Goal: Task Accomplishment & Management: Complete application form

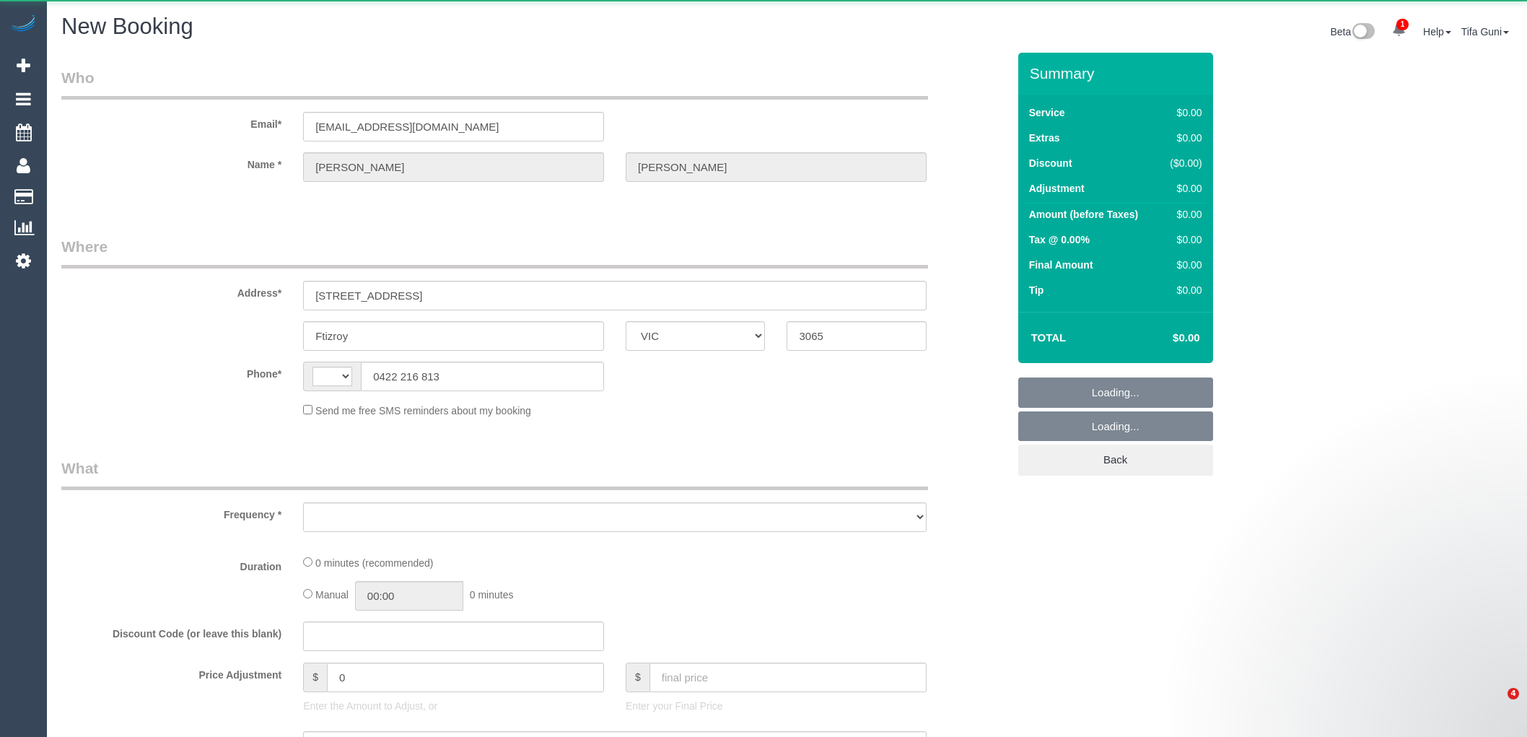
select select "VIC"
select select "string:AU"
select select "object:978"
select select "string:stripe-pm_1LlLMv2GScqysDRVIVeoEplC"
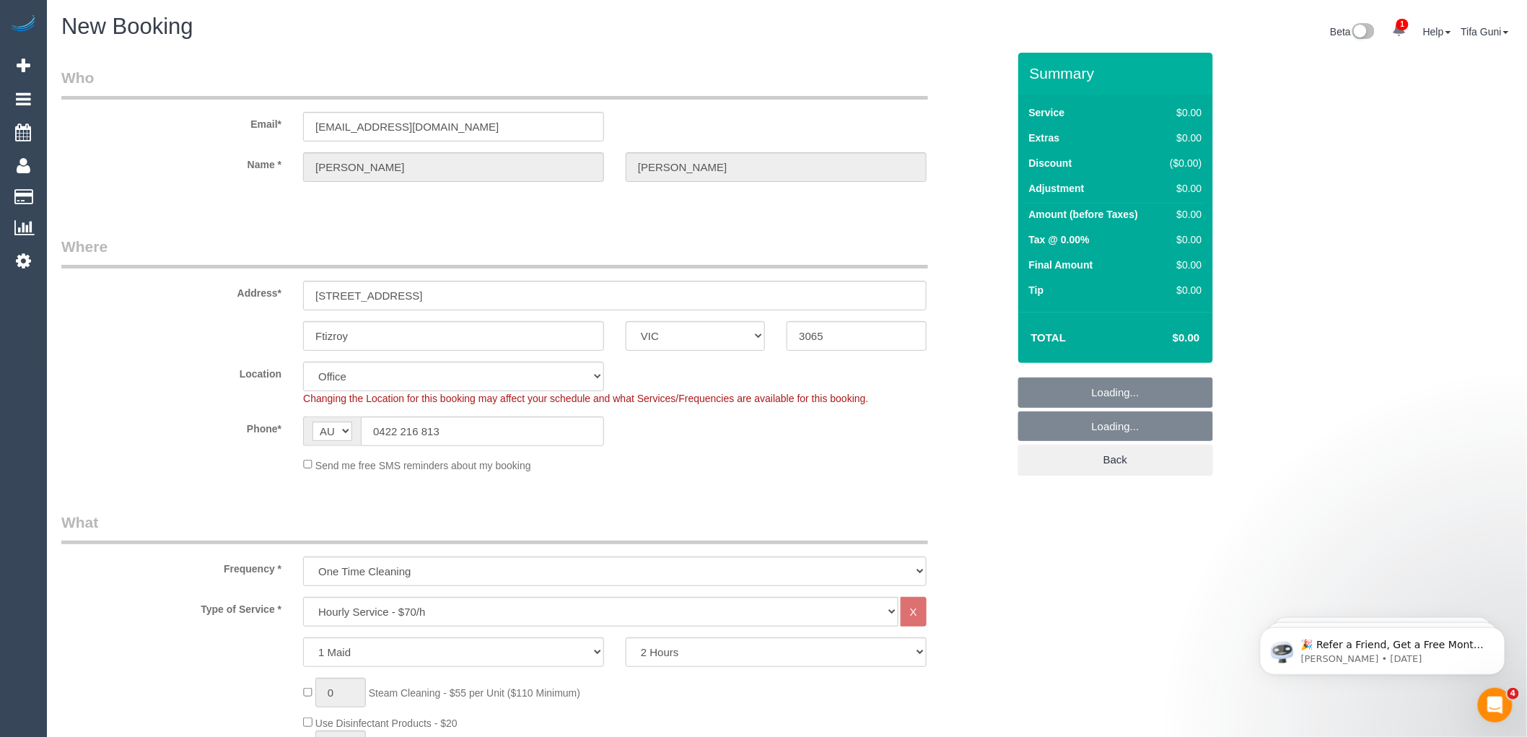
select select "object:2818"
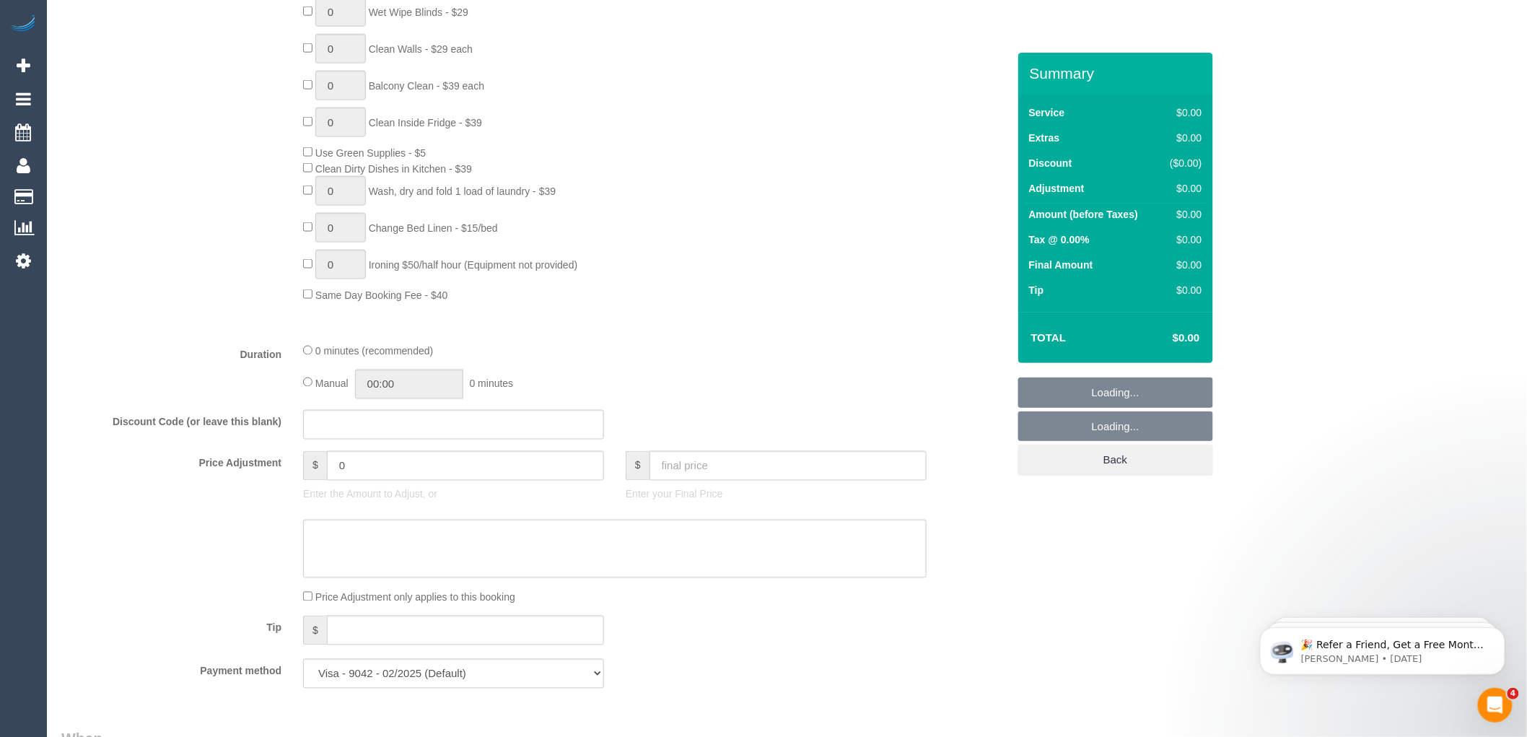
select select "88"
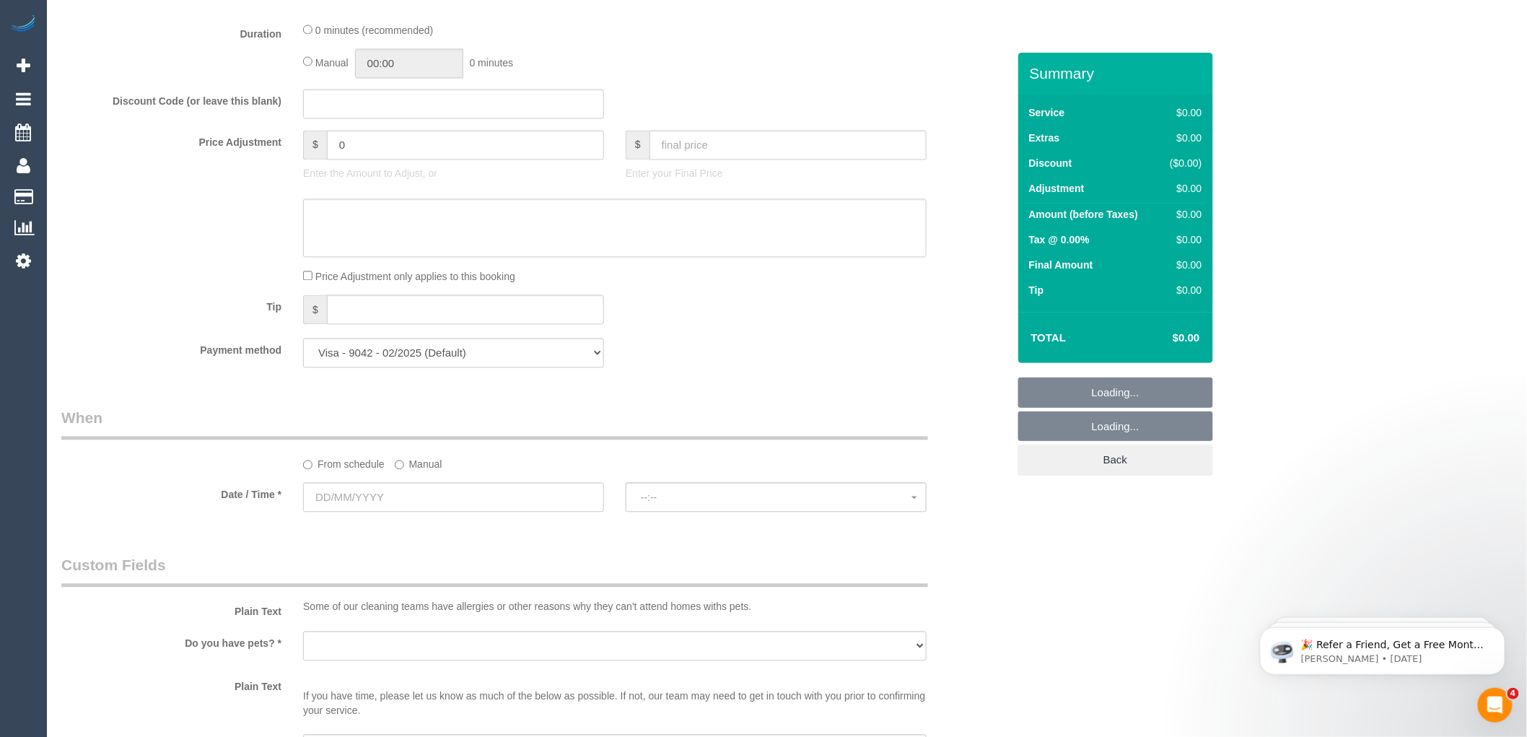
select select "object:2823"
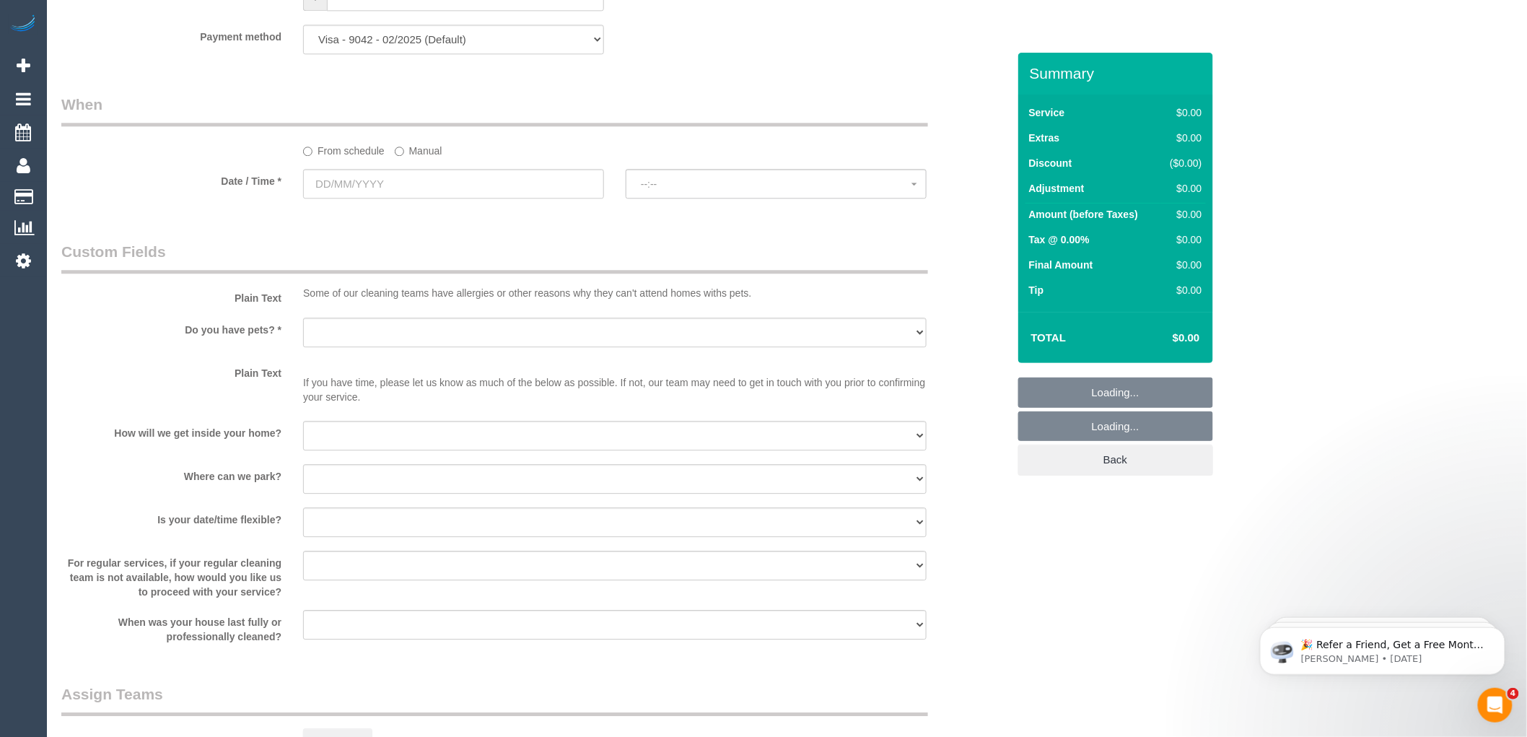
scroll to position [1471, 0]
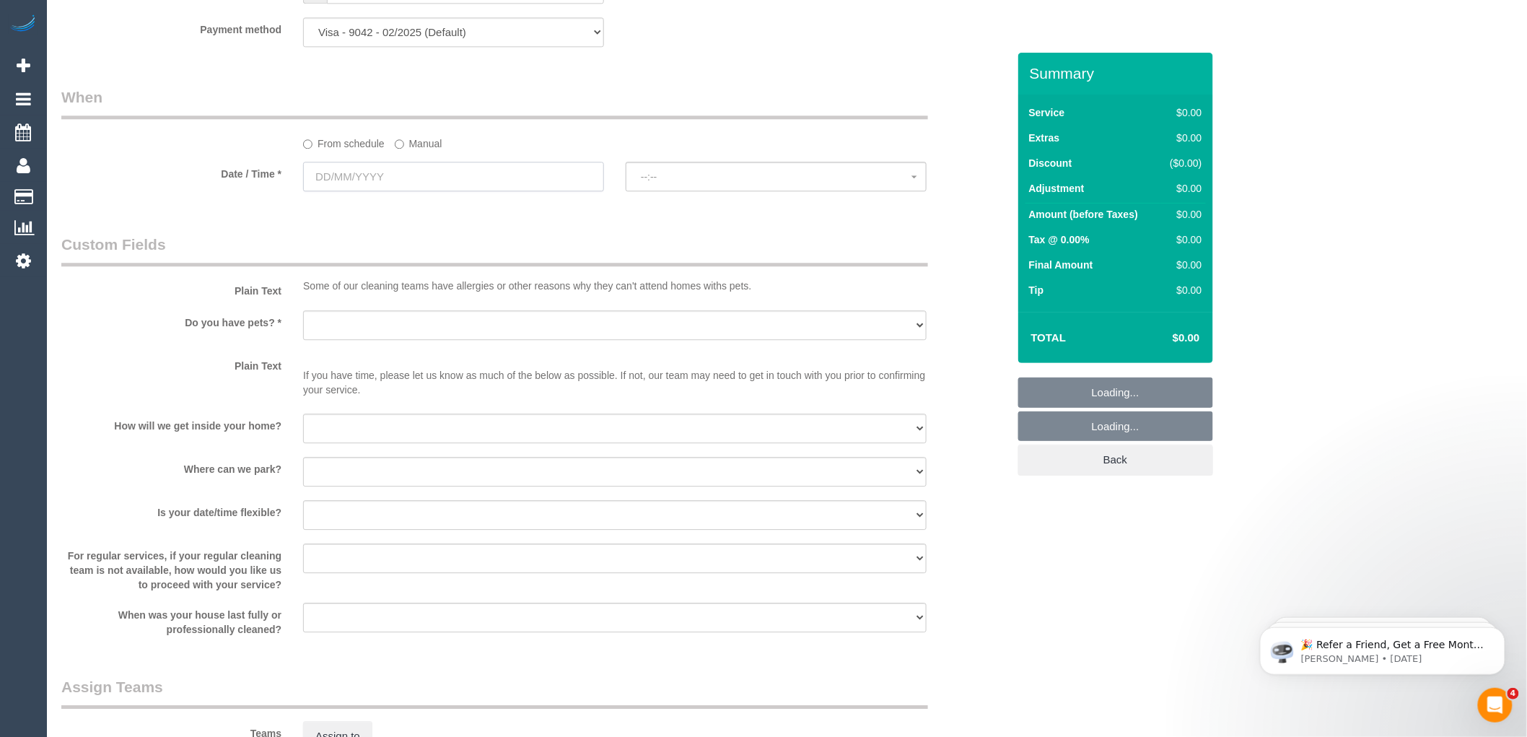
click at [370, 189] on input "text" at bounding box center [453, 177] width 301 height 30
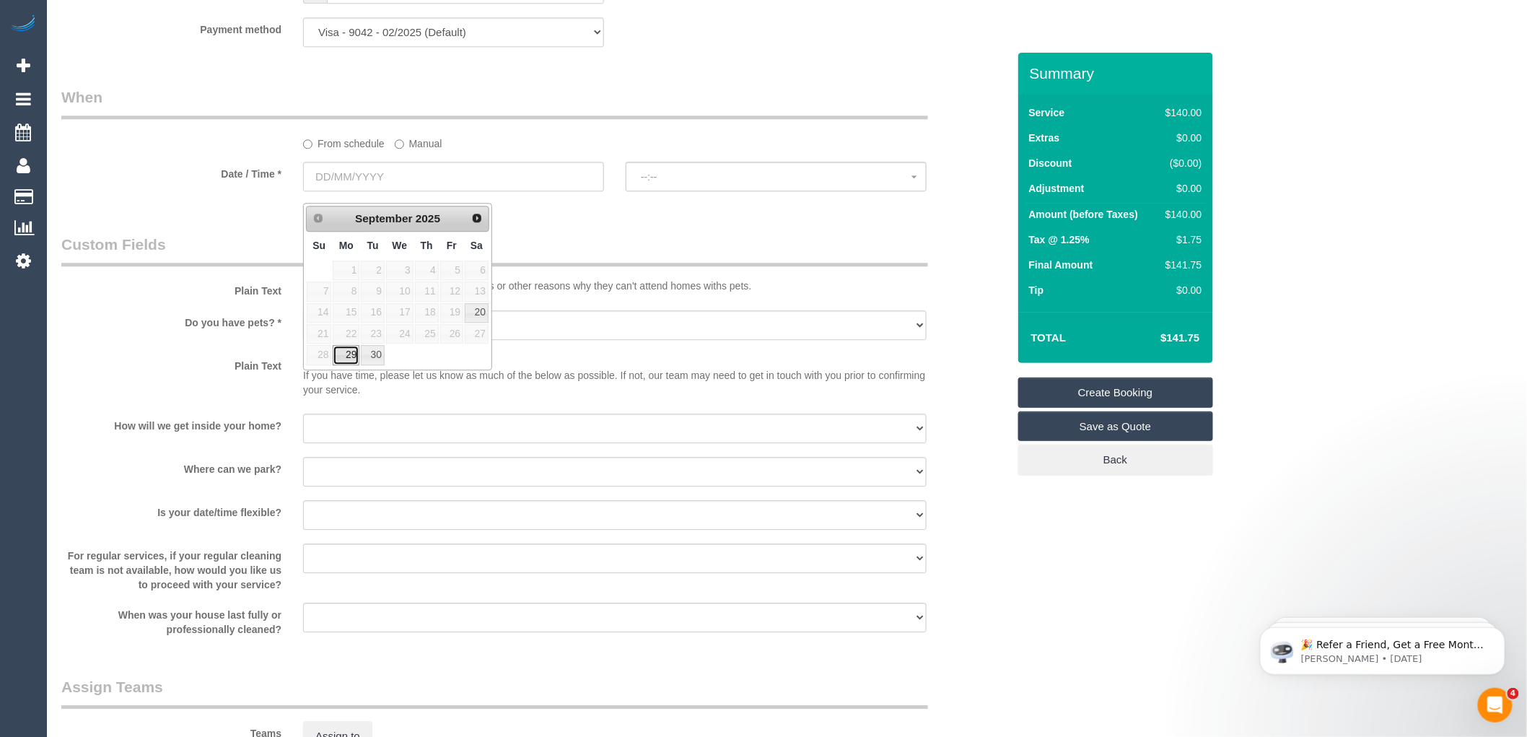
click at [351, 357] on link "29" at bounding box center [346, 354] width 27 height 19
type input "[DATE]"
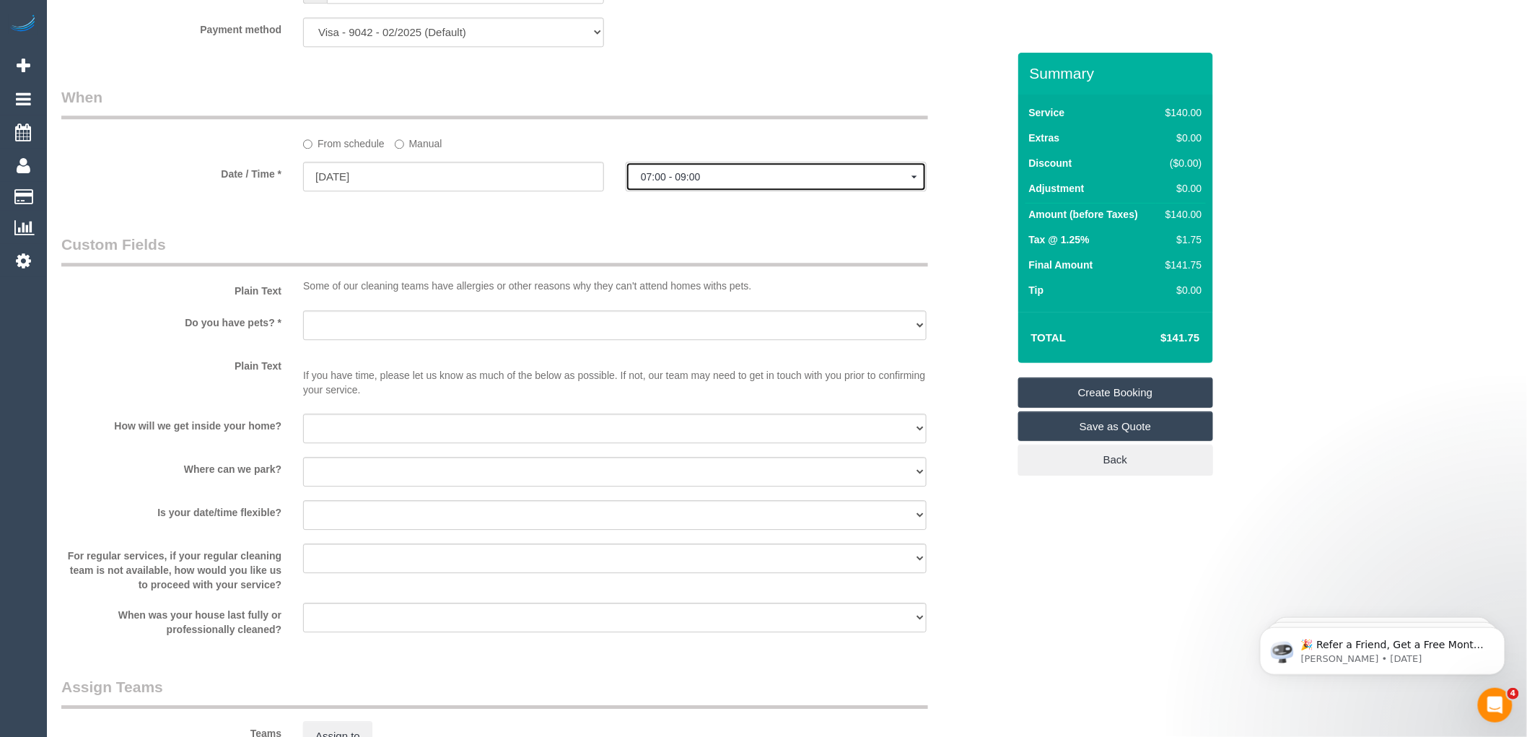
click at [682, 183] on span "07:00 - 09:00" at bounding box center [776, 177] width 271 height 12
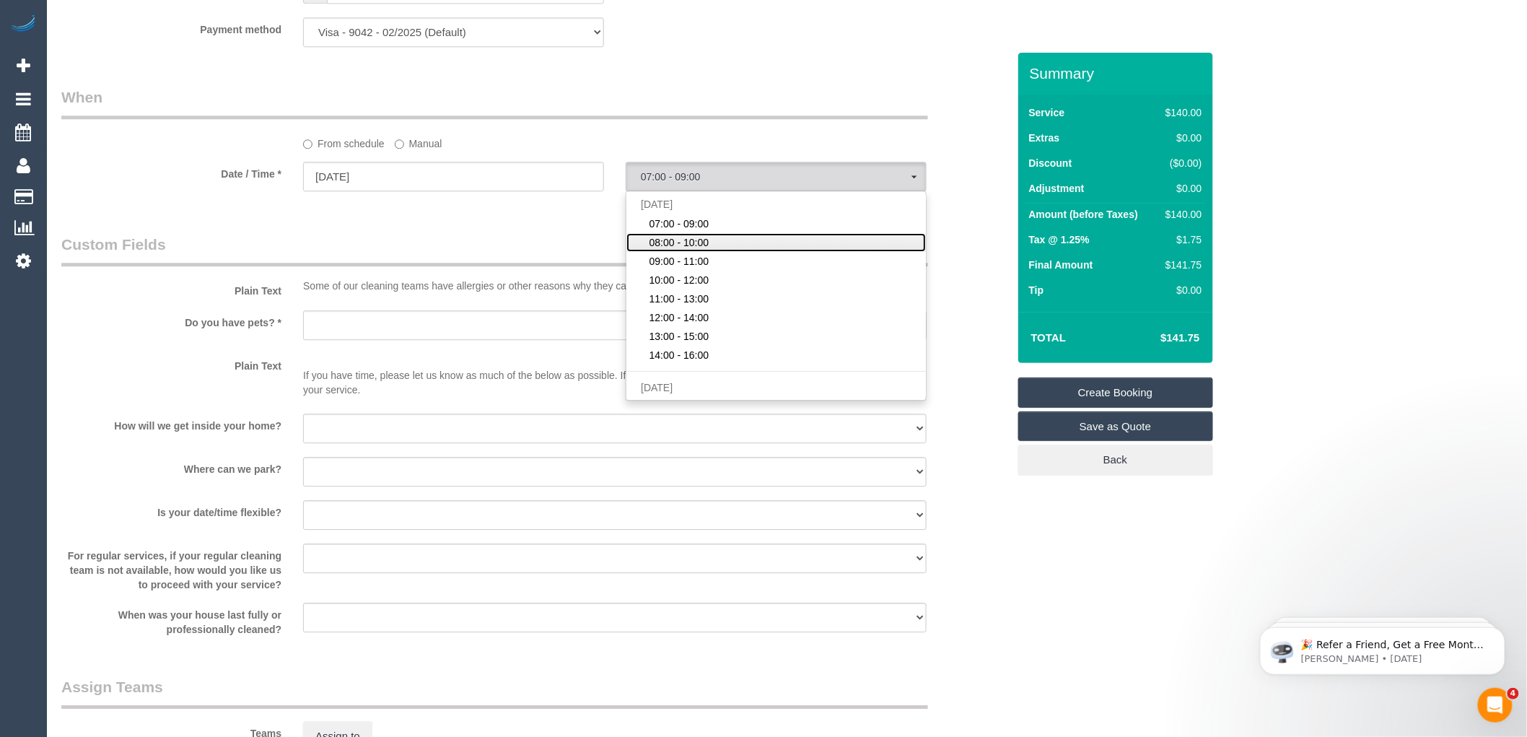
click at [683, 250] on span "08:00 - 10:00" at bounding box center [680, 242] width 60 height 14
select select "spot2"
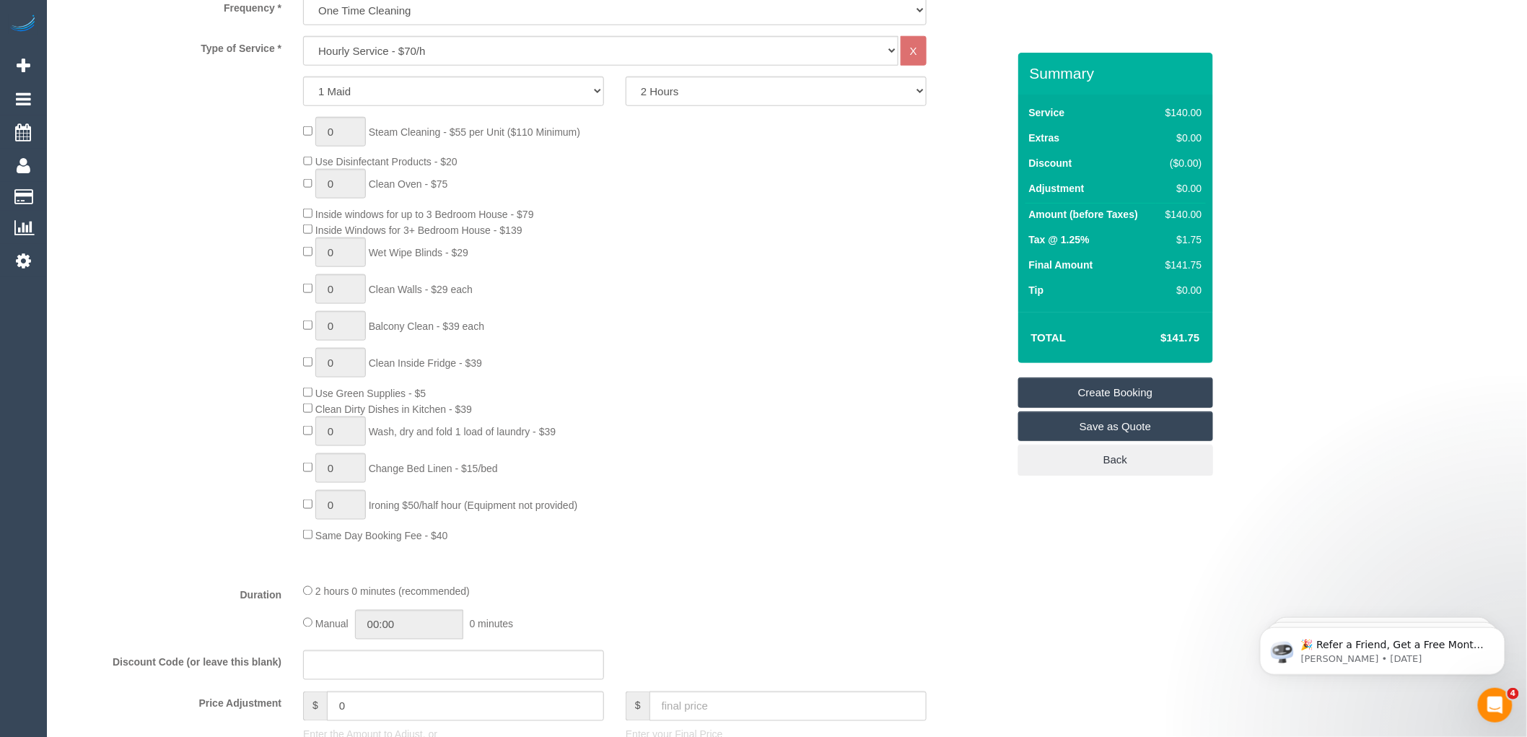
scroll to position [268, 0]
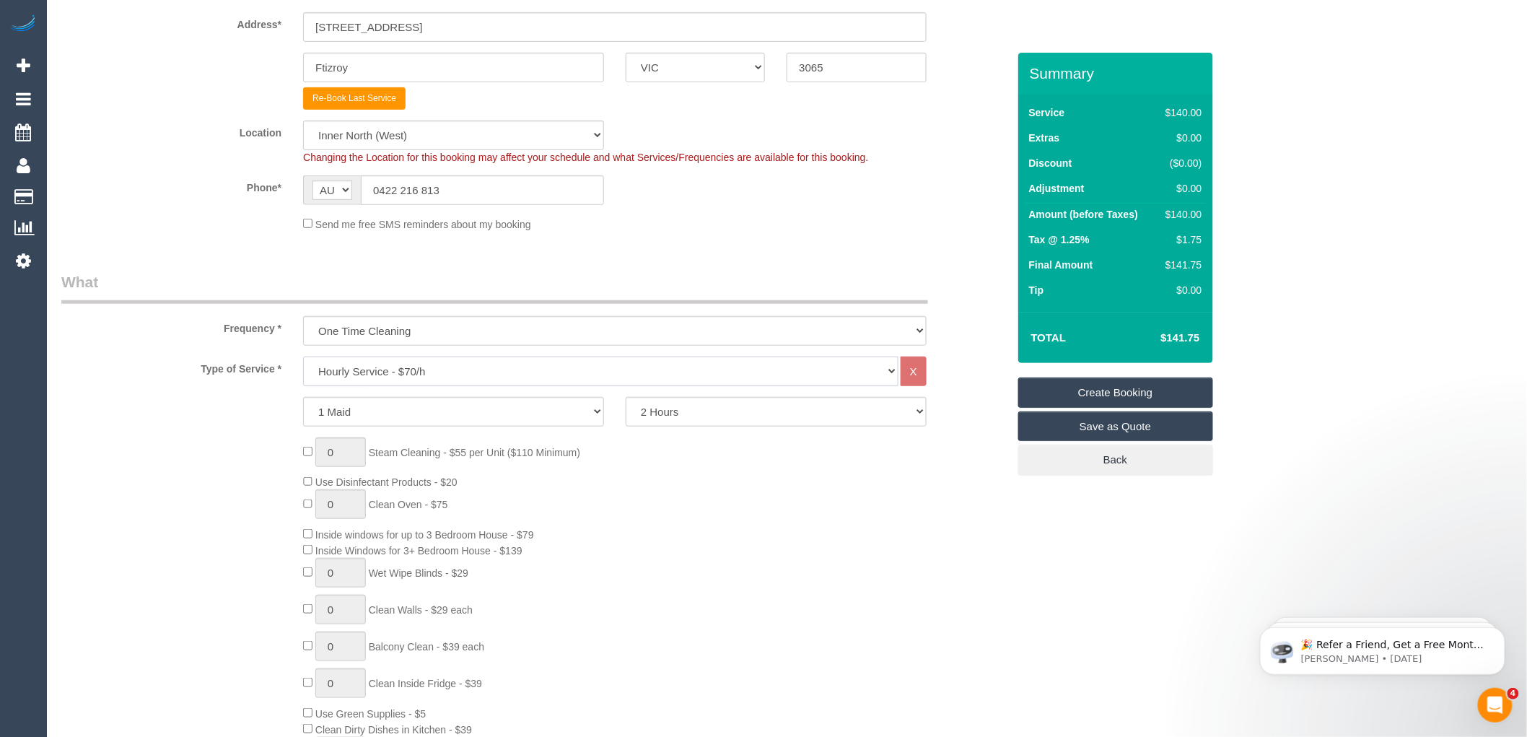
click at [437, 366] on select "Hourly Service - $70/h Hourly Service - $65/h Hourly Service - $60/h Hourly Ser…" at bounding box center [600, 372] width 595 height 30
select select "210"
click at [303, 357] on select "Hourly Service - $70/h Hourly Service - $65/h Hourly Service - $60/h Hourly Ser…" at bounding box center [600, 372] width 595 height 30
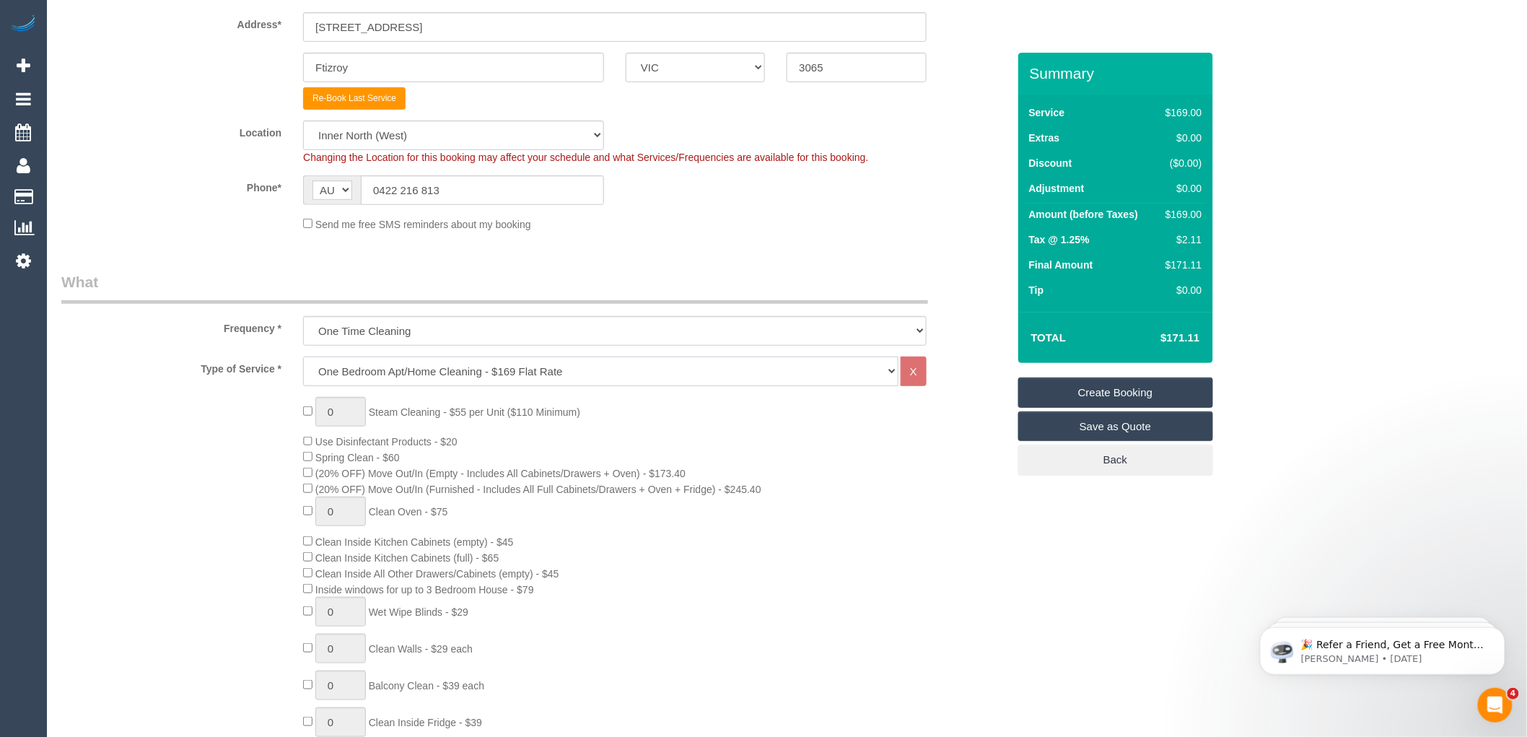
select select "spot42"
click at [561, 377] on select "Hourly Service - $70/h Hourly Service - $65/h Hourly Service - $60/h Hourly Ser…" at bounding box center [600, 372] width 595 height 30
click at [557, 368] on select "Hourly Service - $70/h Hourly Service - $65/h Hourly Service - $60/h Hourly Ser…" at bounding box center [600, 372] width 595 height 30
select select "209"
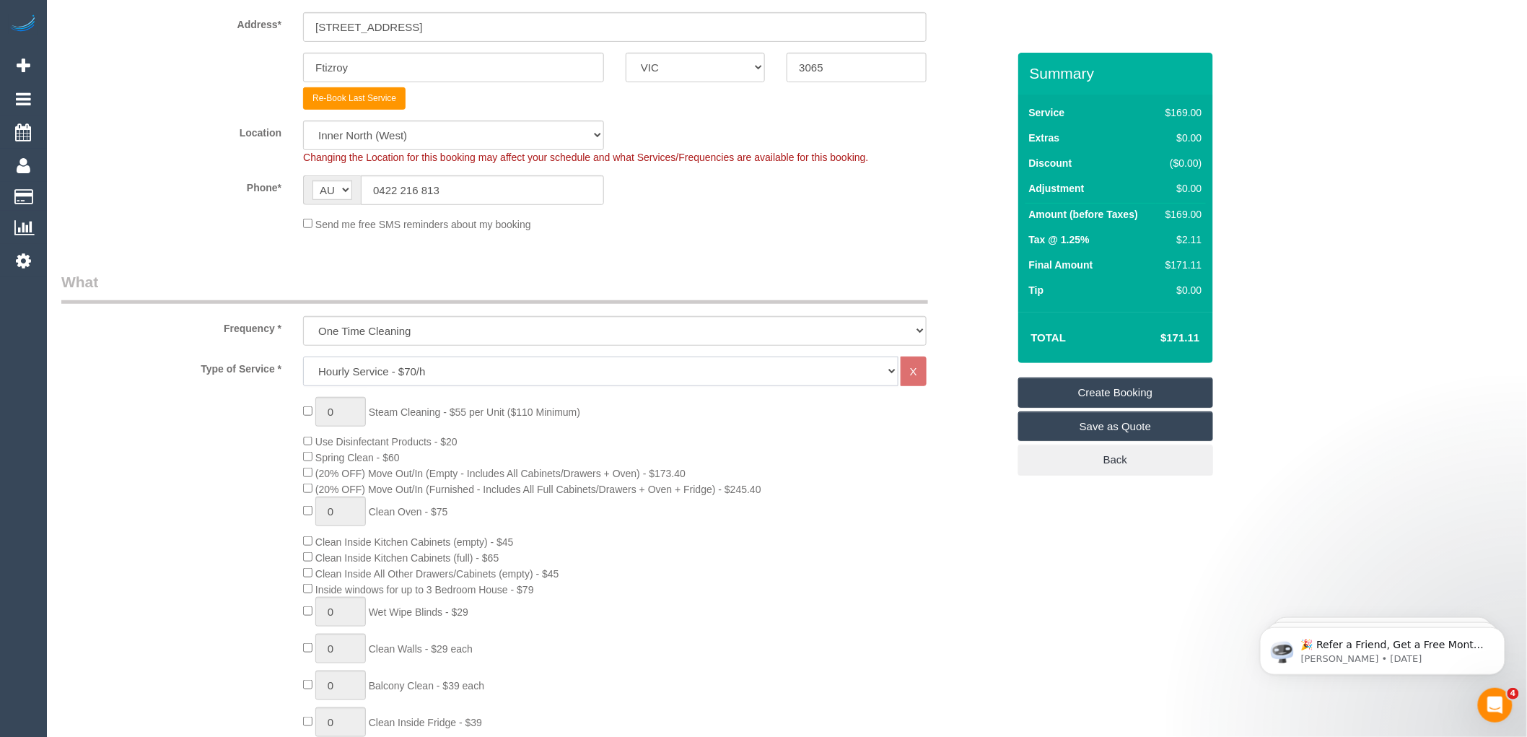
click at [303, 357] on select "Hourly Service - $70/h Hourly Service - $65/h Hourly Service - $60/h Hourly Ser…" at bounding box center [600, 372] width 595 height 30
select select "1"
select select "120"
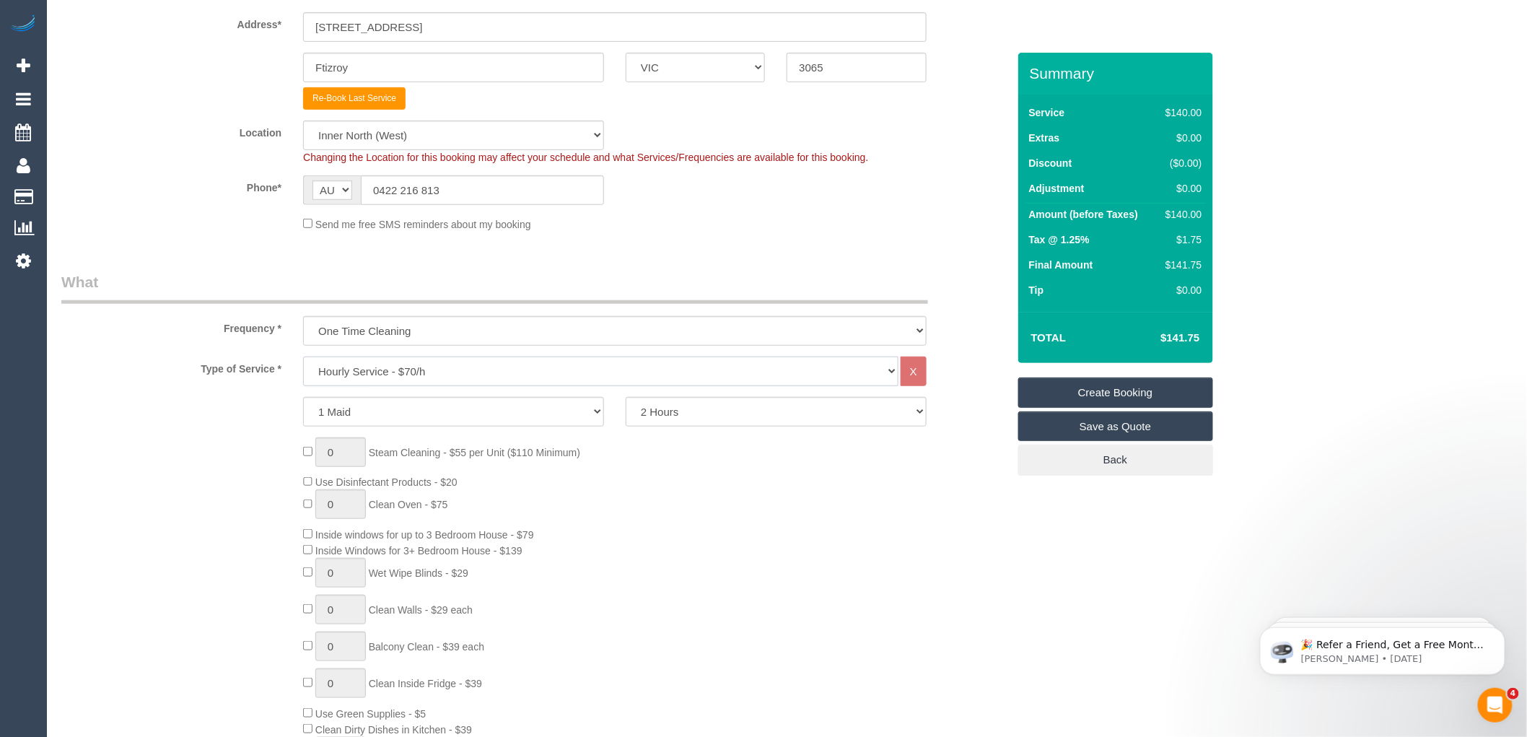
select select "spot82"
click at [475, 359] on select "Hourly Service - $70/h Hourly Service - $65/h Hourly Service - $60/h Hourly Ser…" at bounding box center [600, 372] width 595 height 30
click at [530, 276] on legend "What" at bounding box center [494, 287] width 867 height 32
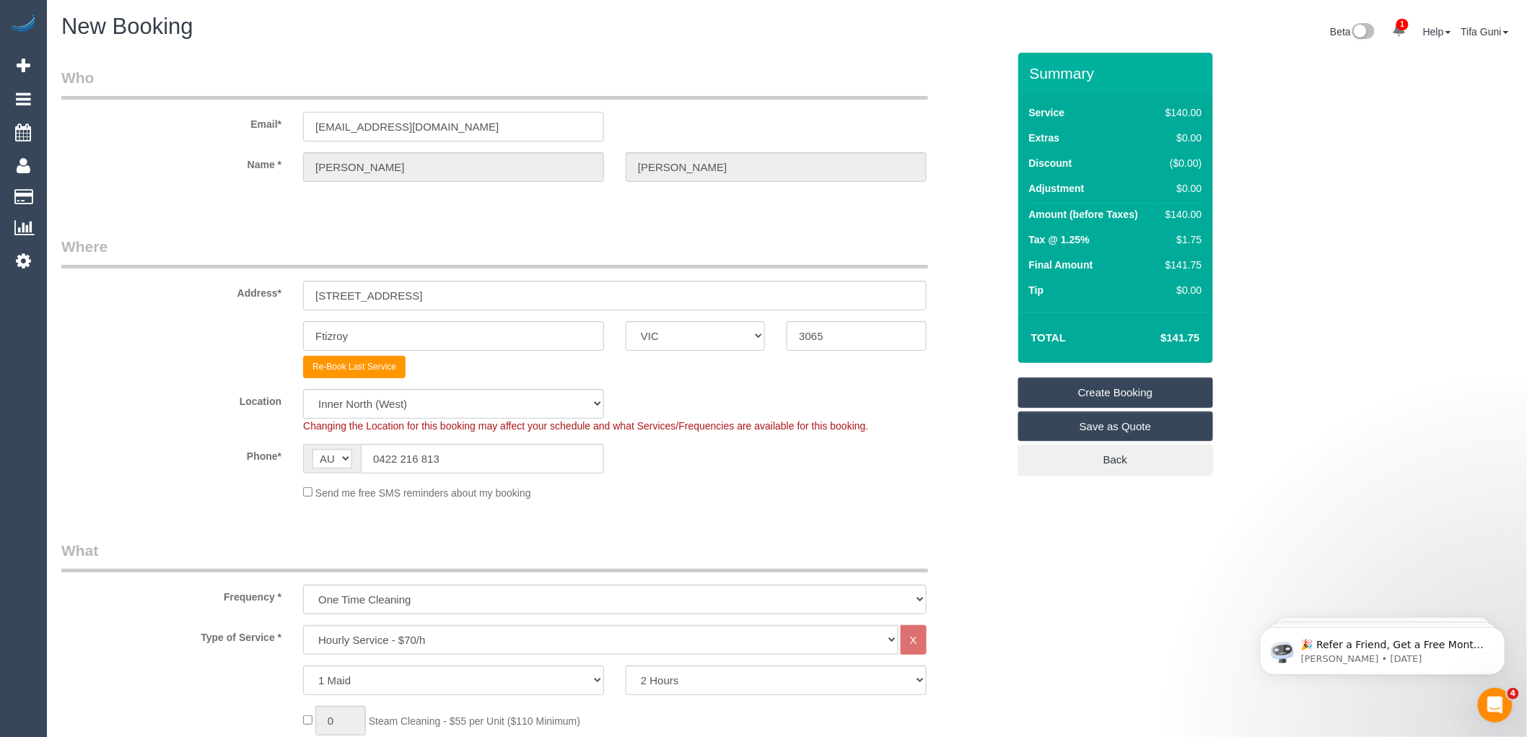
drag, startPoint x: 442, startPoint y: 126, endPoint x: 271, endPoint y: 124, distance: 171.1
click at [271, 124] on div "Email* majm@y7mail.com" at bounding box center [535, 104] width 968 height 74
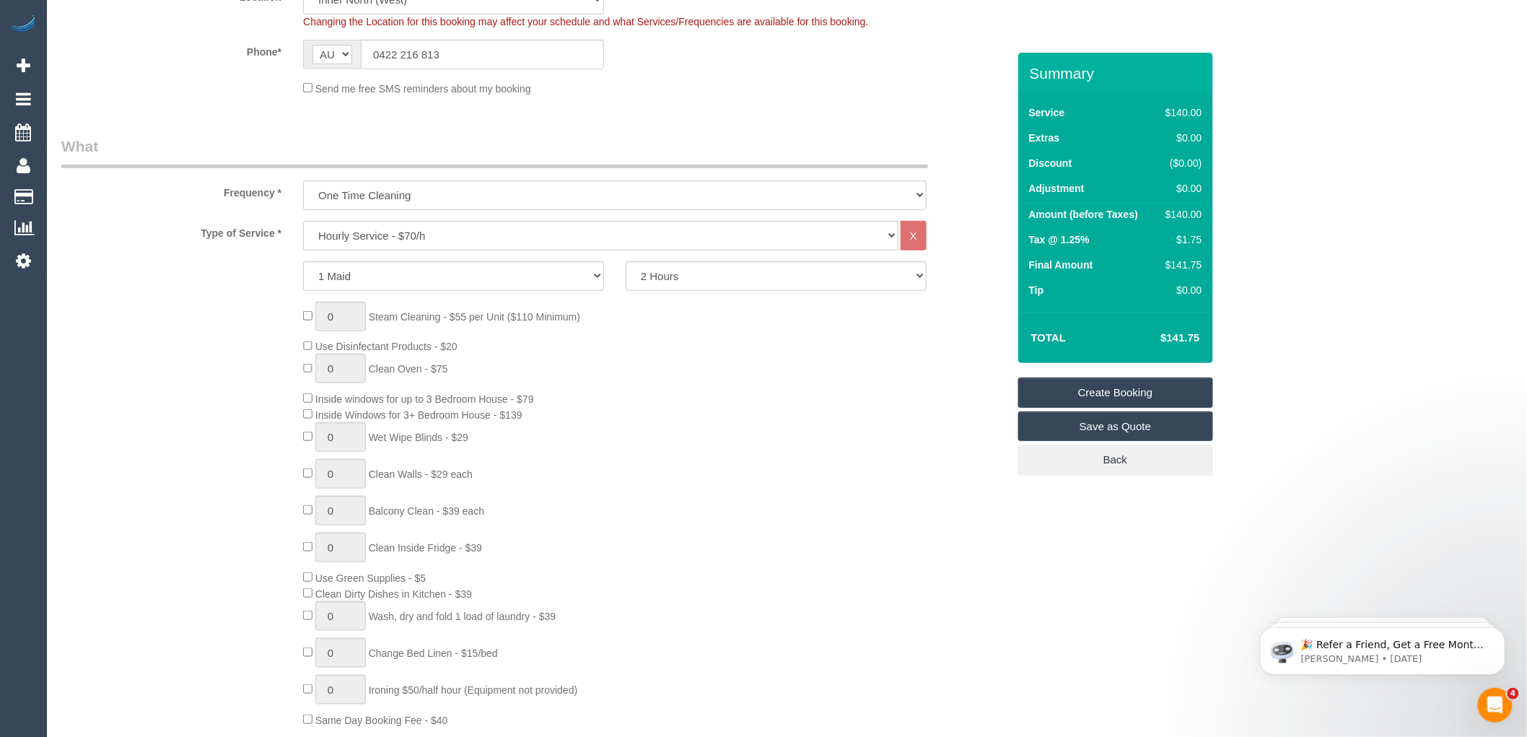
scroll to position [481, 0]
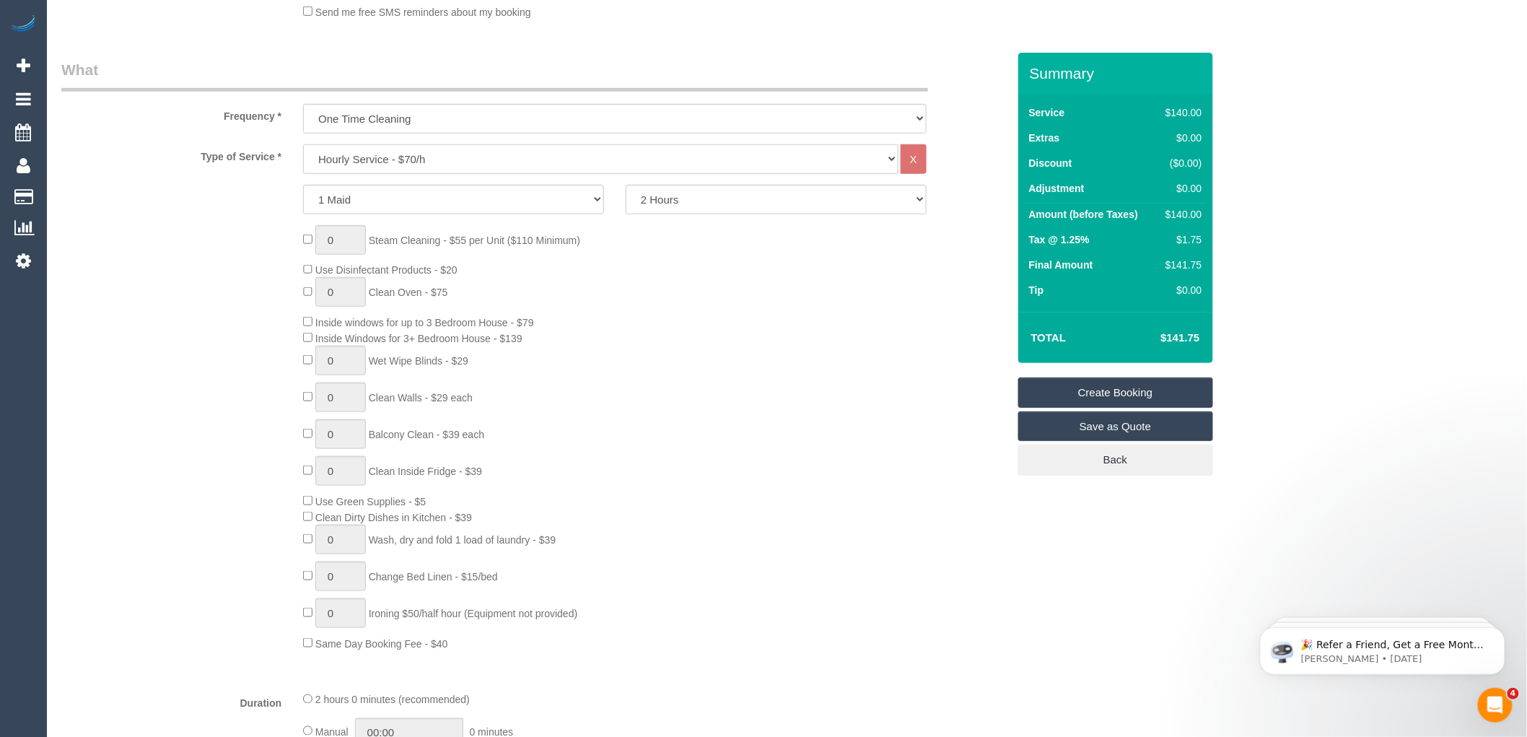
click at [468, 162] on select "Hourly Service - $70/h Hourly Service - $65/h Hourly Service - $60/h Hourly Ser…" at bounding box center [600, 159] width 595 height 30
select select "210"
click at [303, 144] on select "Hourly Service - $70/h Hourly Service - $65/h Hourly Service - $60/h Hourly Ser…" at bounding box center [600, 159] width 595 height 30
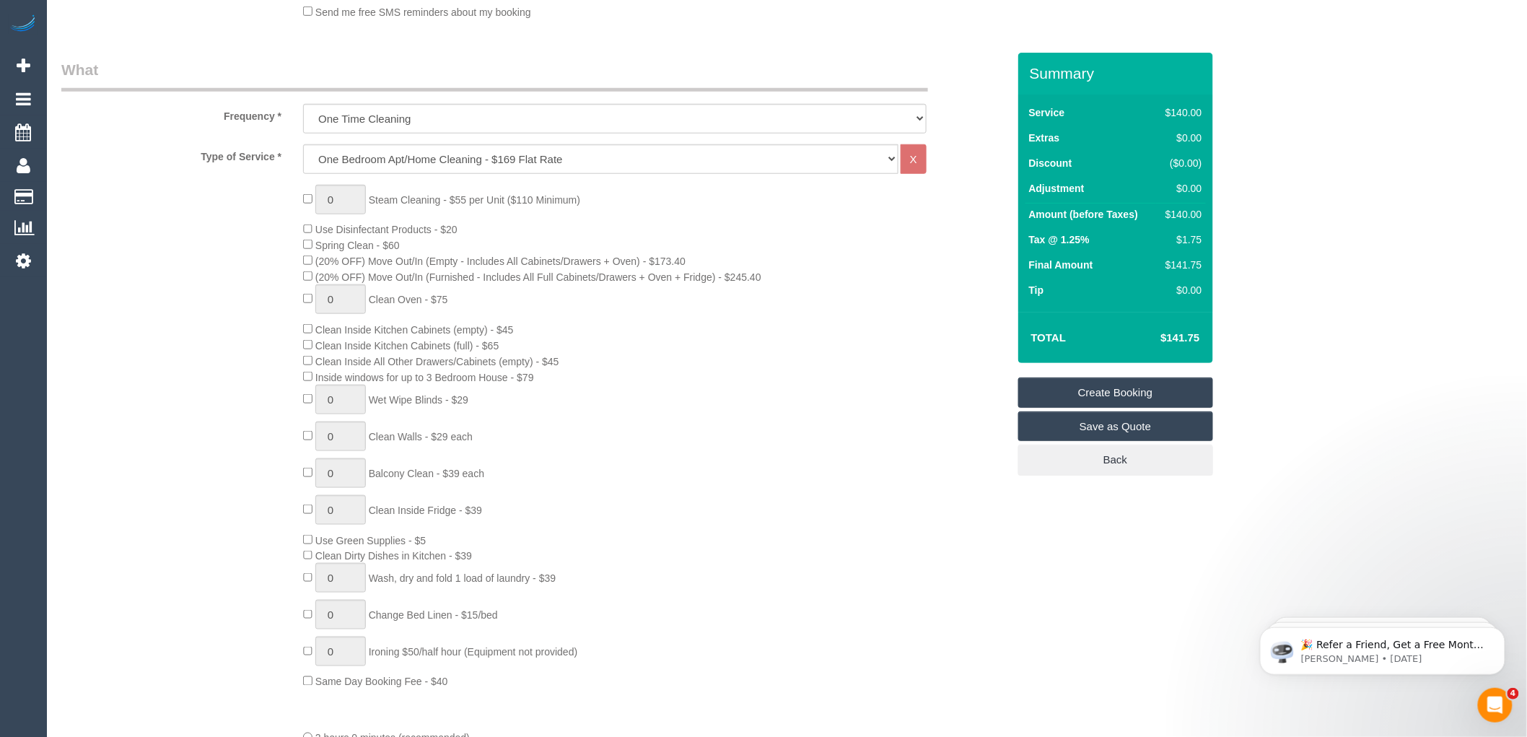
click at [740, 255] on div "0 Steam Cleaning - $55 per Unit ($110 Minimum) Use Disinfectant Products - $20 …" at bounding box center [654, 437] width 725 height 505
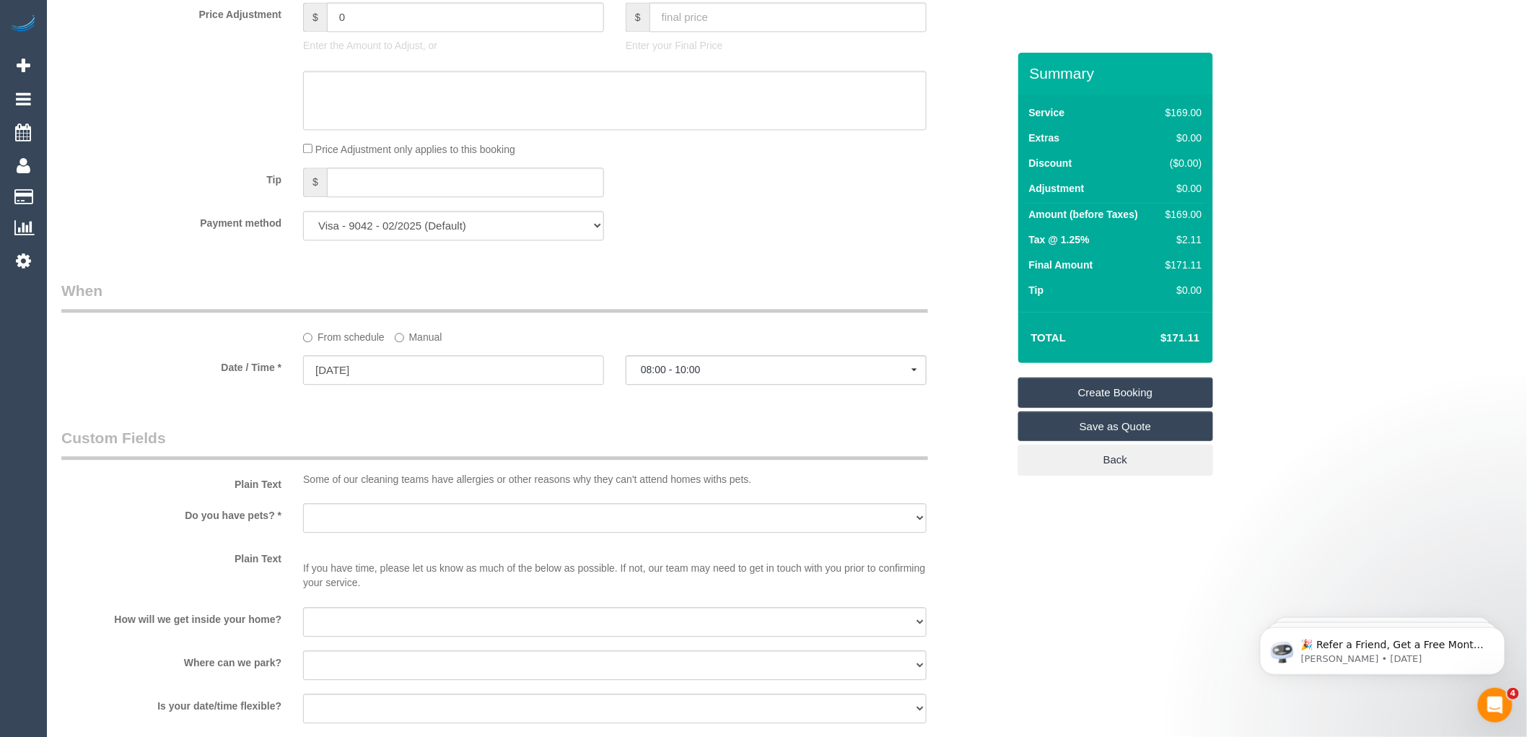
scroll to position [1443, 0]
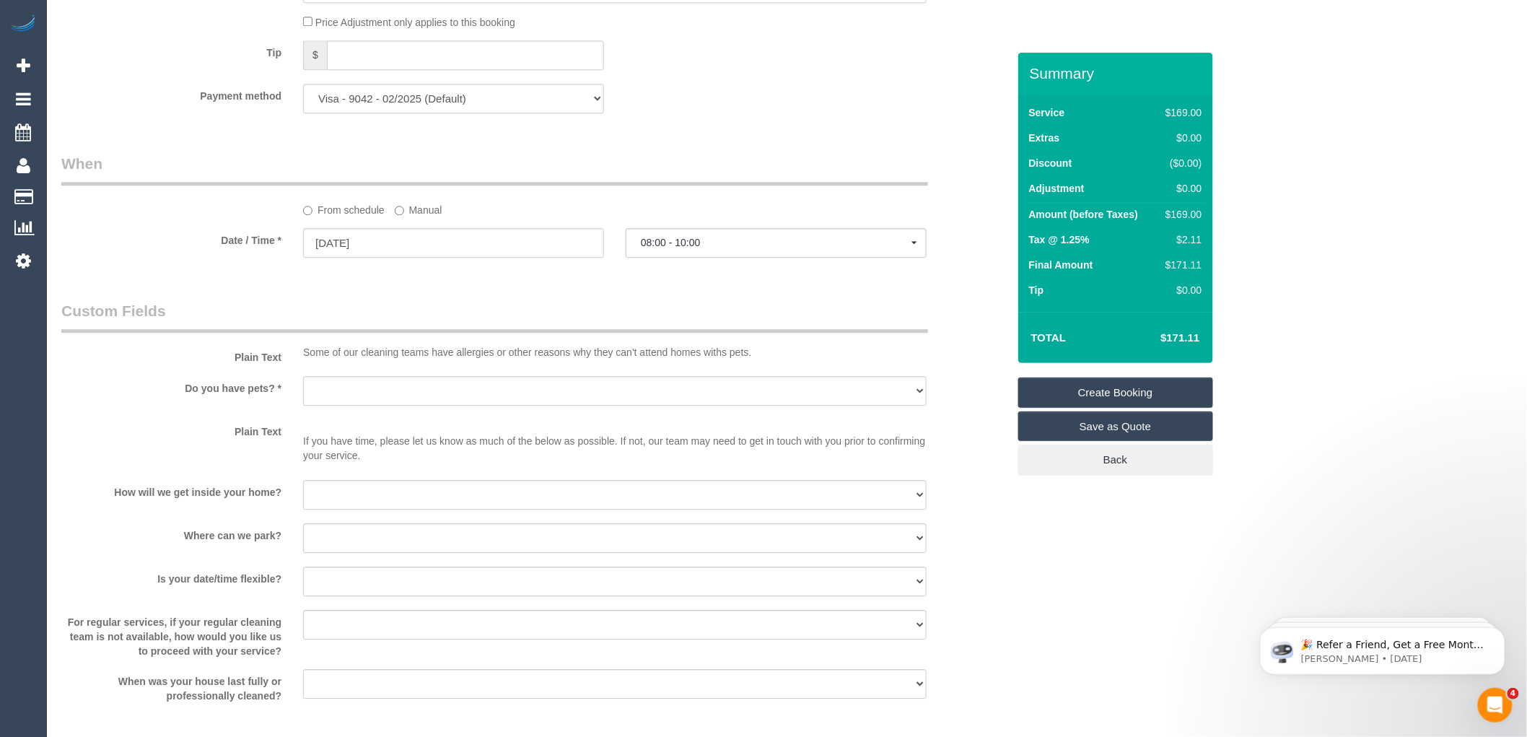
select select "spot122"
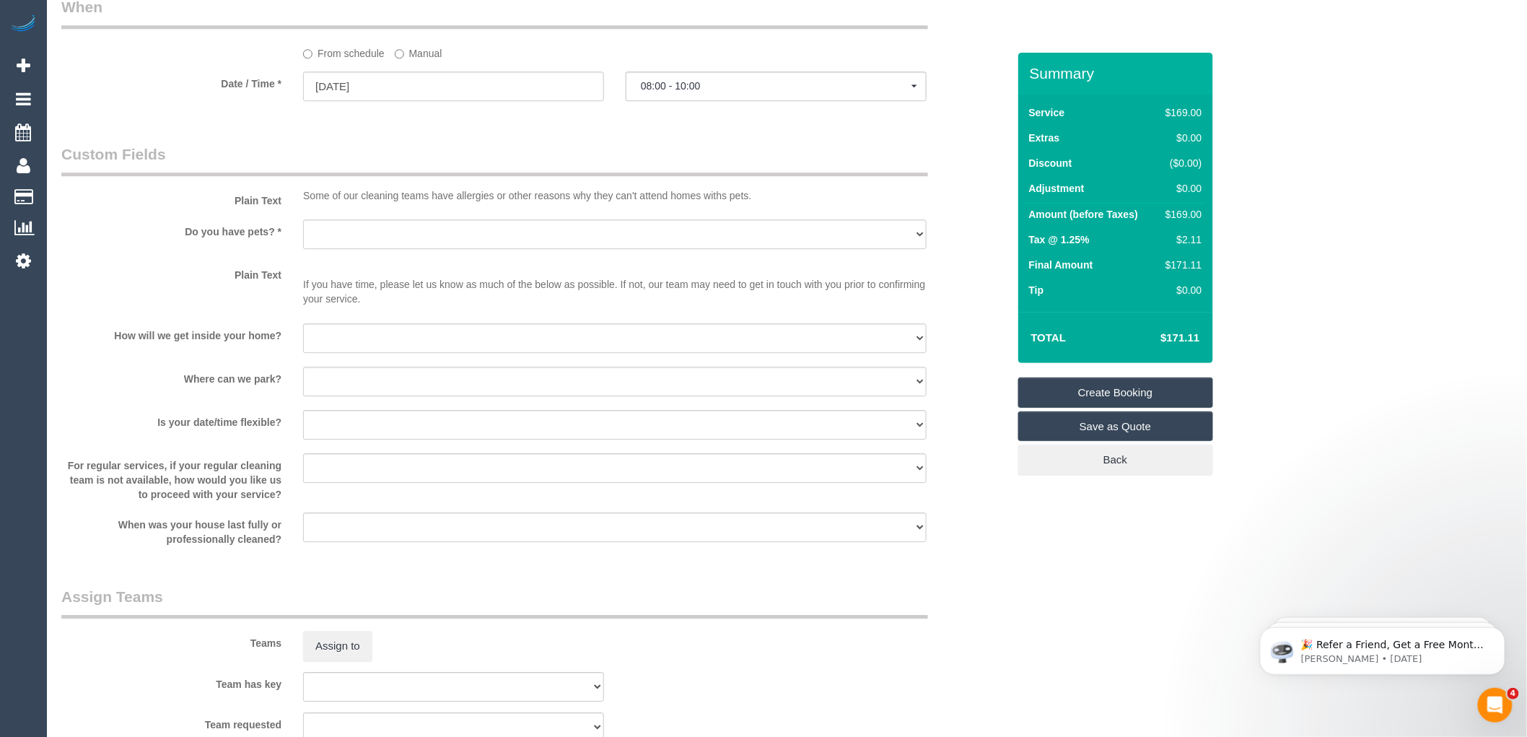
scroll to position [1604, 0]
click at [356, 245] on select "Yes - Cats Yes - Dogs No pets Yes - Dogs and Cats Yes - Other" at bounding box center [615, 231] width 624 height 30
select select "number:28"
click at [303, 232] on select "Yes - Cats Yes - Dogs No pets Yes - Dogs and Cats Yes - Other" at bounding box center [615, 231] width 624 height 30
click at [381, 393] on select "I will provide parking on-site Free street parking Paid street parking (cost wi…" at bounding box center [615, 378] width 624 height 30
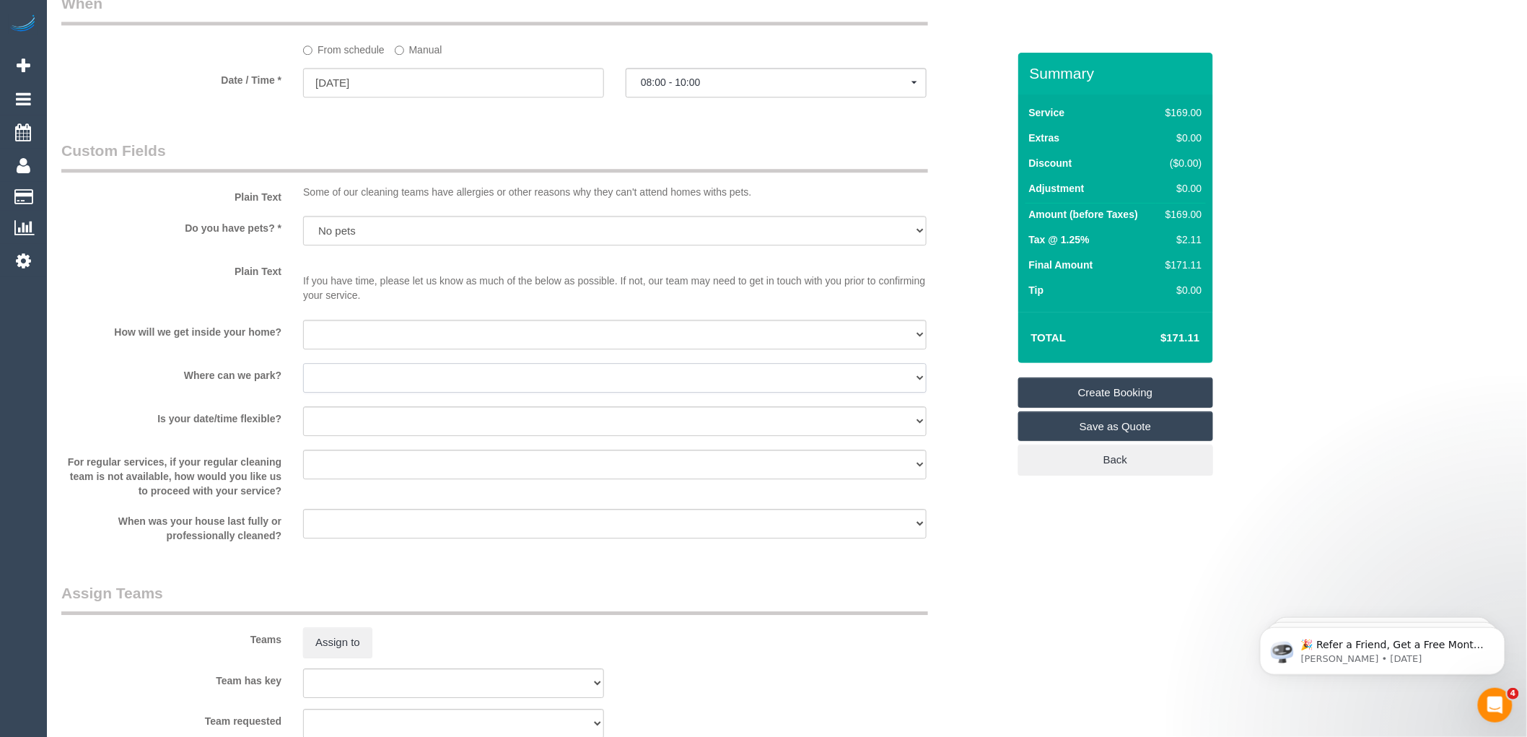
select select "number:18"
click at [303, 380] on select "I will provide parking on-site Free street parking Paid street parking (cost wi…" at bounding box center [615, 378] width 624 height 30
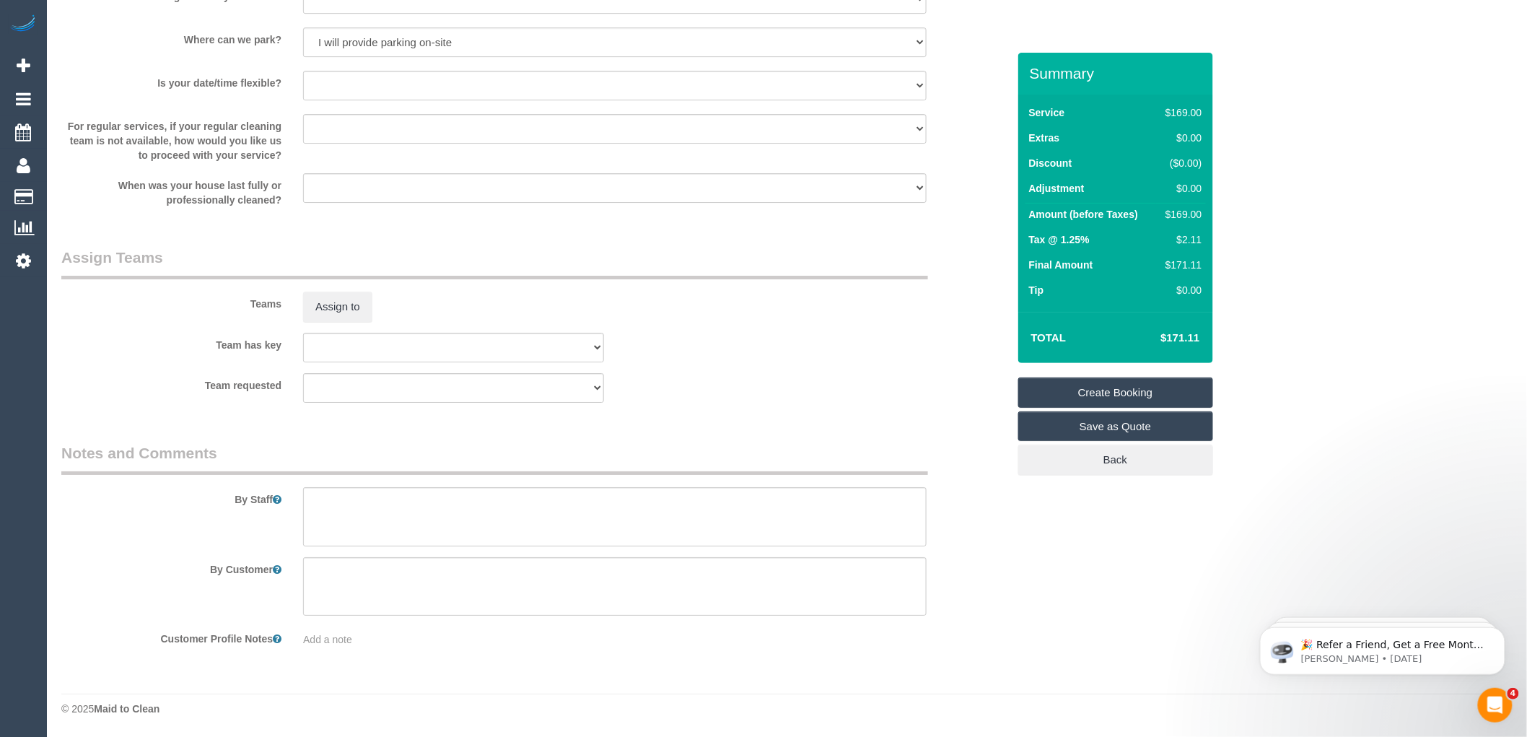
scroll to position [1956, 0]
click at [342, 504] on textarea at bounding box center [615, 516] width 624 height 59
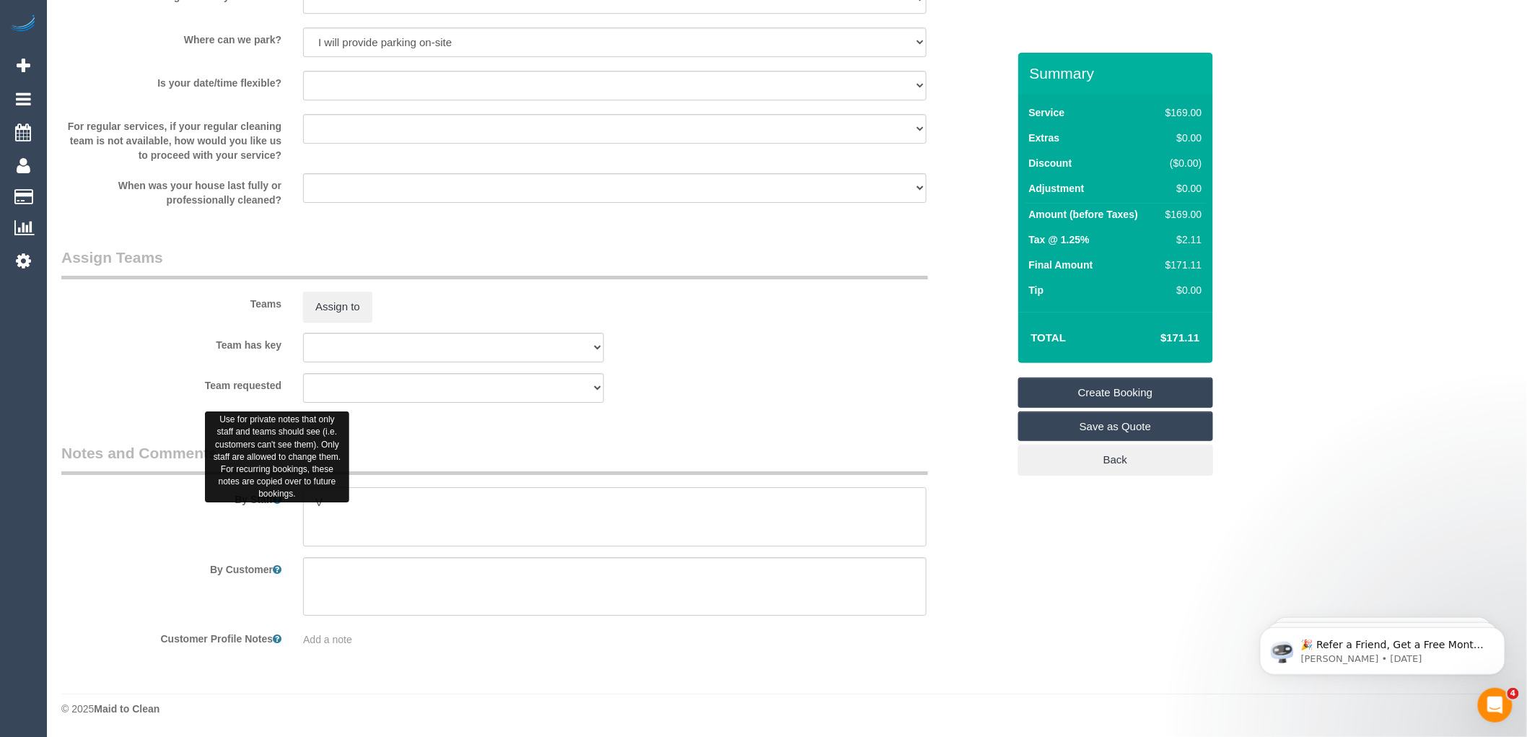
click at [272, 495] on div "By Staff" at bounding box center [535, 494] width 968 height 104
paste textarea "61422216813"
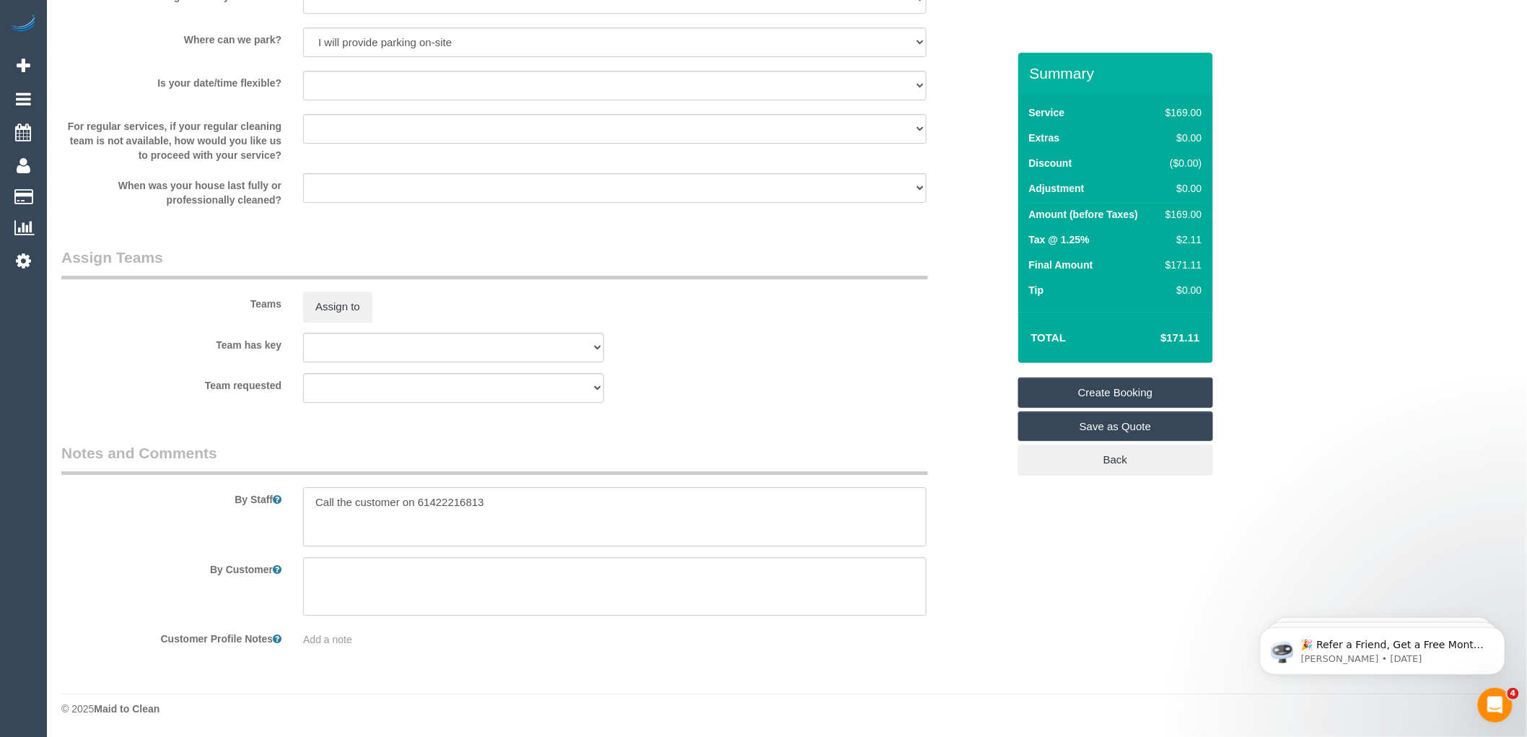
drag, startPoint x: 429, startPoint y: 499, endPoint x: 416, endPoint y: 499, distance: 12.3
click at [416, 499] on textarea at bounding box center [615, 516] width 624 height 59
click at [524, 493] on textarea at bounding box center [615, 516] width 624 height 59
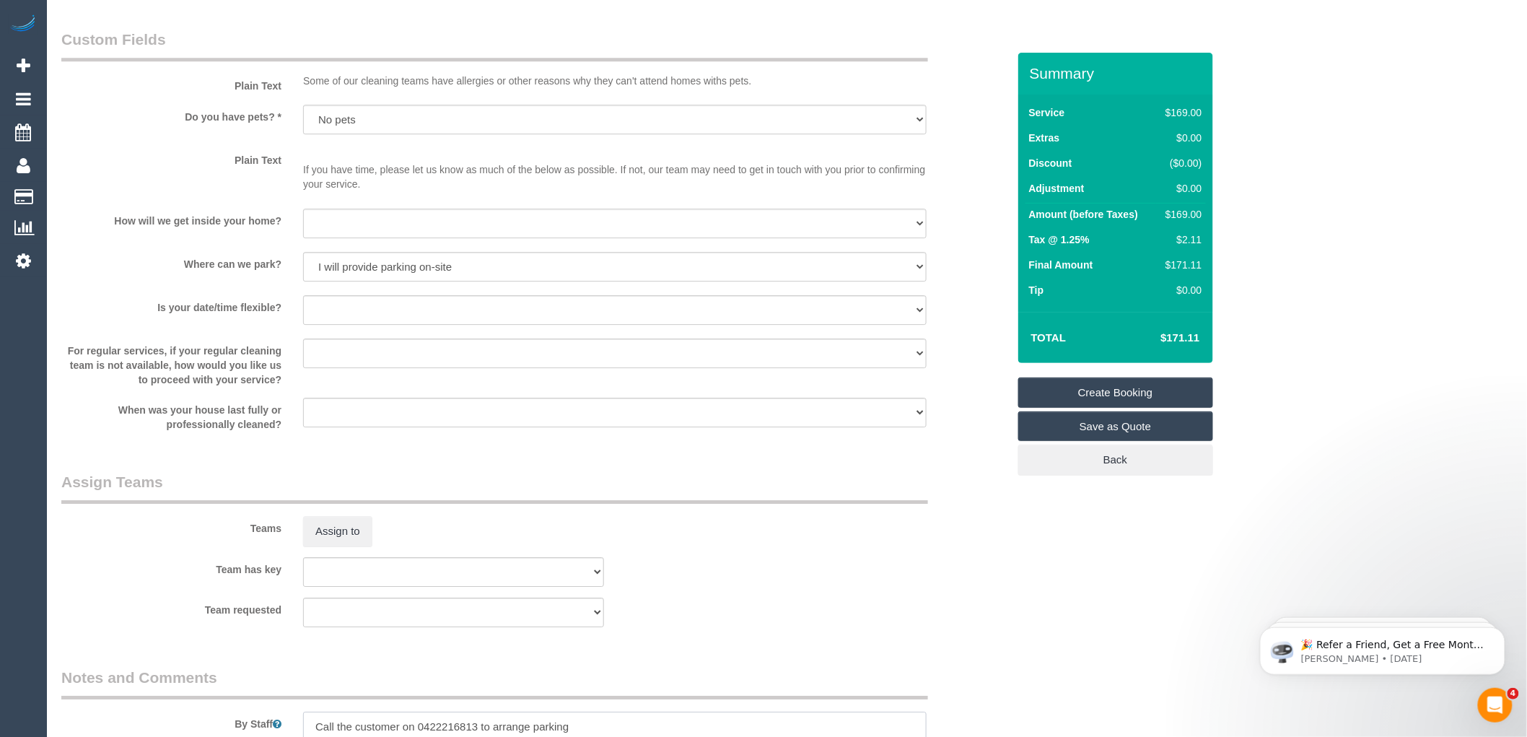
type textarea "Call the customer on 0422216813 to arrange parking"
click at [377, 237] on select "I will be home Key will be left (please provide details below) Lock box/Access …" at bounding box center [615, 224] width 624 height 30
select select "number:14"
click at [303, 224] on select "I will be home Key will be left (please provide details below) Lock box/Access …" at bounding box center [615, 224] width 624 height 30
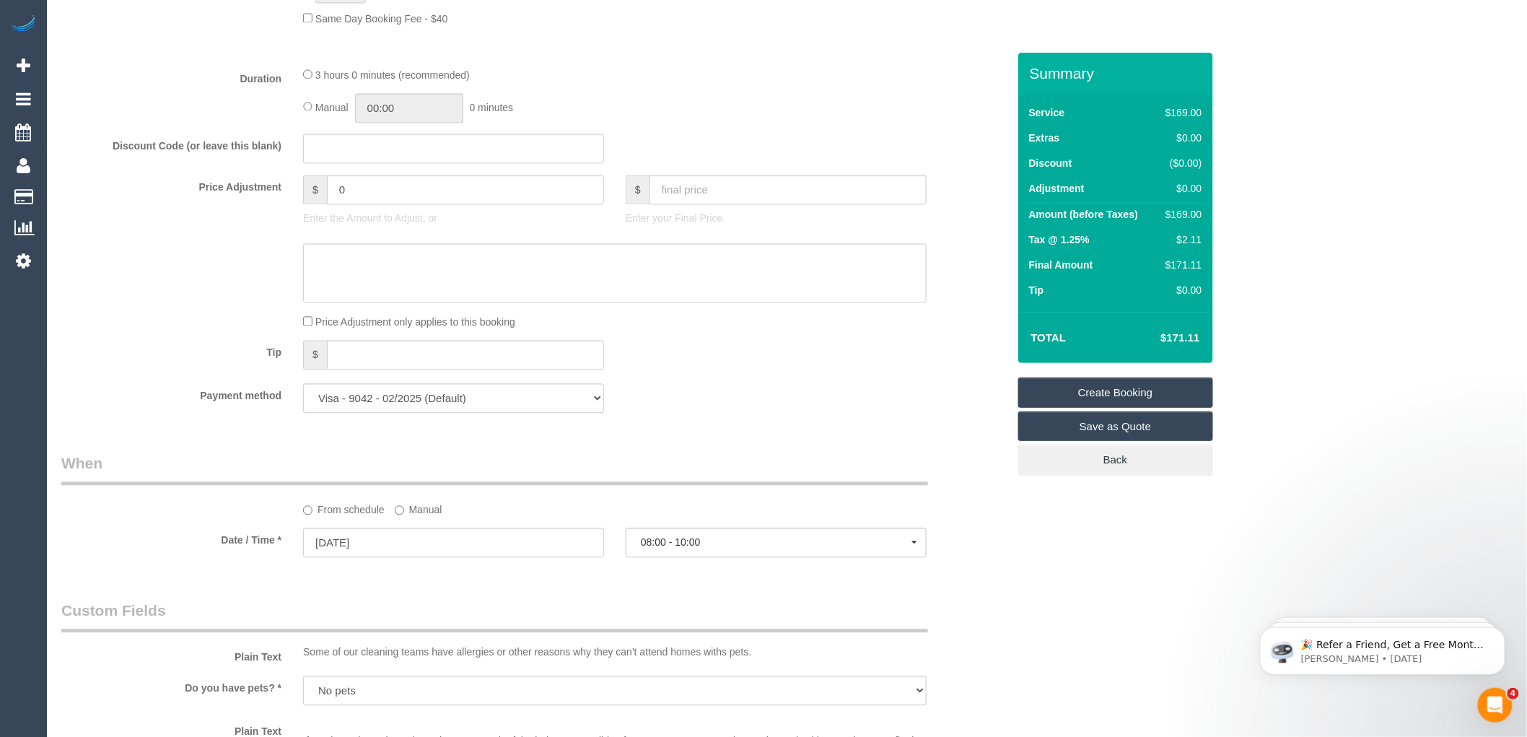
scroll to position [1282, 0]
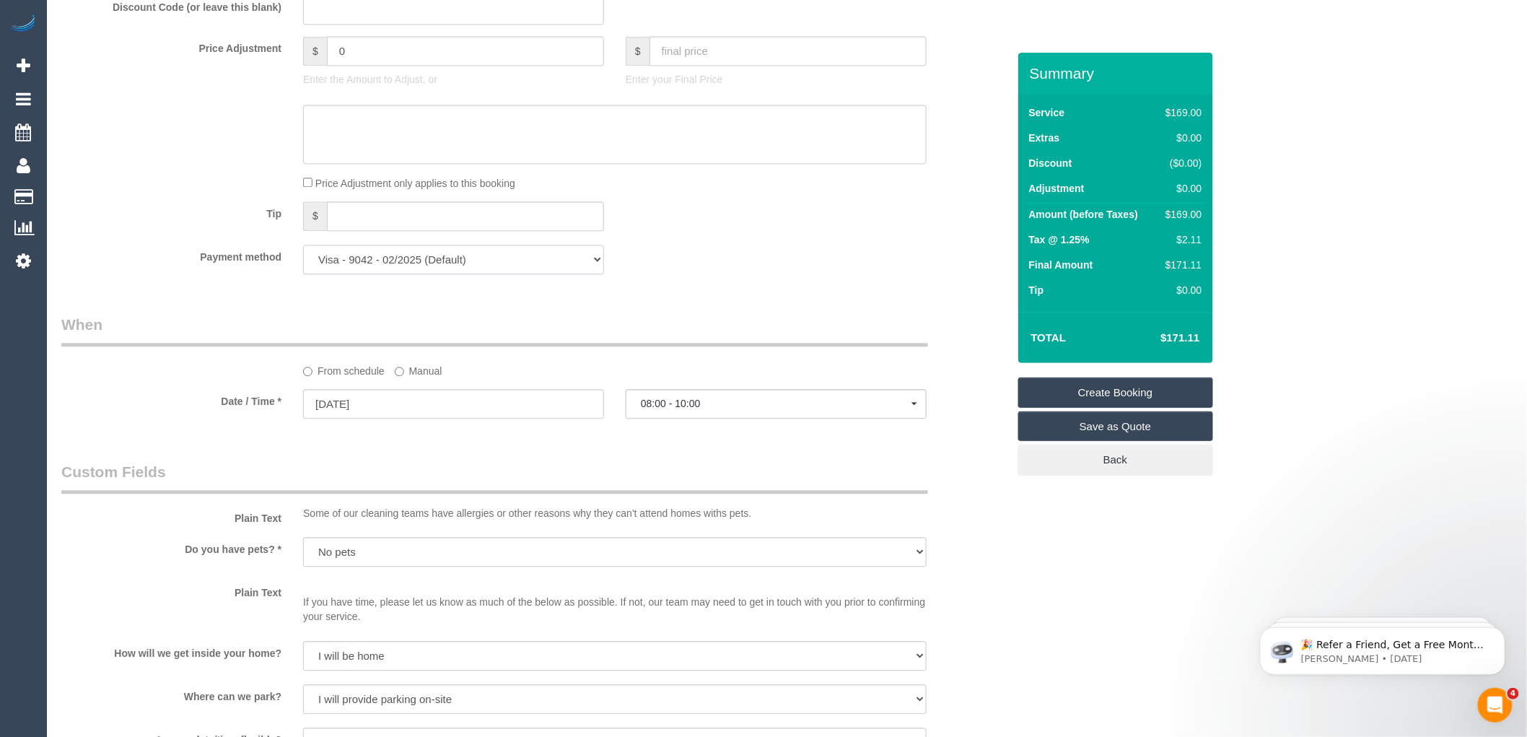
click at [403, 274] on select "Visa - 9042 - 02/2025 (Default) Add Credit Card ─────────────── Cash Check Payp…" at bounding box center [453, 260] width 301 height 30
click at [784, 234] on div "Tip $" at bounding box center [535, 217] width 968 height 32
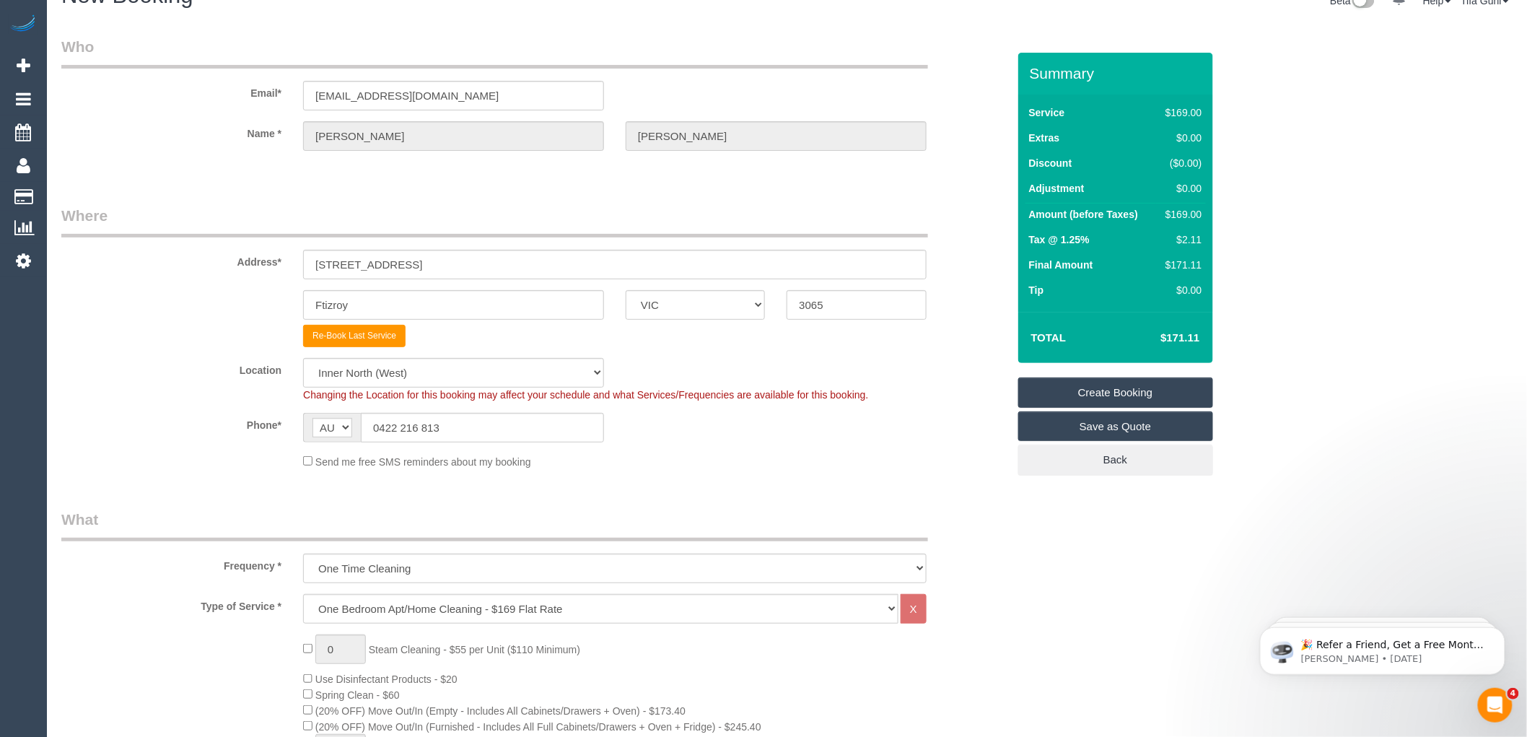
scroll to position [0, 0]
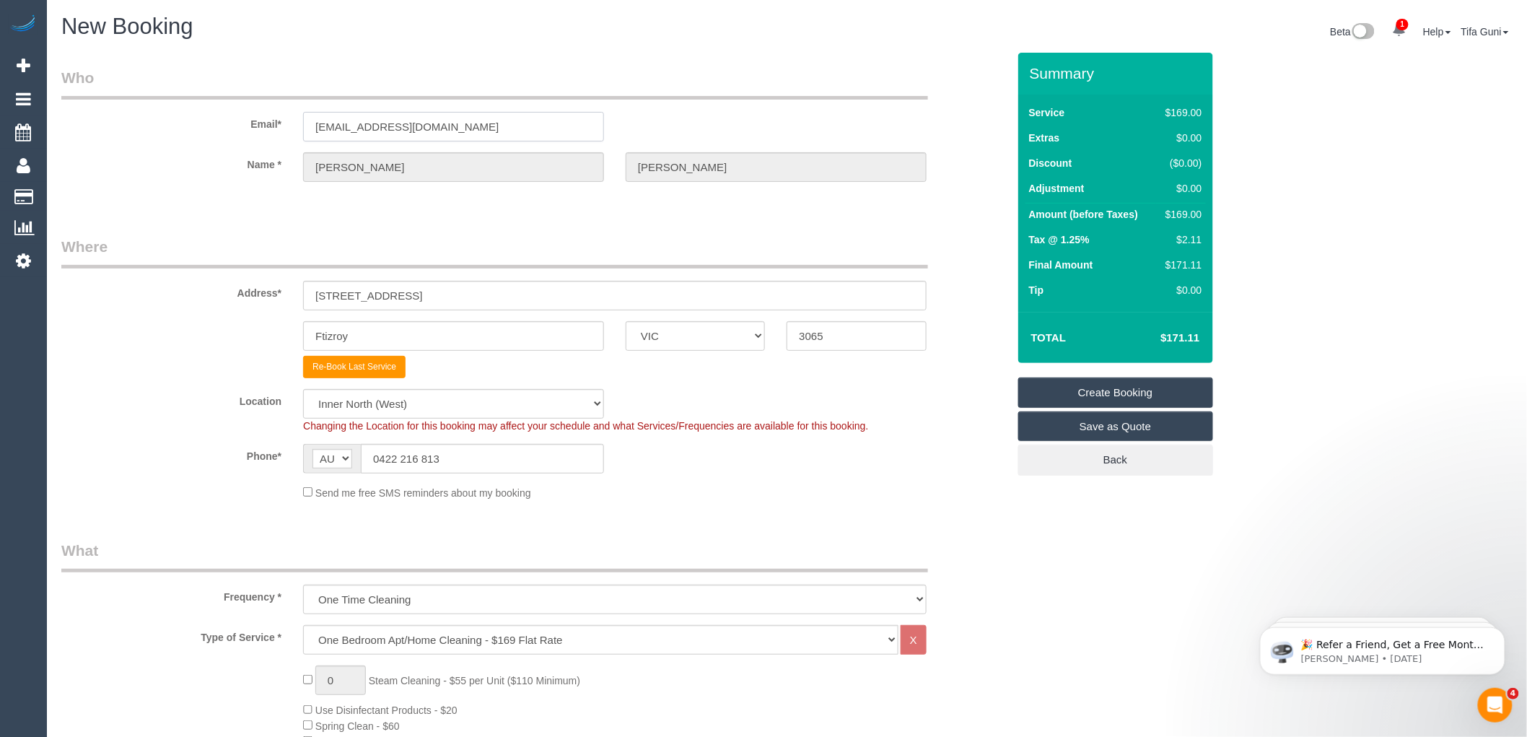
drag, startPoint x: 433, startPoint y: 127, endPoint x: 258, endPoint y: 120, distance: 174.8
click at [258, 120] on div "Email* majm@y7mail.com" at bounding box center [535, 104] width 968 height 74
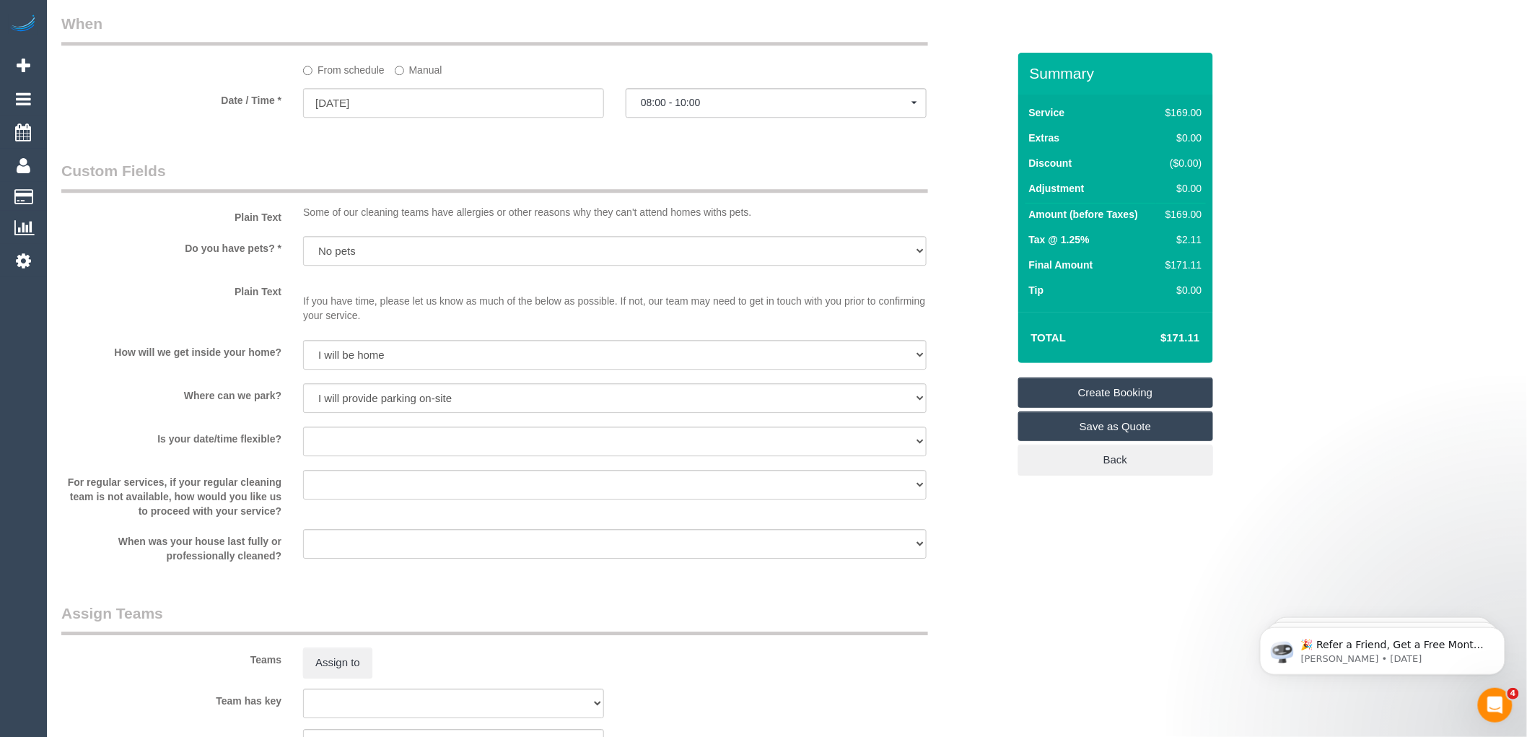
scroll to position [1555, 0]
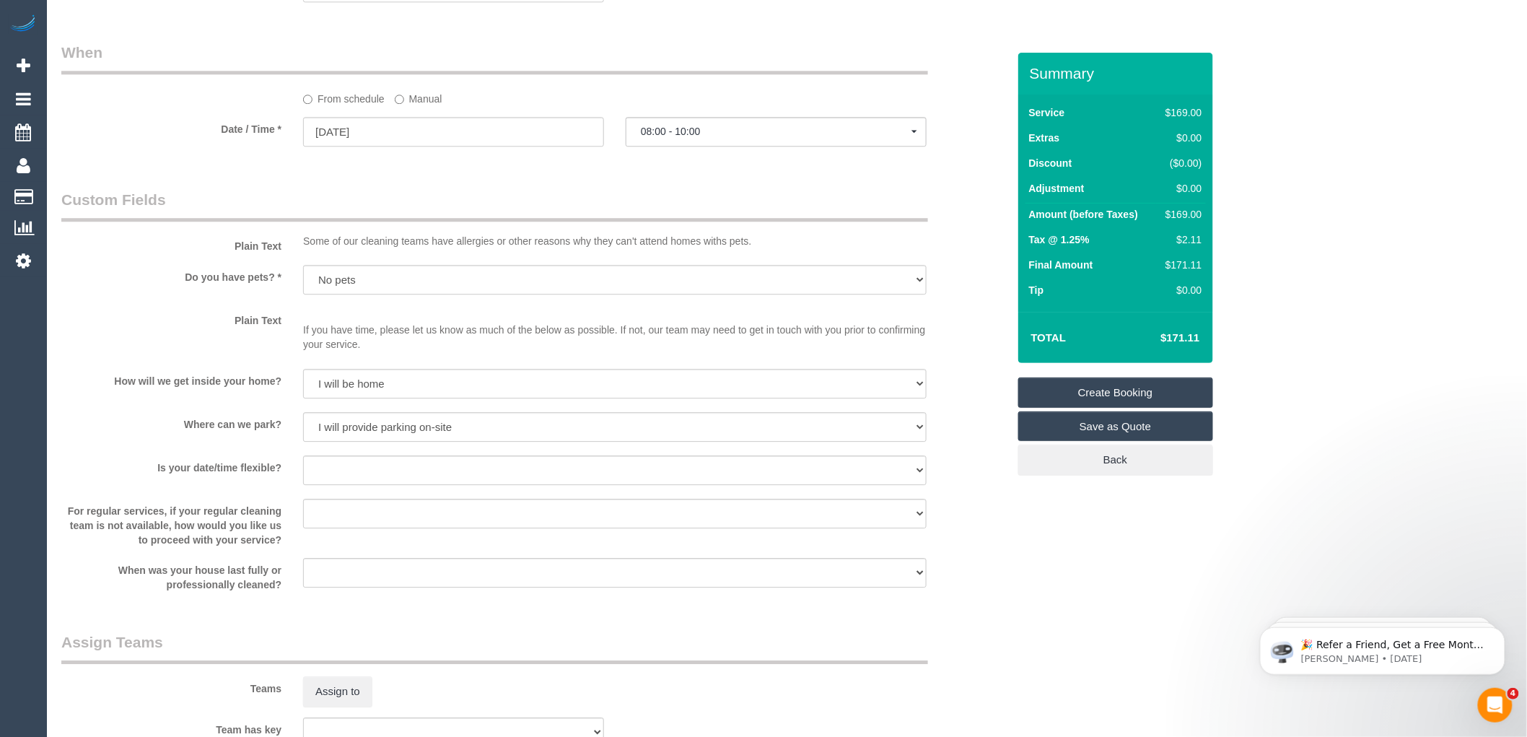
click at [1112, 397] on link "Create Booking" at bounding box center [1115, 392] width 195 height 30
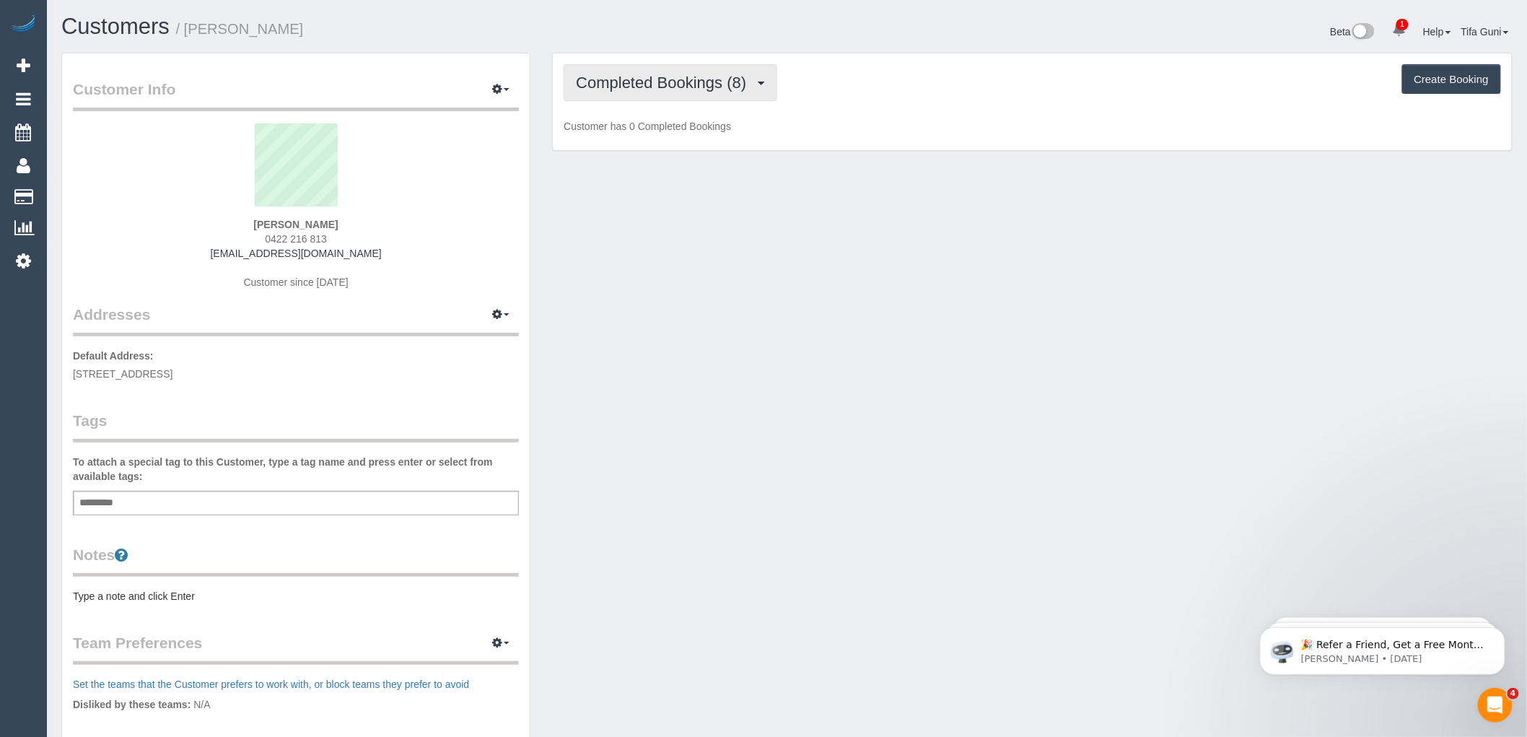
click at [671, 81] on span "Completed Bookings (8)" at bounding box center [665, 83] width 178 height 18
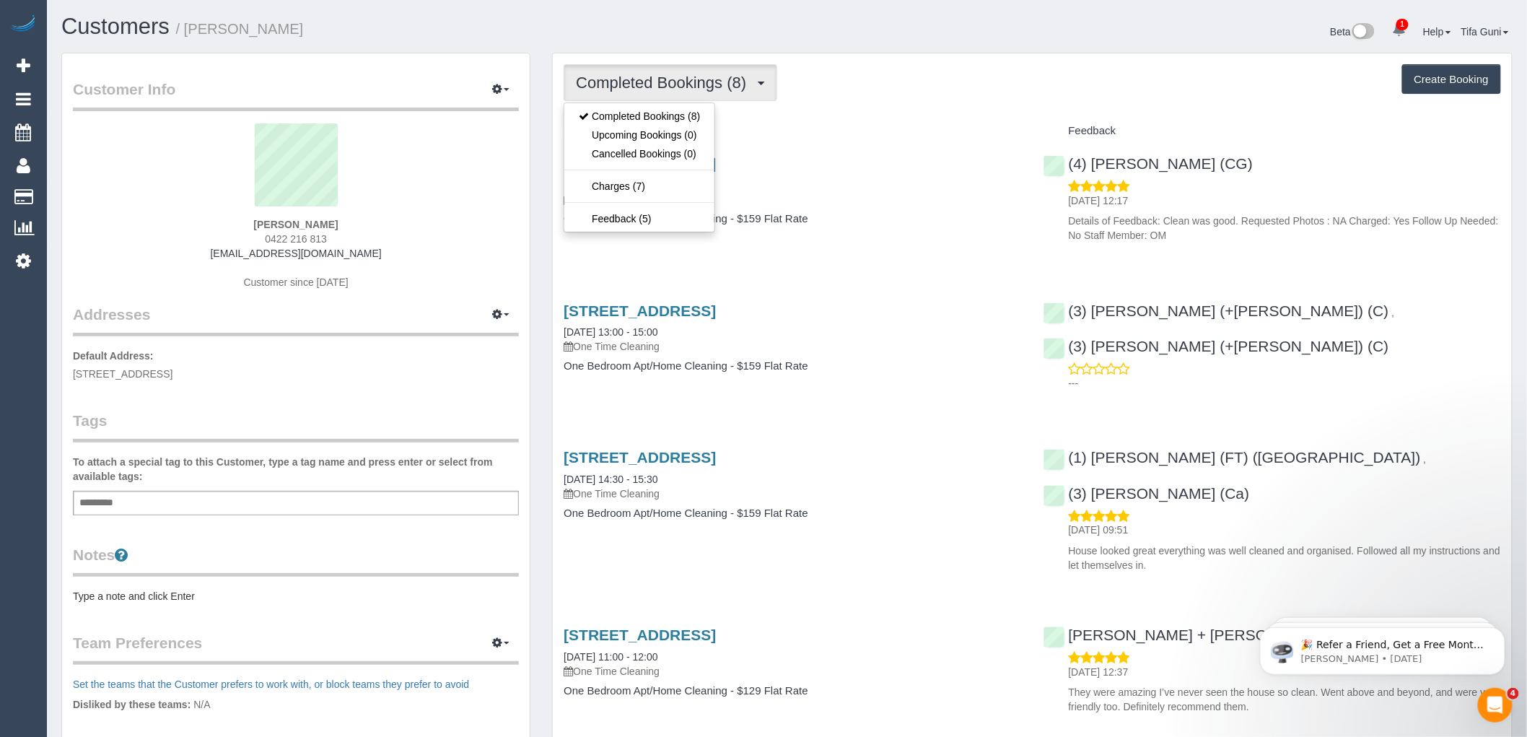
click at [834, 133] on h4 "Service" at bounding box center [793, 131] width 458 height 12
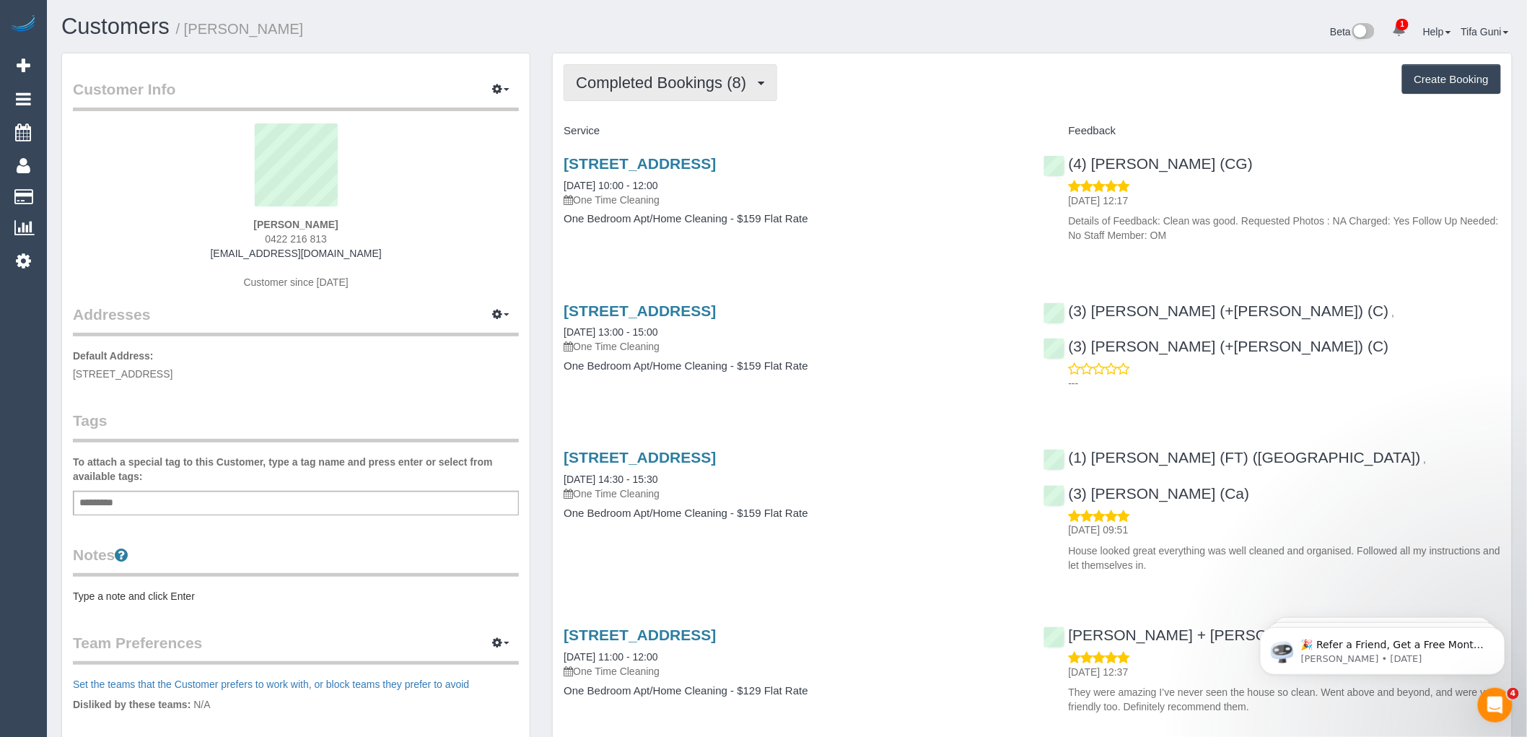
click at [725, 73] on button "Completed Bookings (8)" at bounding box center [671, 82] width 214 height 37
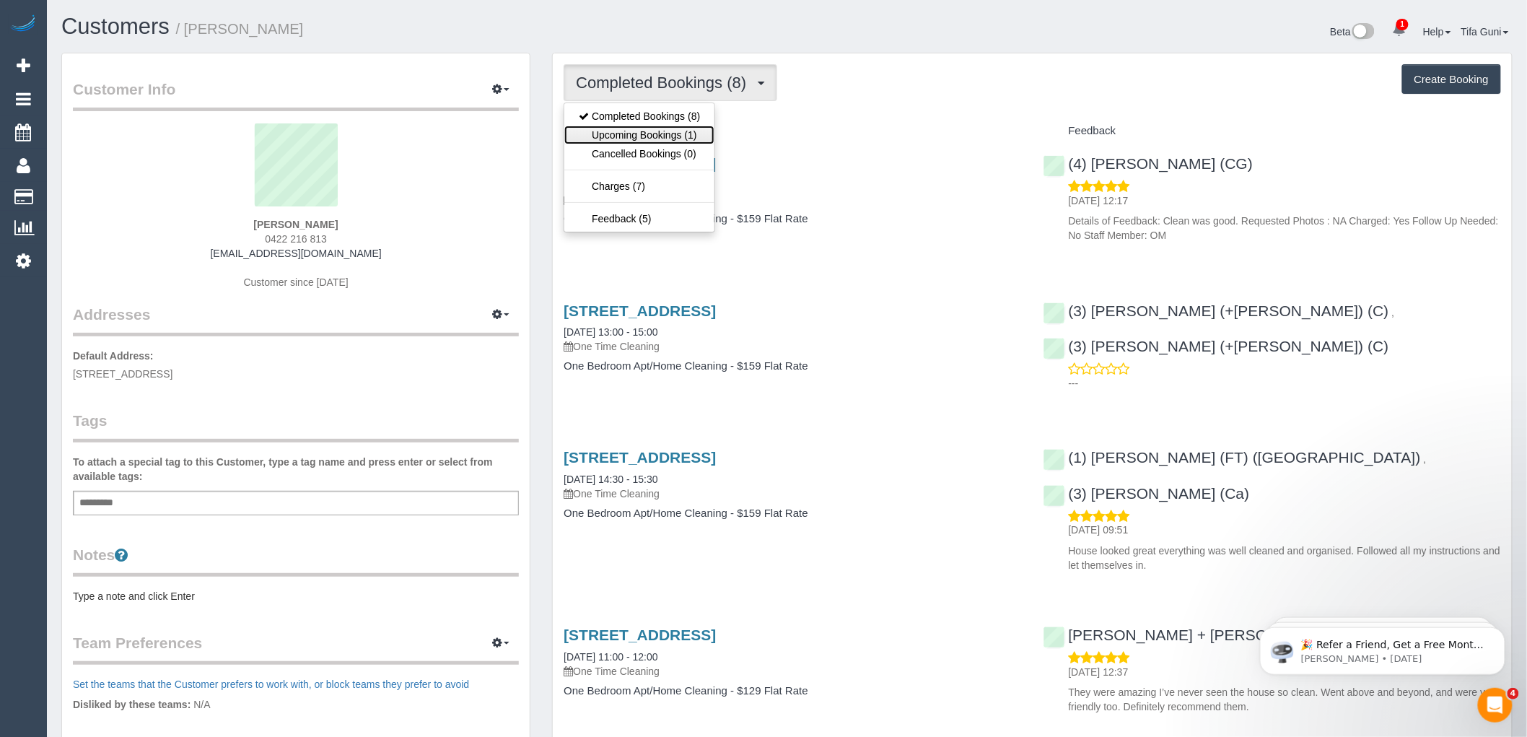
click at [680, 140] on link "Upcoming Bookings (1)" at bounding box center [639, 135] width 150 height 19
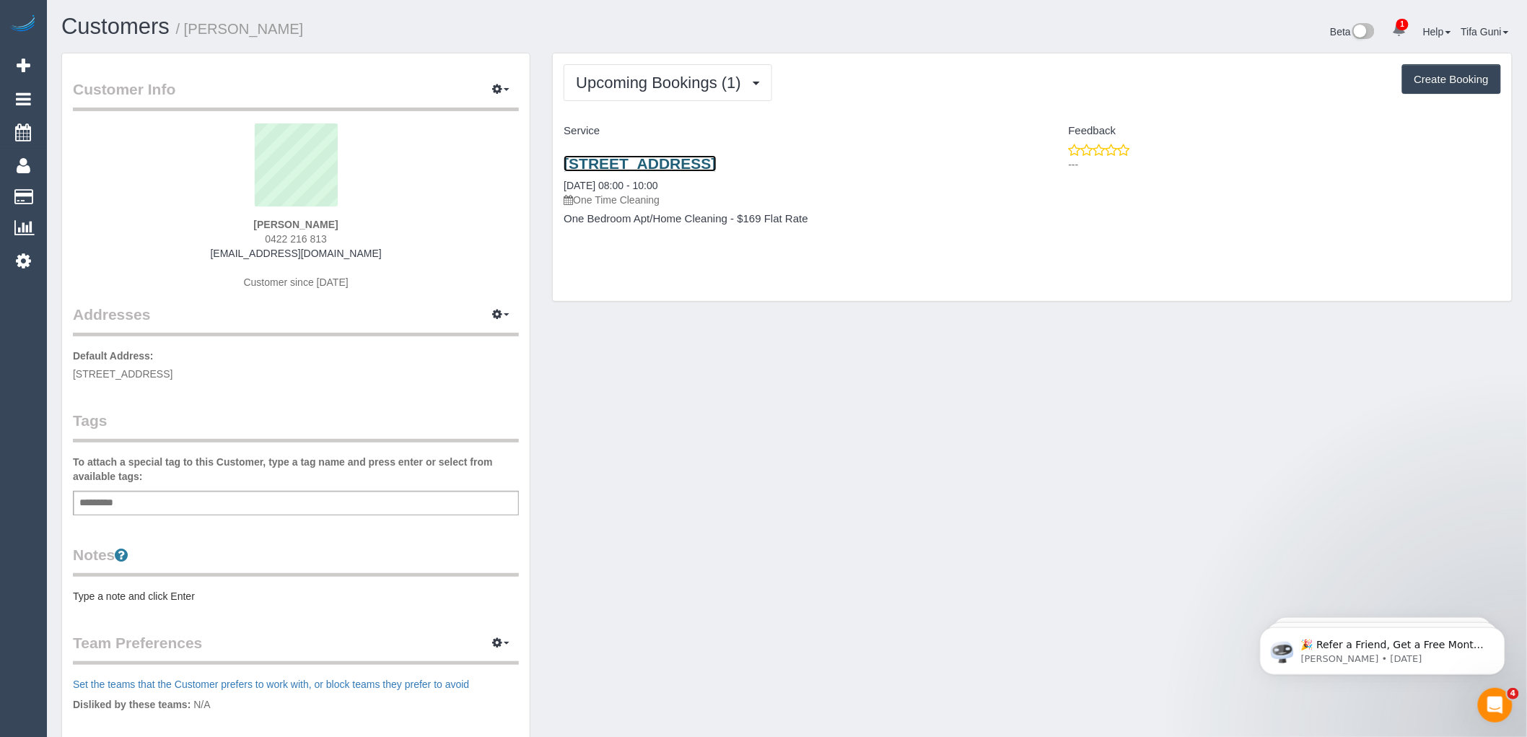
click at [683, 160] on link "180 Fitzroy Street, Ftizroy, VIC 3065" at bounding box center [640, 163] width 152 height 17
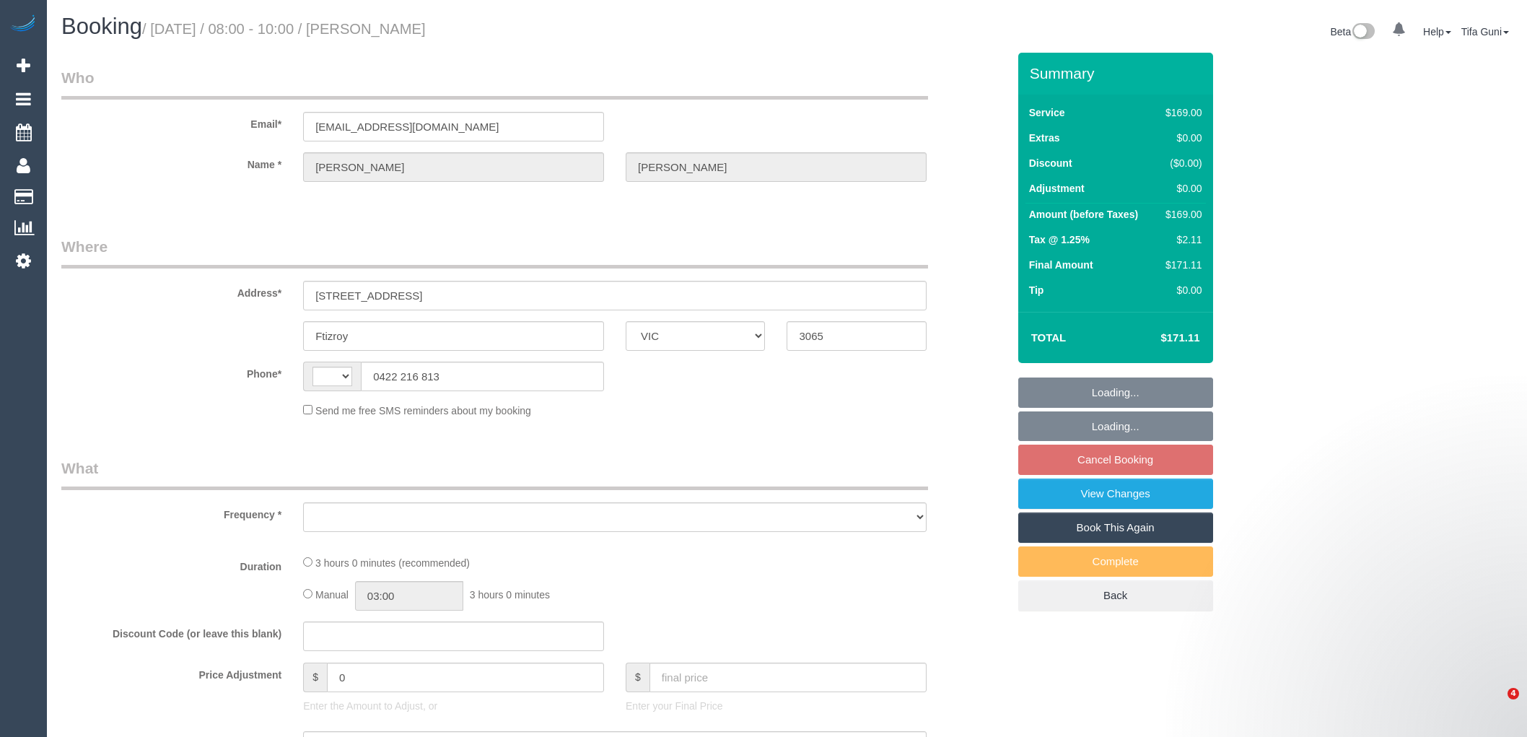
select select "VIC"
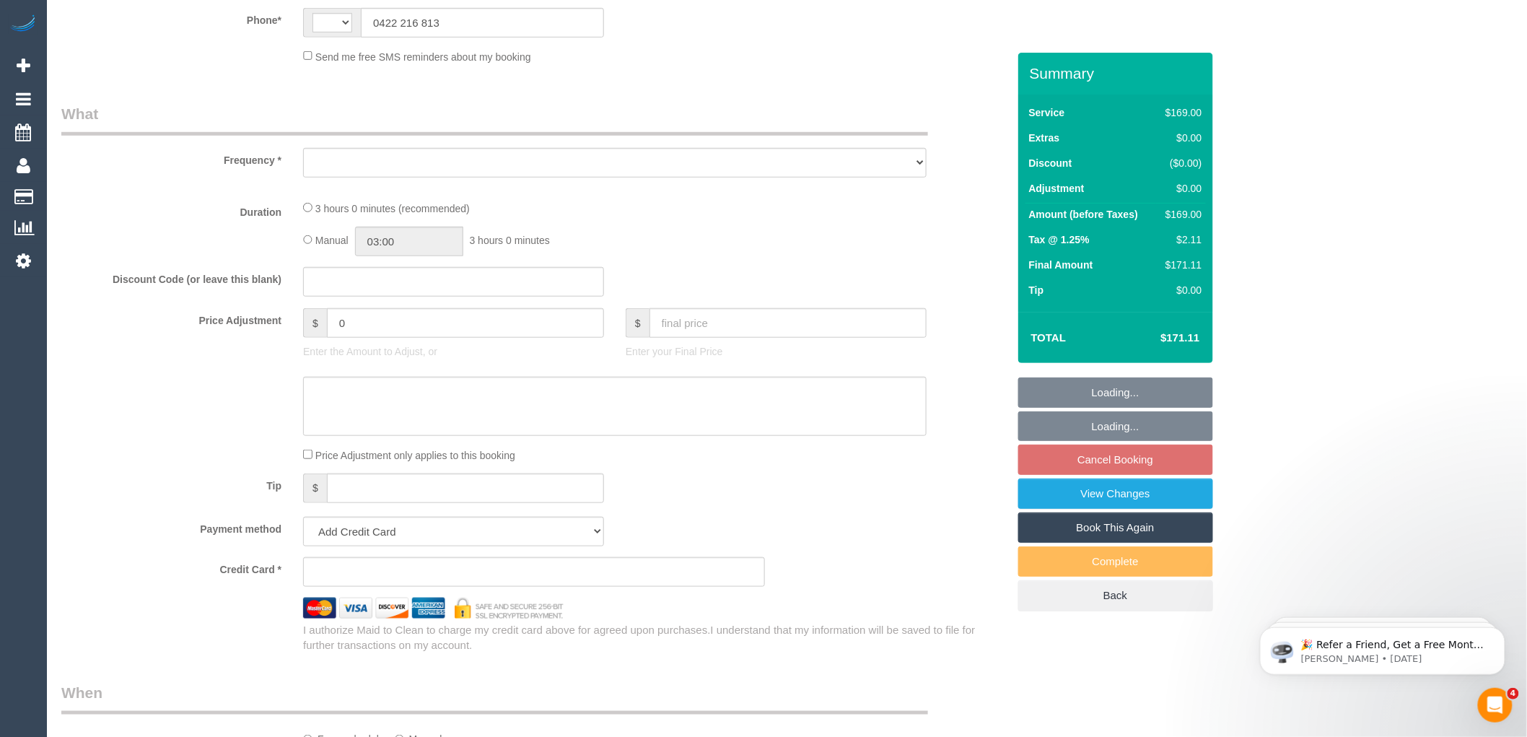
select select "string:AU"
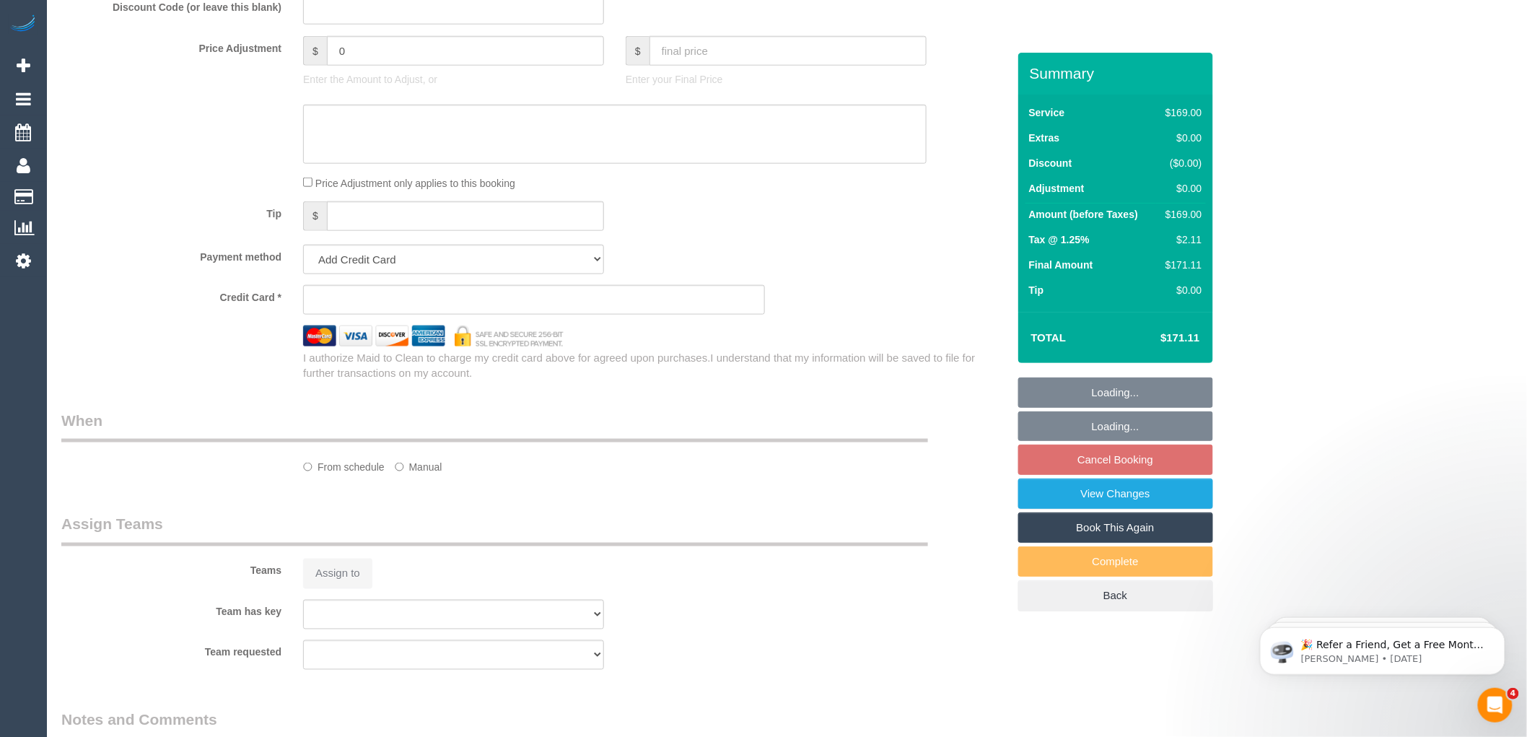
select select "object:531"
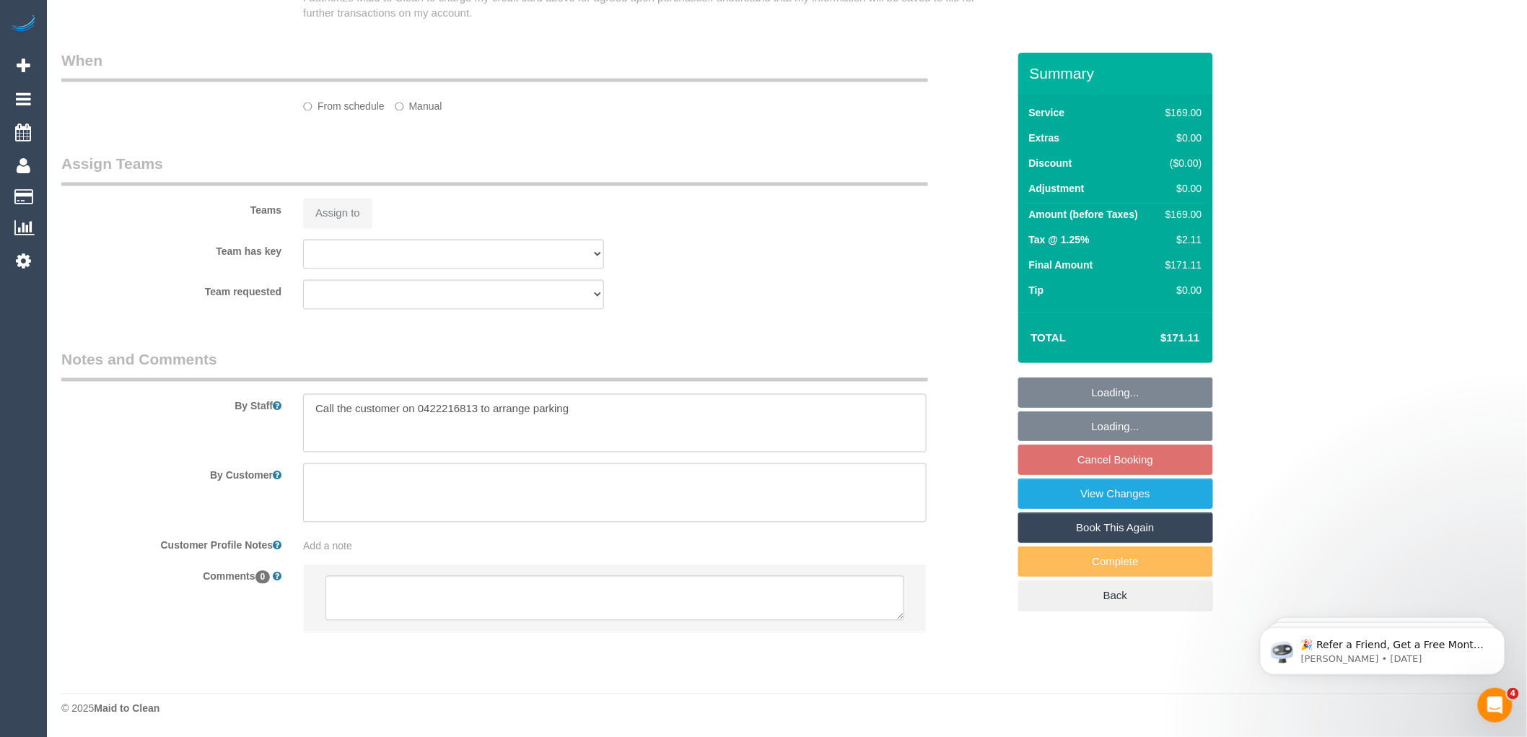
select select "string:stripe-pm_1LlLMv2GScqysDRVIVeoEplC"
select select "number:28"
select select "number:14"
select select "number:18"
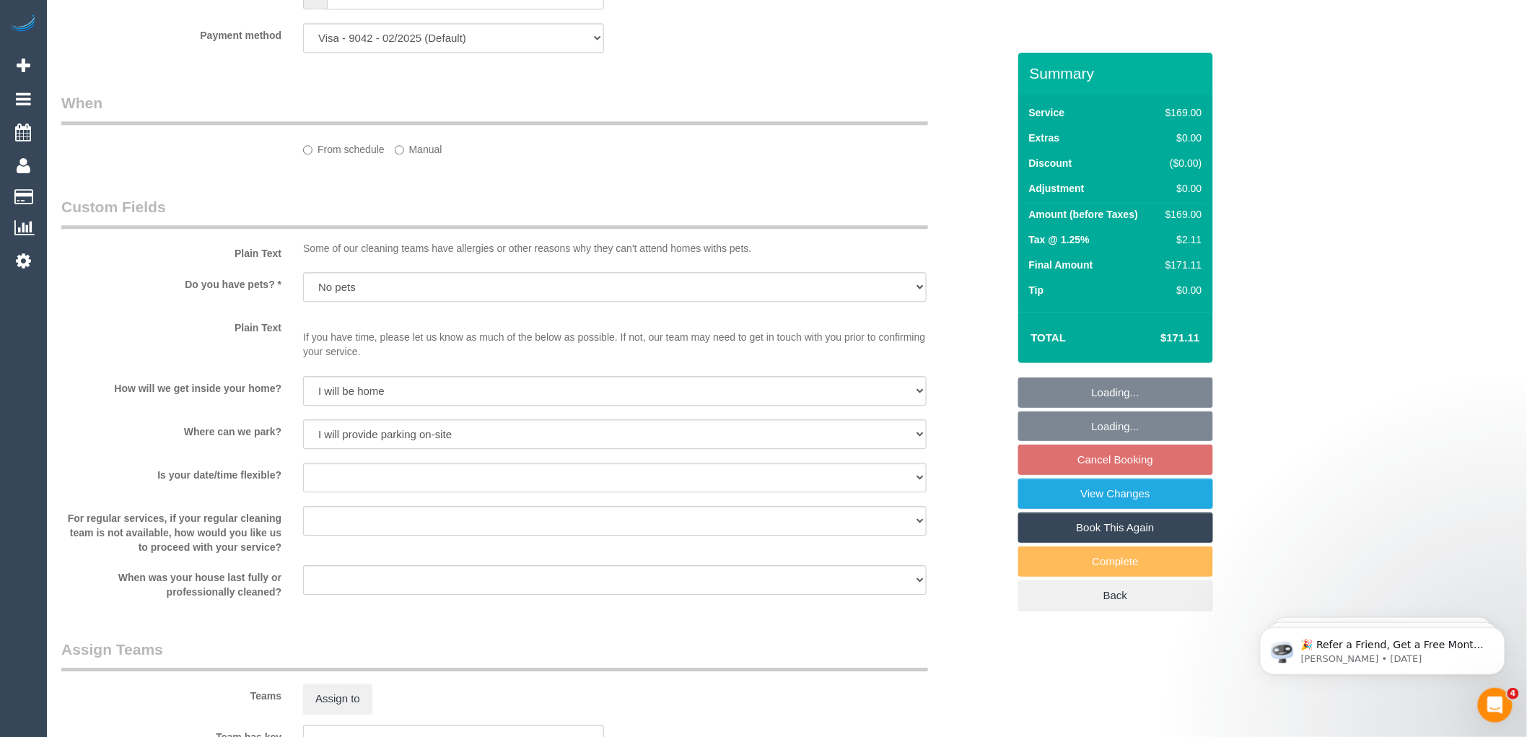
select select "object:1631"
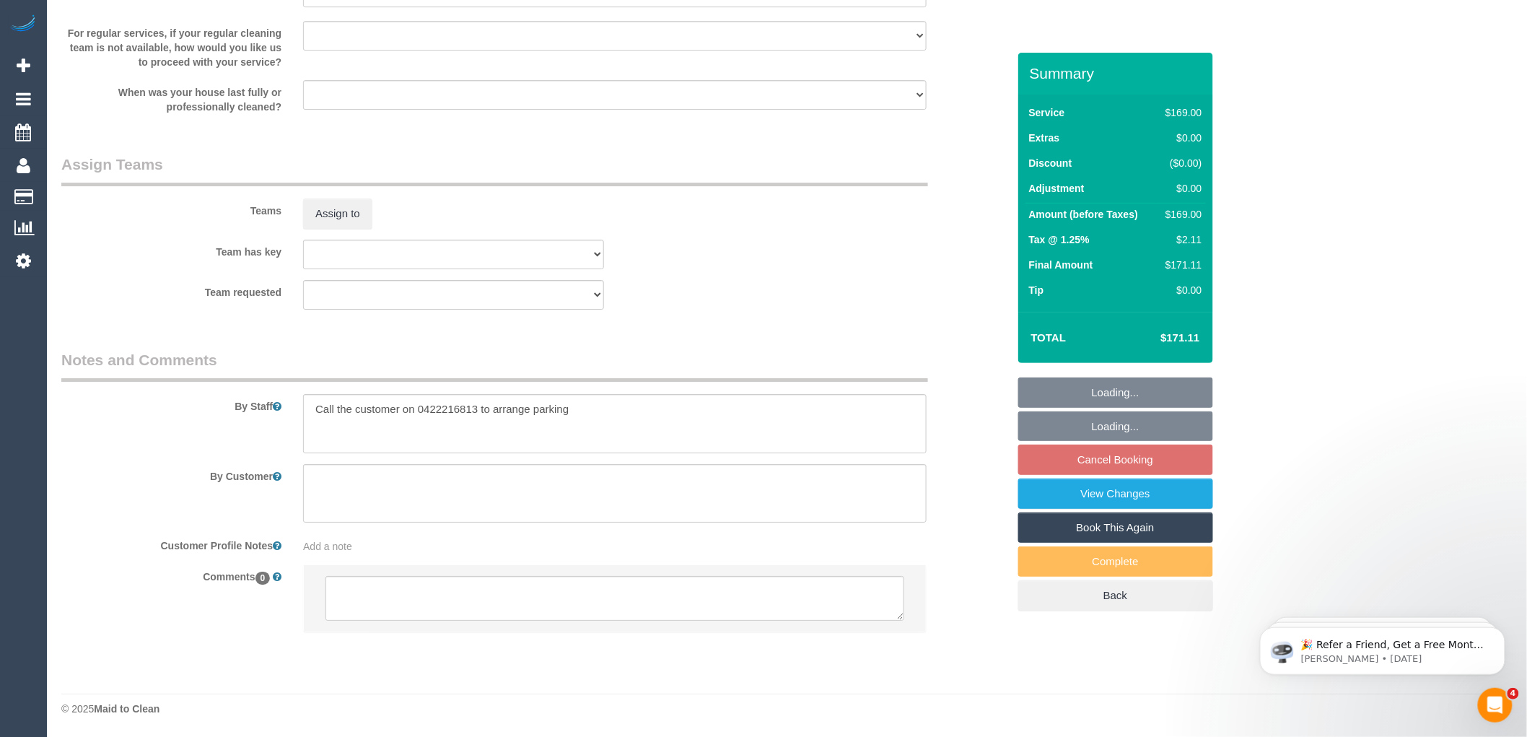
select select "spot2"
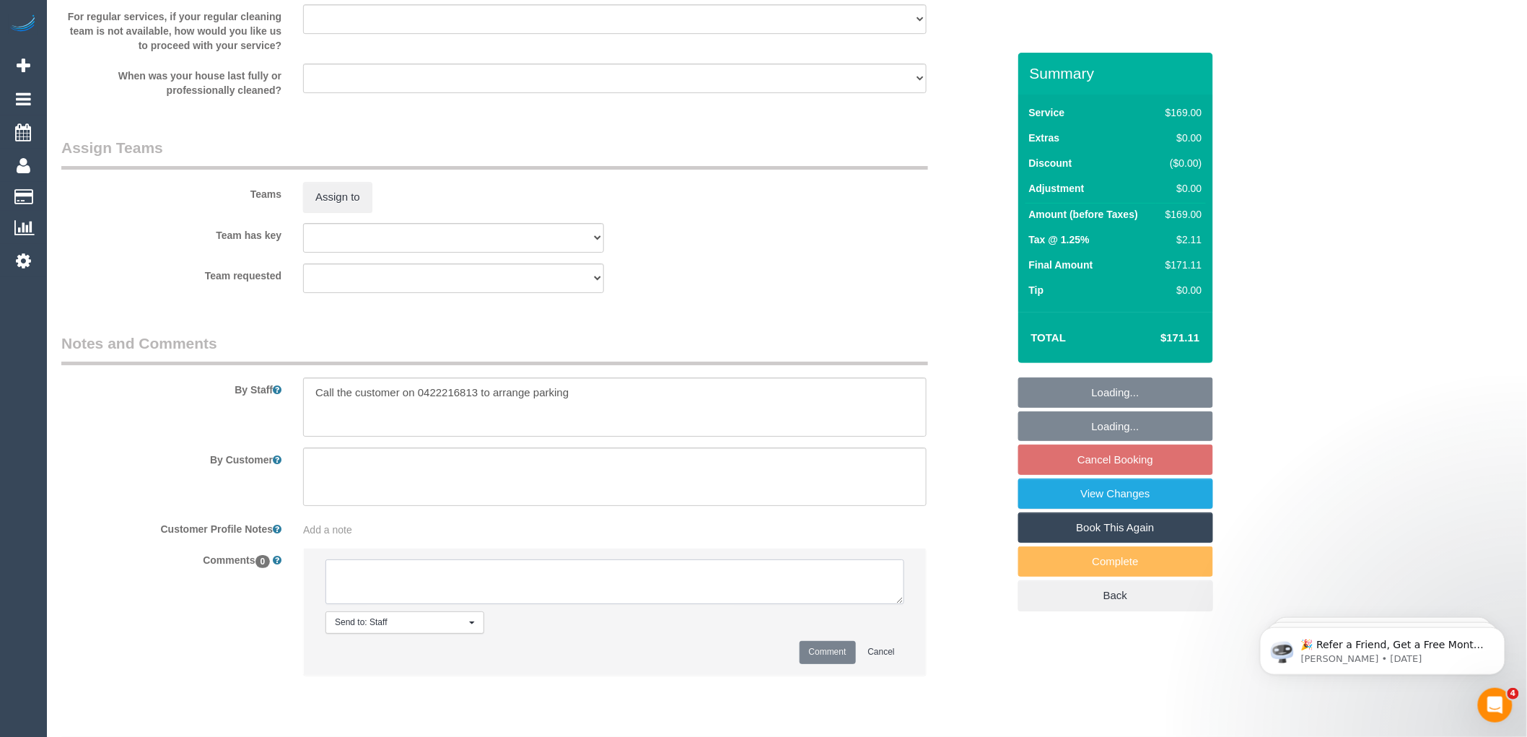
click at [423, 590] on textarea at bounding box center [614, 581] width 579 height 45
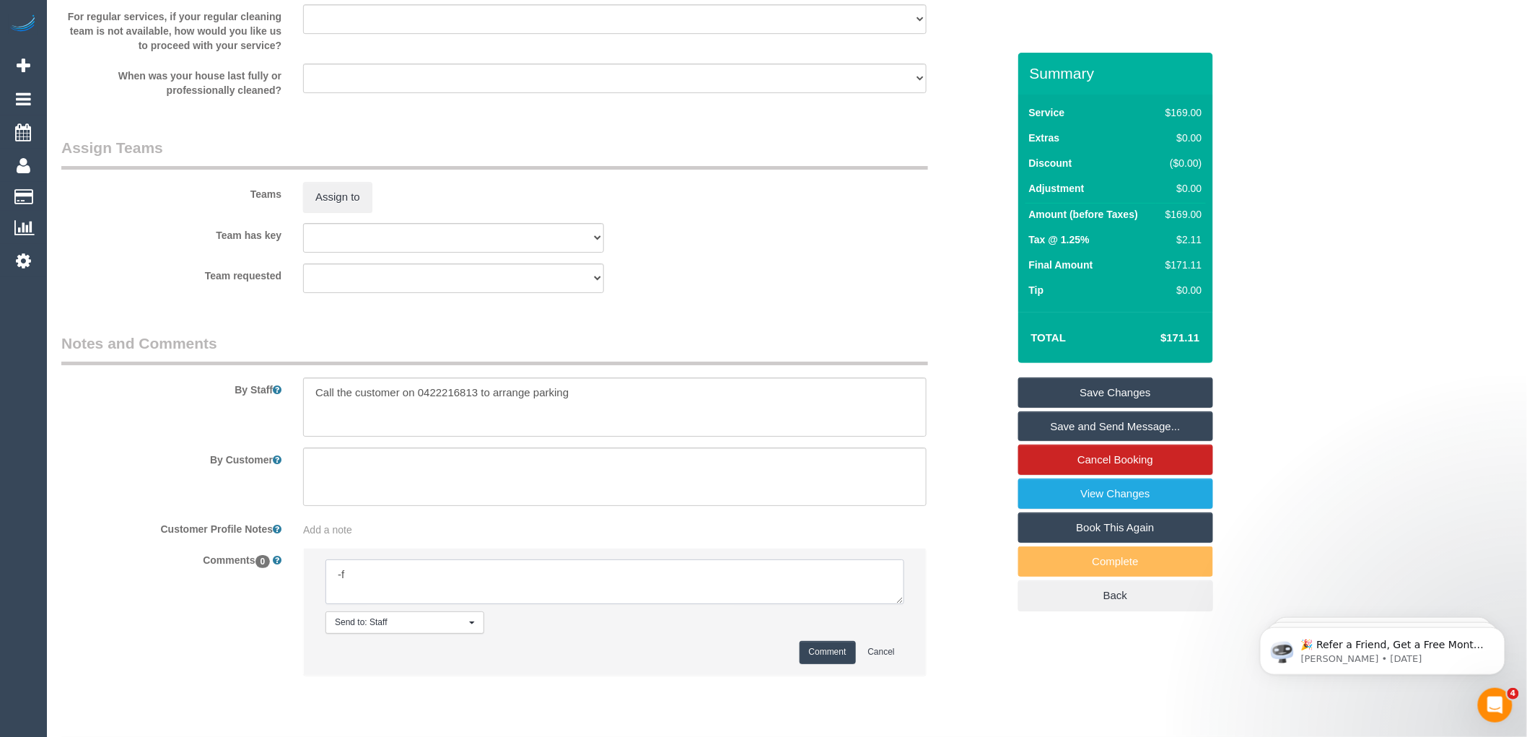
type textarea "-"
paste textarea "Flexibility dates: Flexibility times: Notes: knows we need to review Contact vi…"
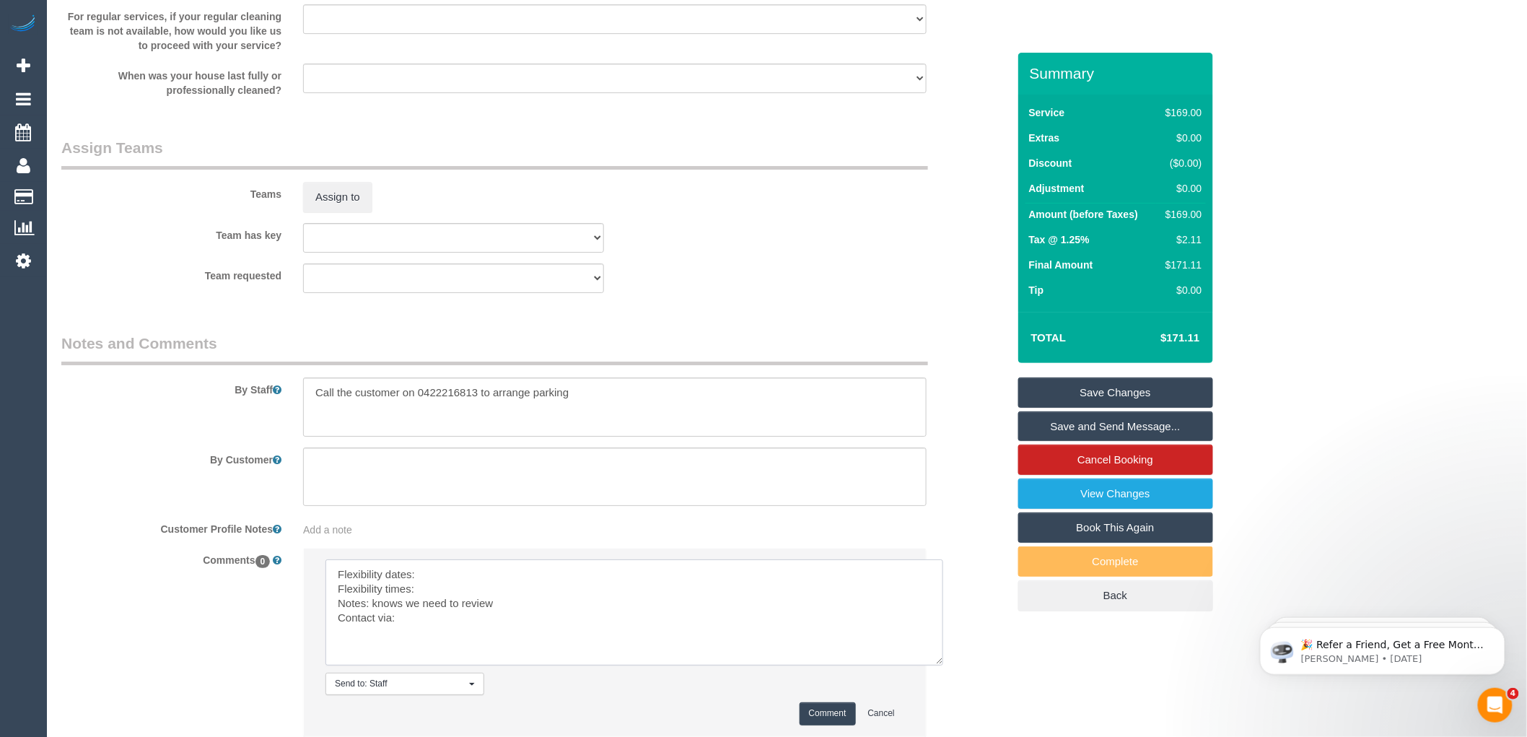
scroll to position [0, 0]
drag, startPoint x: 899, startPoint y: 617, endPoint x: 940, endPoint y: 679, distance: 74.1
click at [940, 665] on textarea at bounding box center [634, 612] width 618 height 106
click at [468, 586] on textarea at bounding box center [634, 612] width 618 height 106
click at [429, 608] on textarea at bounding box center [634, 612] width 618 height 106
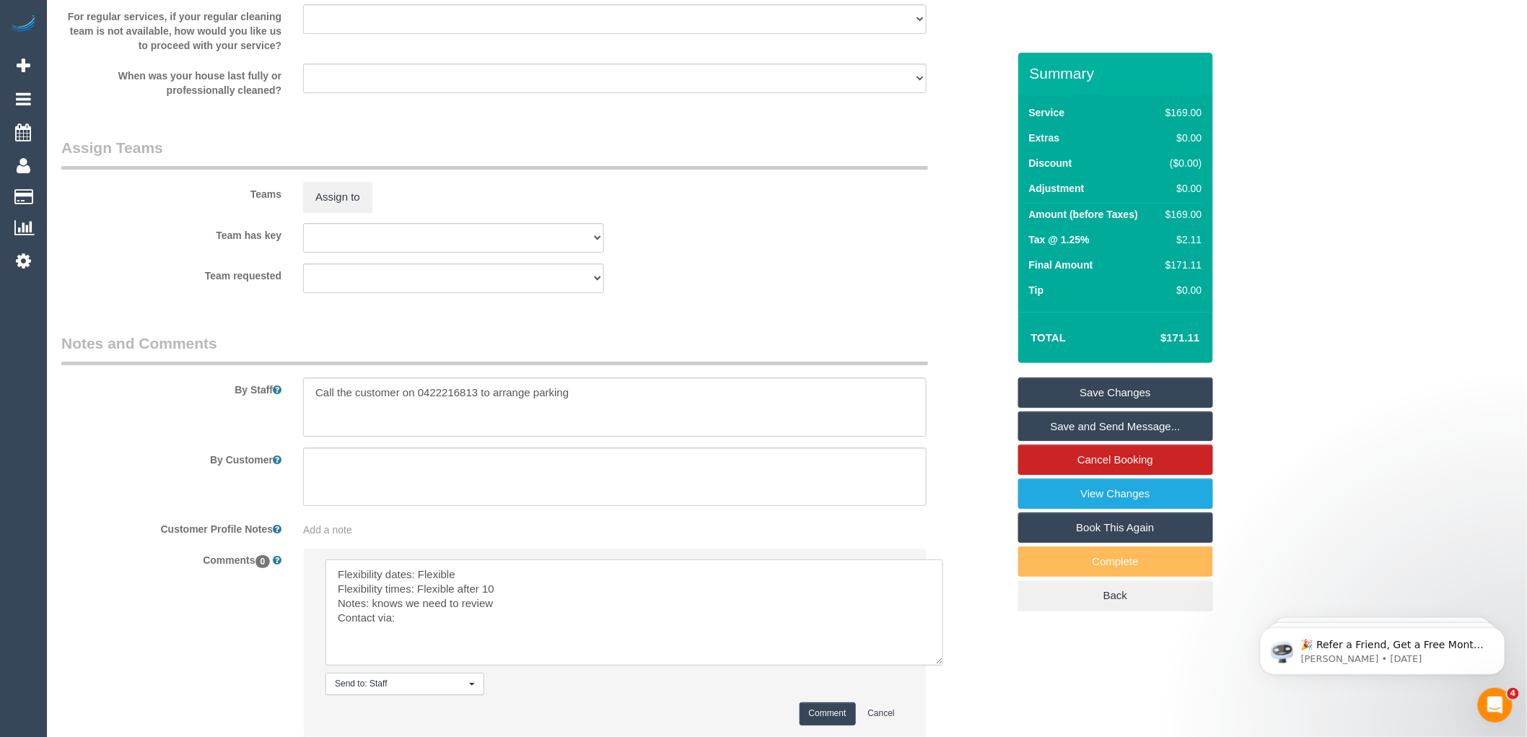
click at [413, 642] on textarea at bounding box center [634, 612] width 618 height 106
click at [419, 635] on textarea at bounding box center [634, 612] width 618 height 106
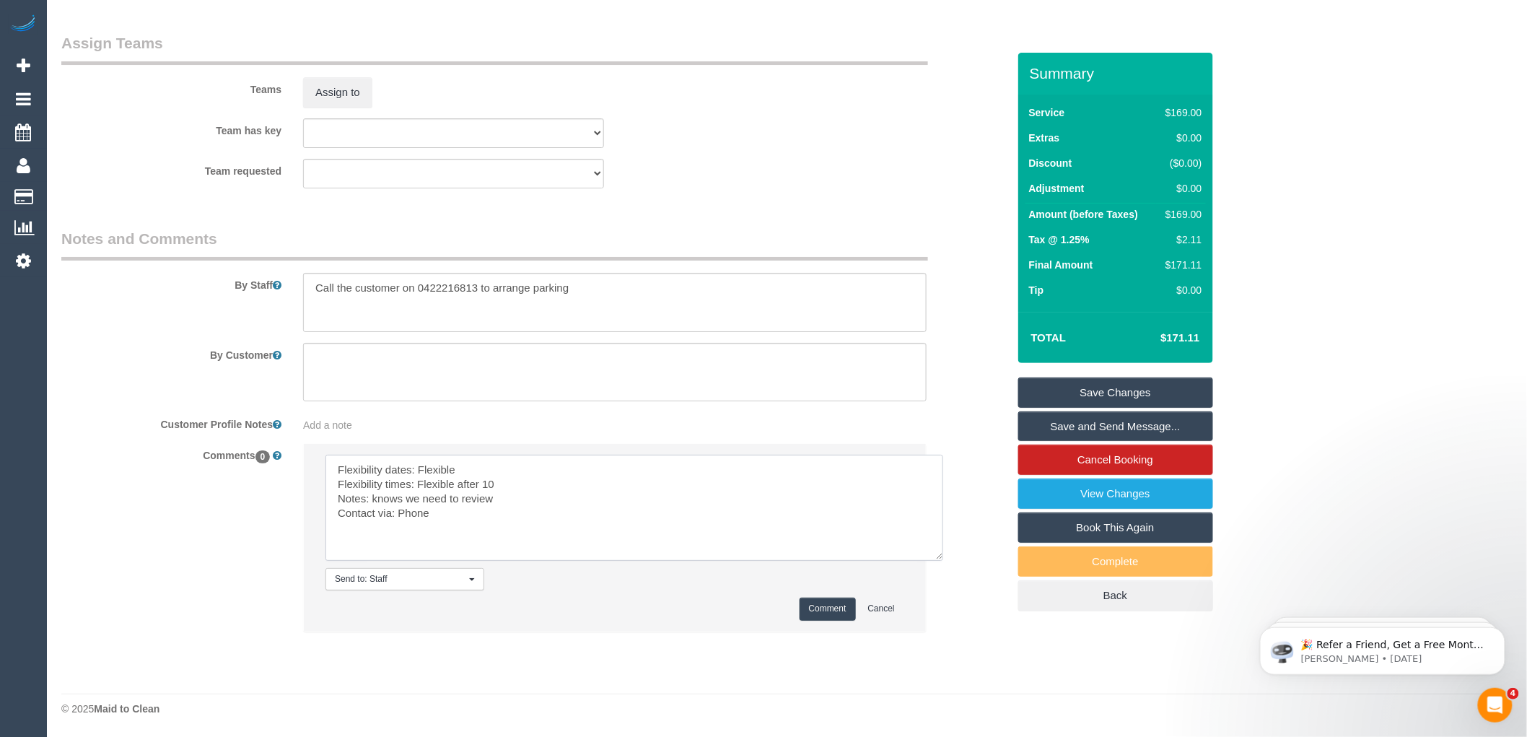
scroll to position [2142, 0]
type textarea "Flexibility dates: Flexible Flexibility times: Flexible after 10 Notes: knows w…"
click at [816, 609] on button "Comment" at bounding box center [828, 609] width 56 height 22
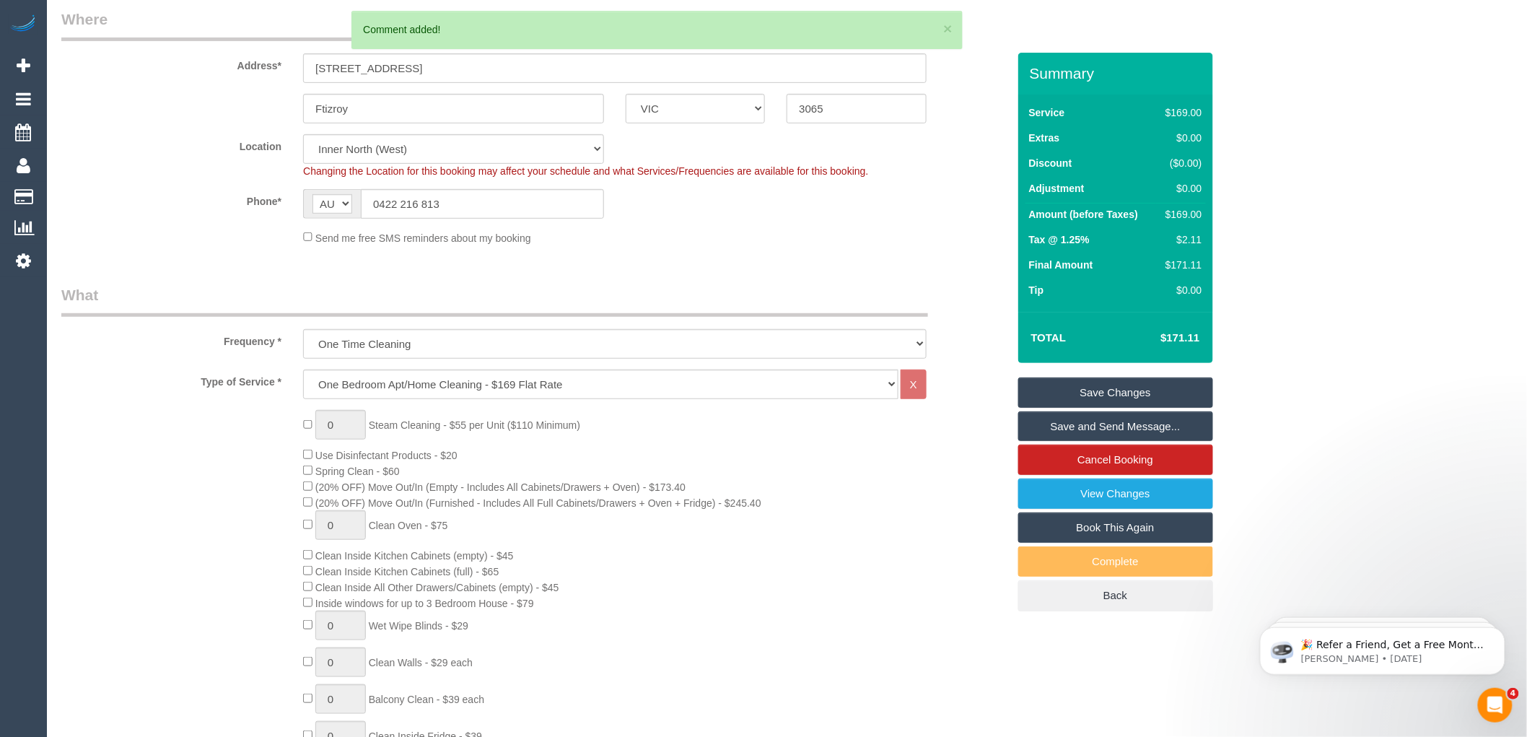
scroll to position [0, 0]
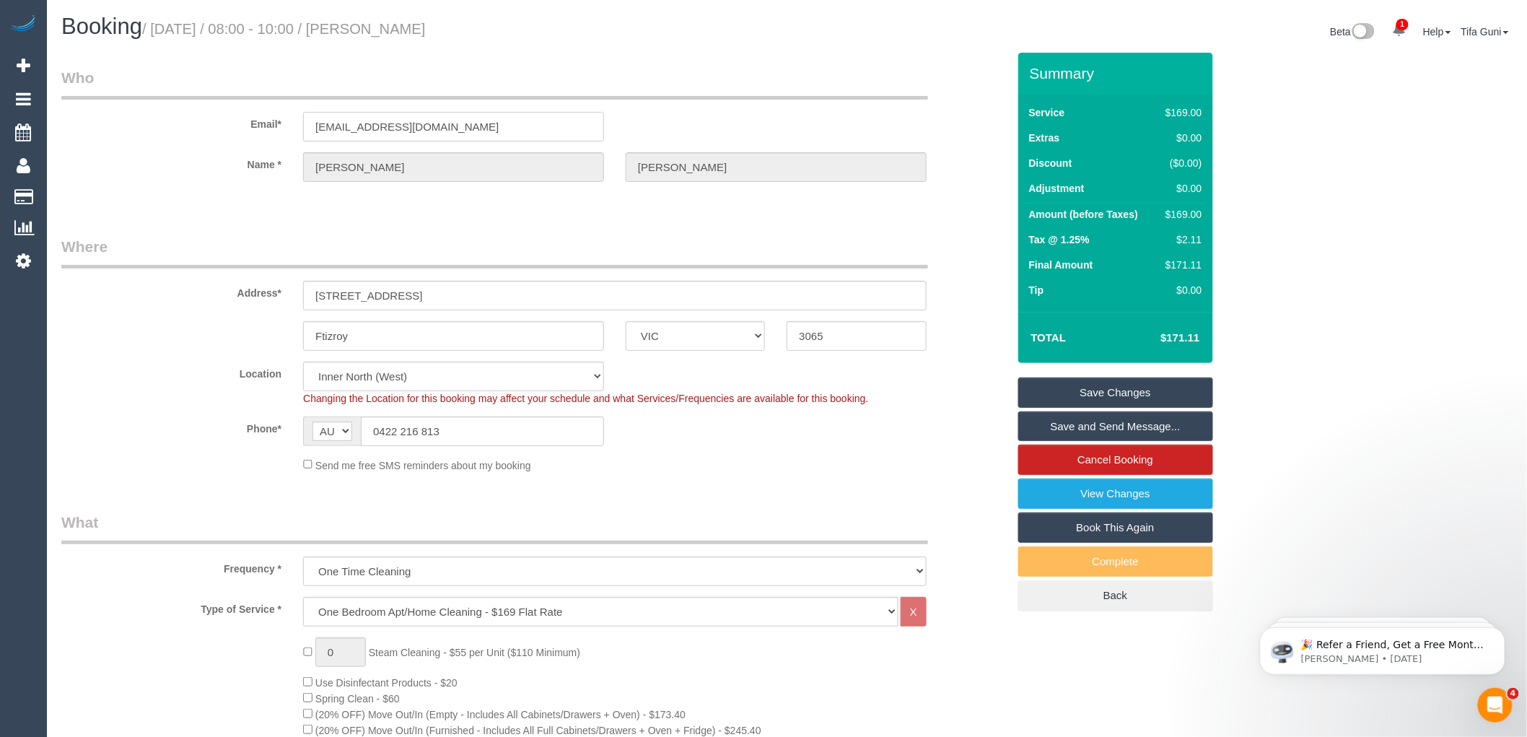
drag, startPoint x: 435, startPoint y: 133, endPoint x: 234, endPoint y: 144, distance: 201.7
click at [234, 144] on sui-booking-customer "Email* majm@y7mail.com Name * Matthew Meszaros" at bounding box center [534, 131] width 946 height 129
click at [662, 236] on legend "Where" at bounding box center [494, 252] width 867 height 32
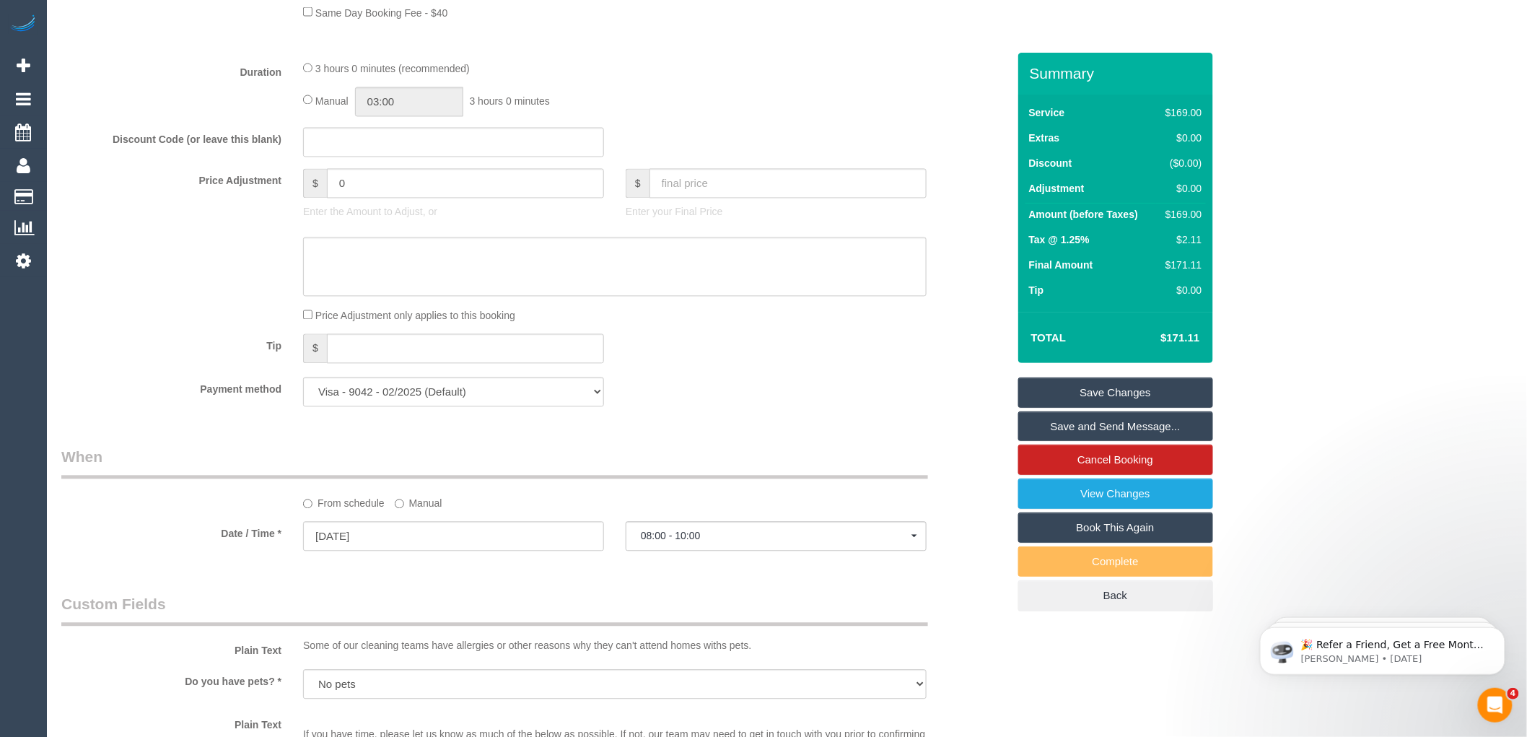
scroll to position [1363, 0]
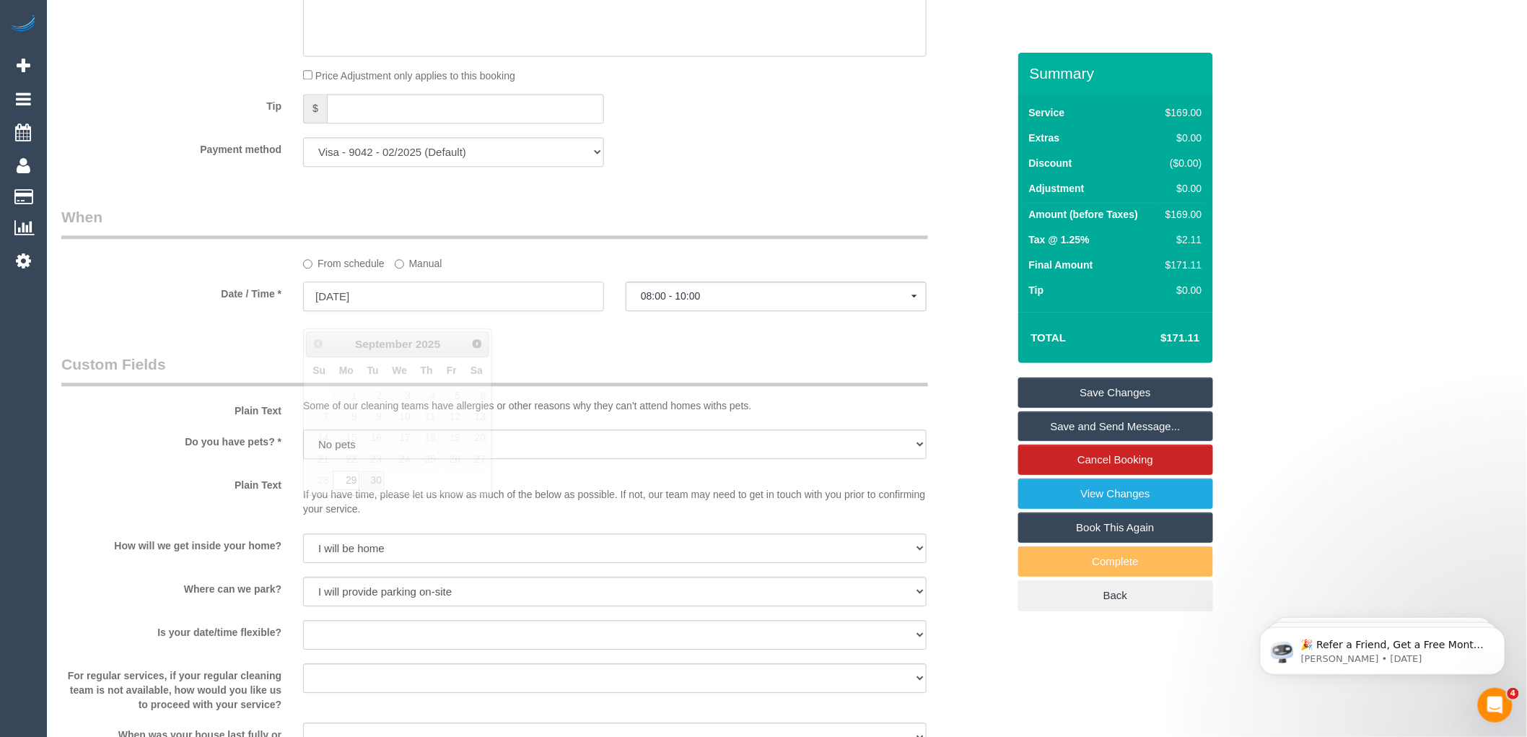
click at [377, 310] on input "29/09/2025" at bounding box center [453, 296] width 301 height 30
click at [561, 354] on div "Who Email* majm@y7mail.com Name * Matthew Meszaros Where Address* 180 Fitzroy S…" at bounding box center [535, 116] width 968 height 2852
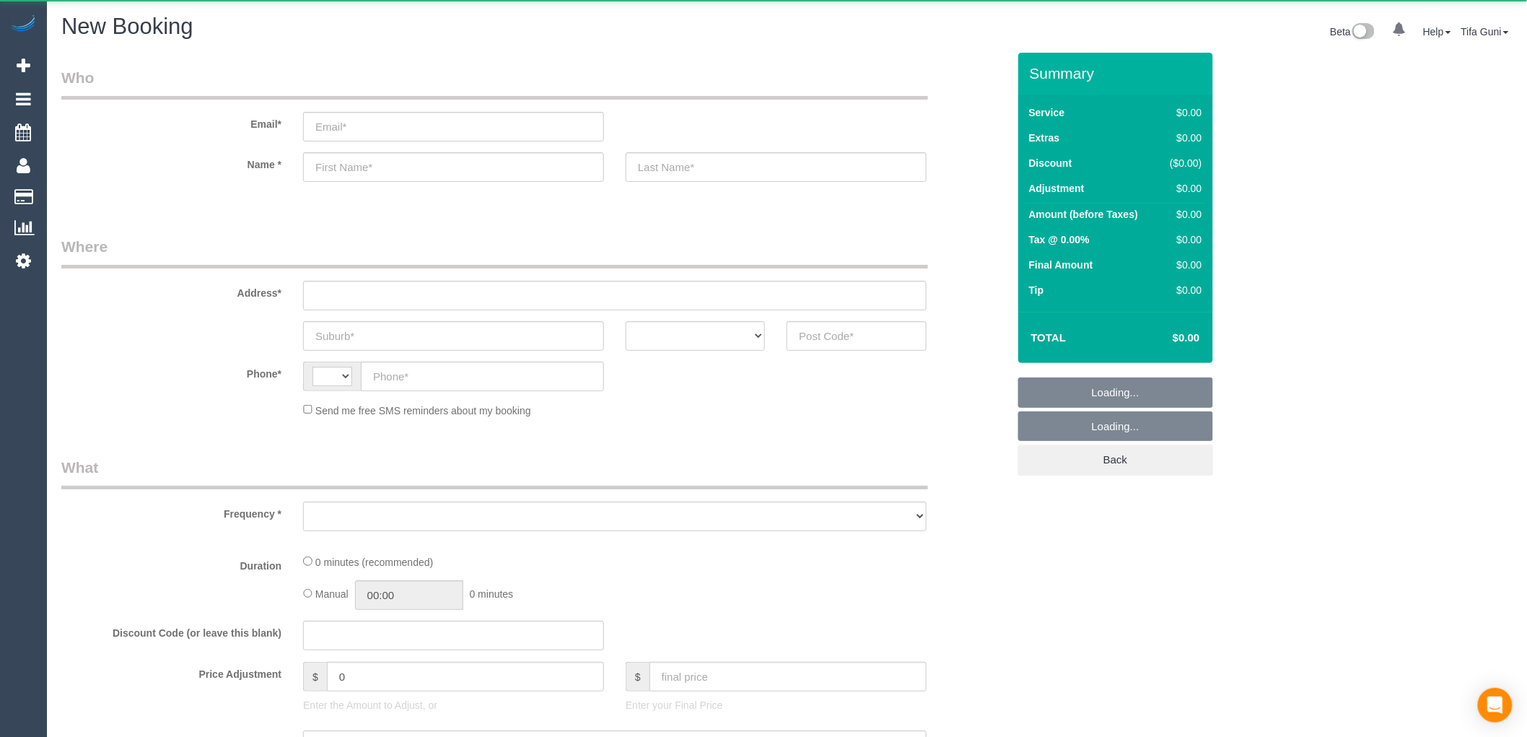
select select "string:AU"
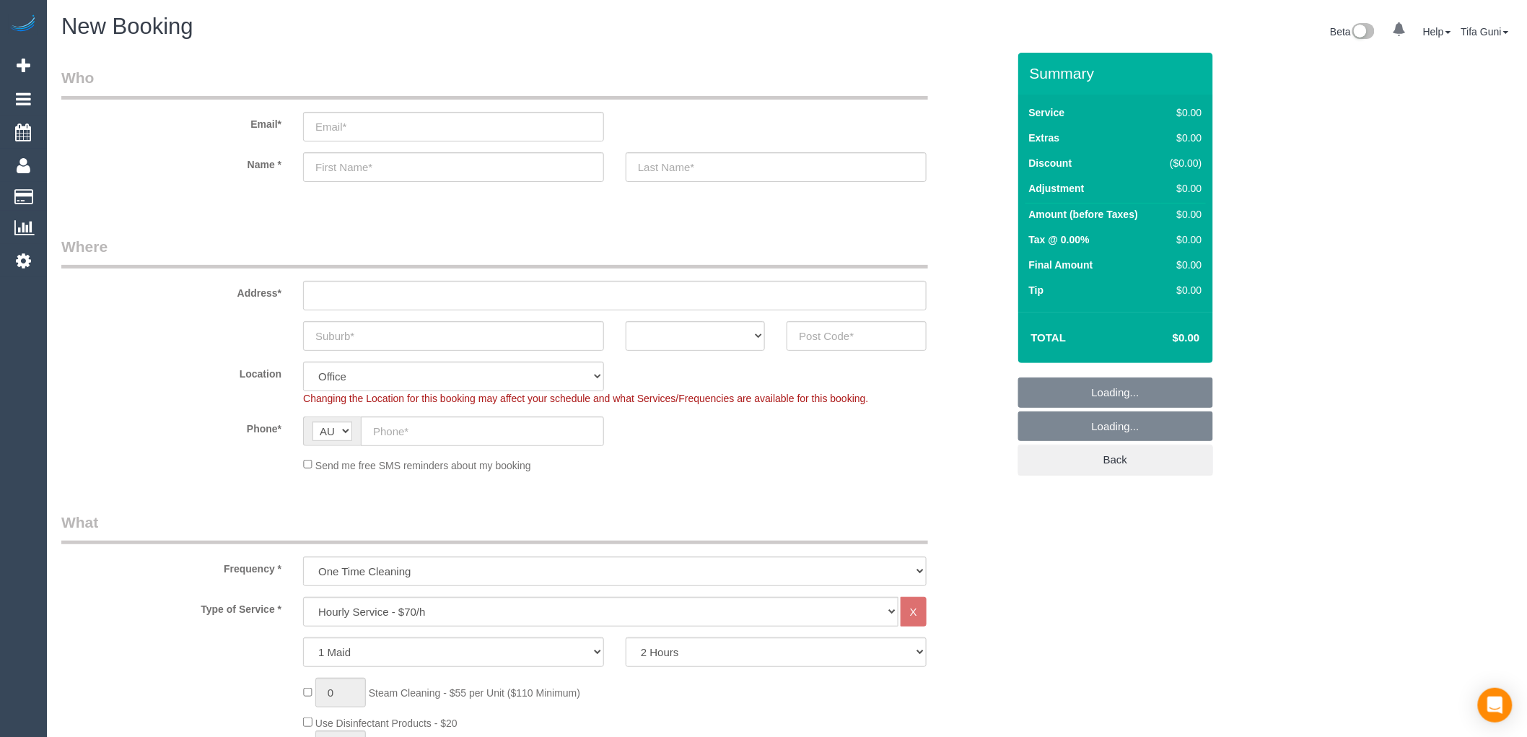
select select "object:2098"
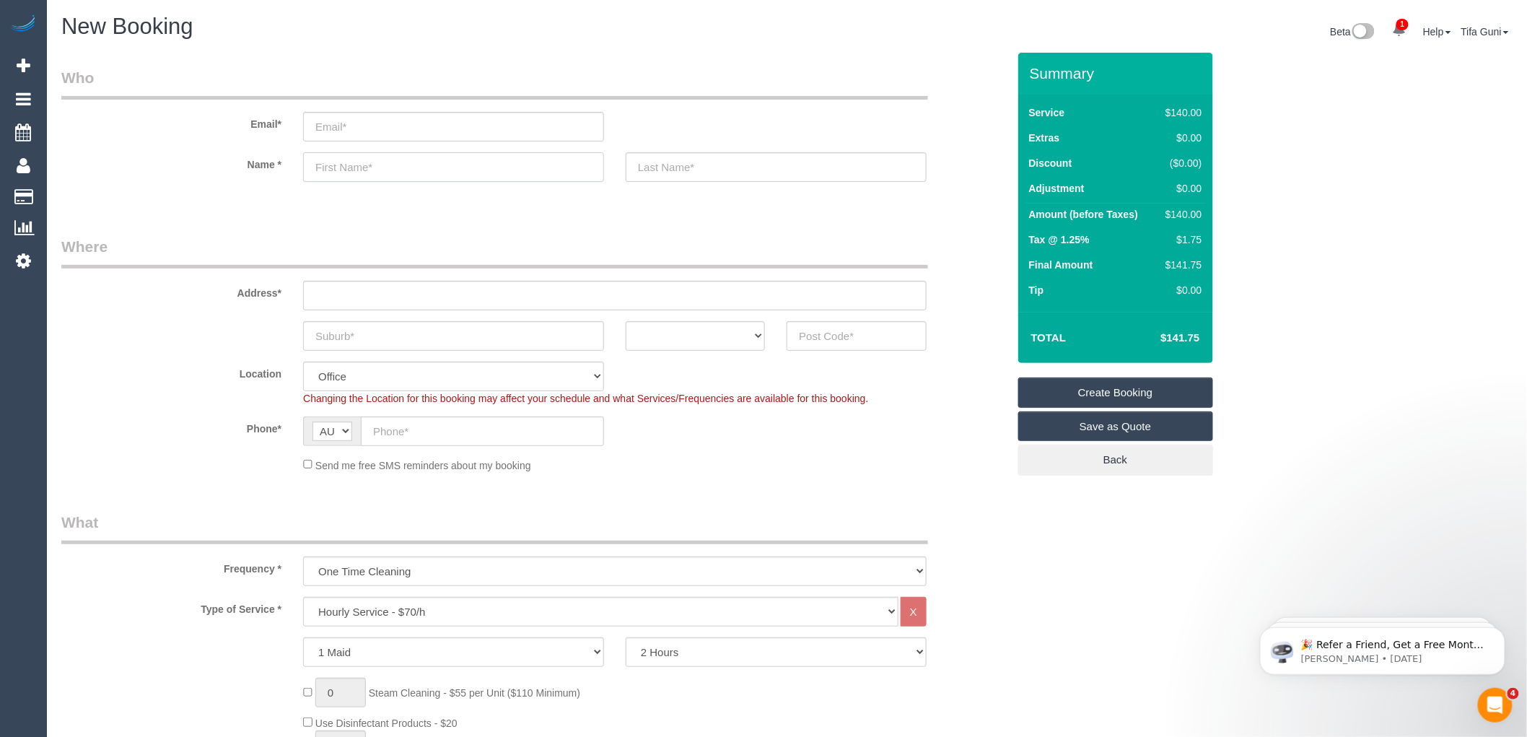
click at [344, 168] on input "text" at bounding box center [453, 167] width 301 height 30
click at [340, 128] on input "email" at bounding box center [453, 127] width 301 height 30
click at [349, 168] on input "text" at bounding box center [453, 167] width 301 height 30
click at [357, 291] on input "text" at bounding box center [615, 296] width 624 height 30
type input "158 Laigion street"
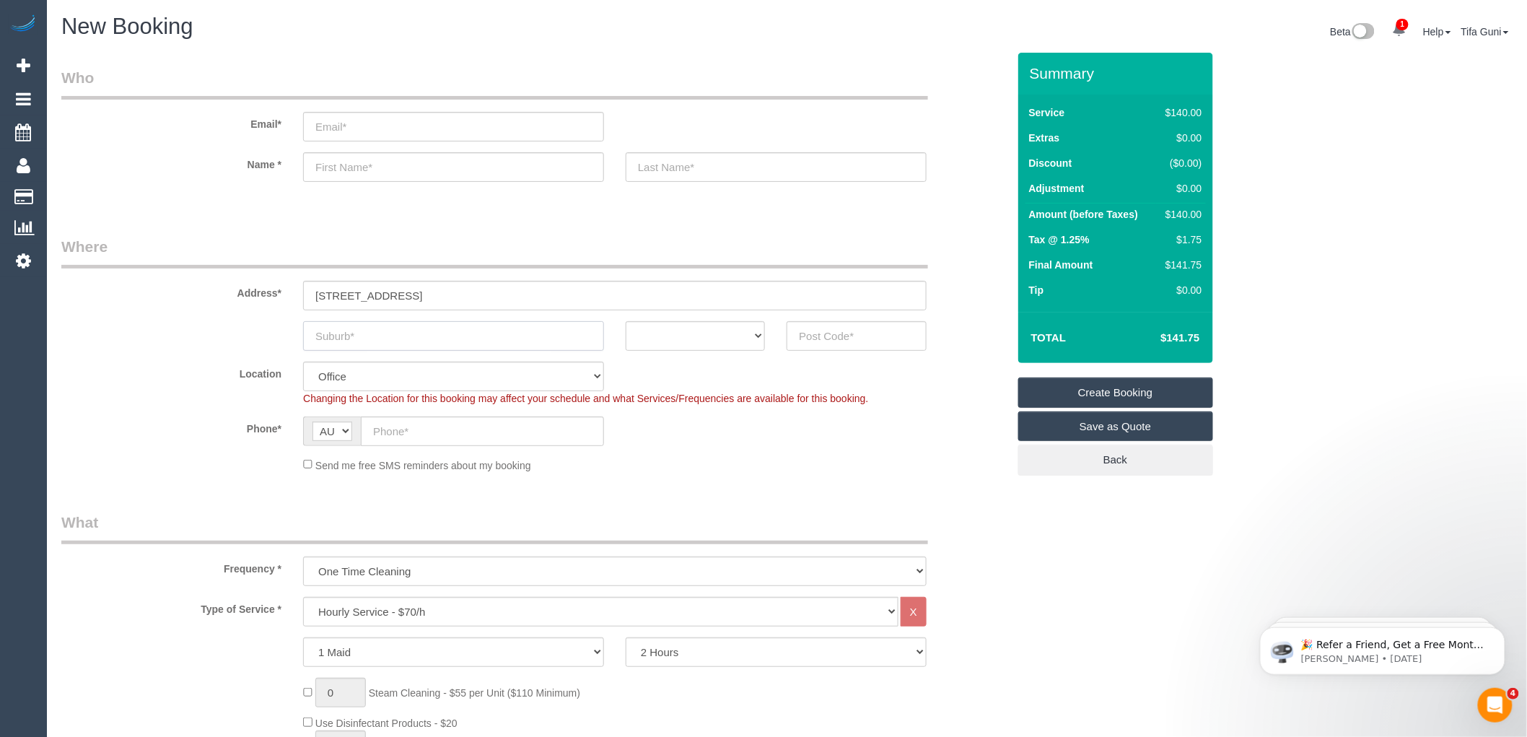
click at [372, 342] on input "text" at bounding box center [453, 336] width 301 height 30
click at [343, 170] on input "text" at bounding box center [453, 167] width 301 height 30
type input "Lee"
click at [352, 338] on input "text" at bounding box center [453, 336] width 301 height 30
click at [383, 170] on input "Lee" at bounding box center [453, 167] width 301 height 30
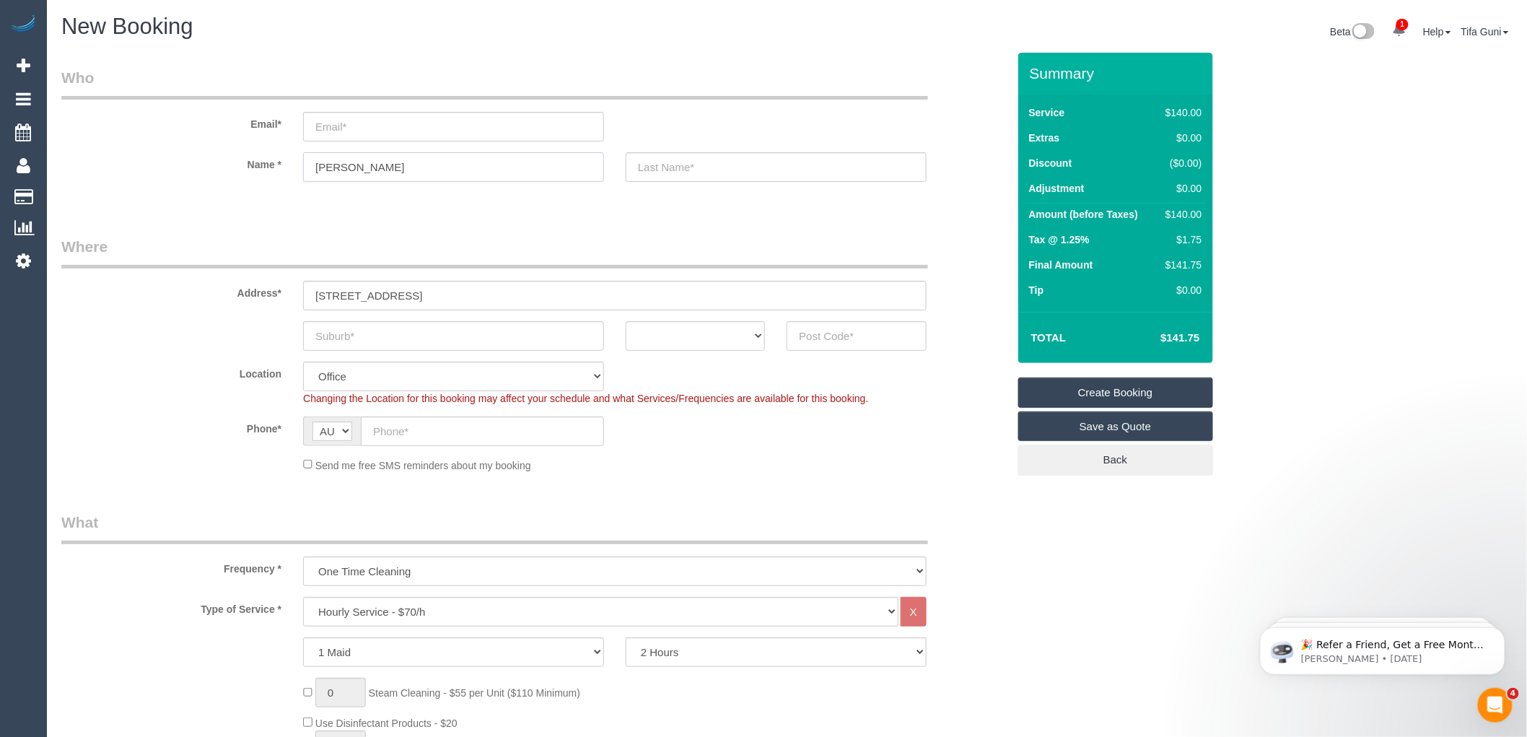
drag, startPoint x: 357, startPoint y: 170, endPoint x: 280, endPoint y: 170, distance: 77.2
click at [258, 170] on div "Name * Lee" at bounding box center [535, 167] width 968 height 30
click at [484, 204] on fieldset "Who Email* Name * Lee" at bounding box center [534, 137] width 946 height 140
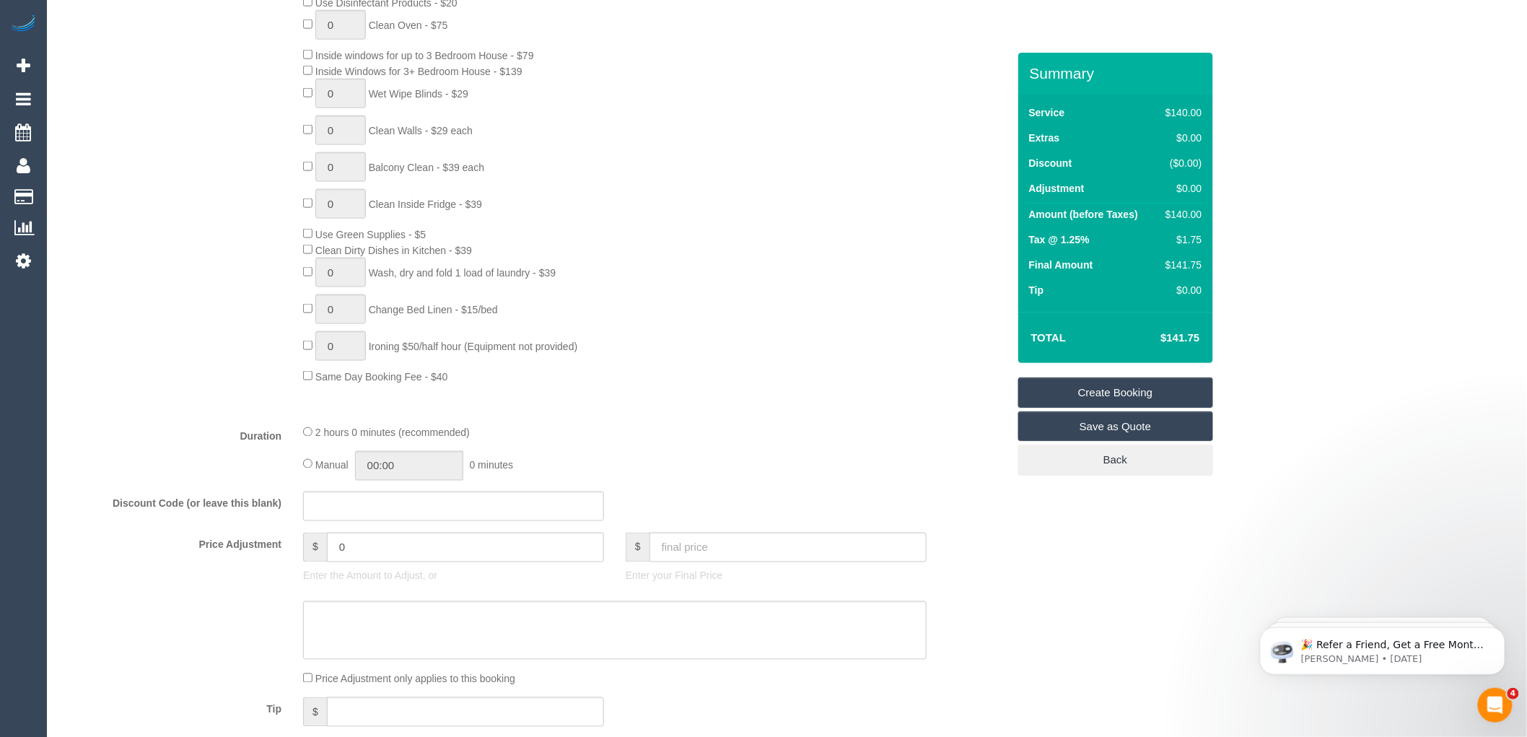
scroll to position [722, 0]
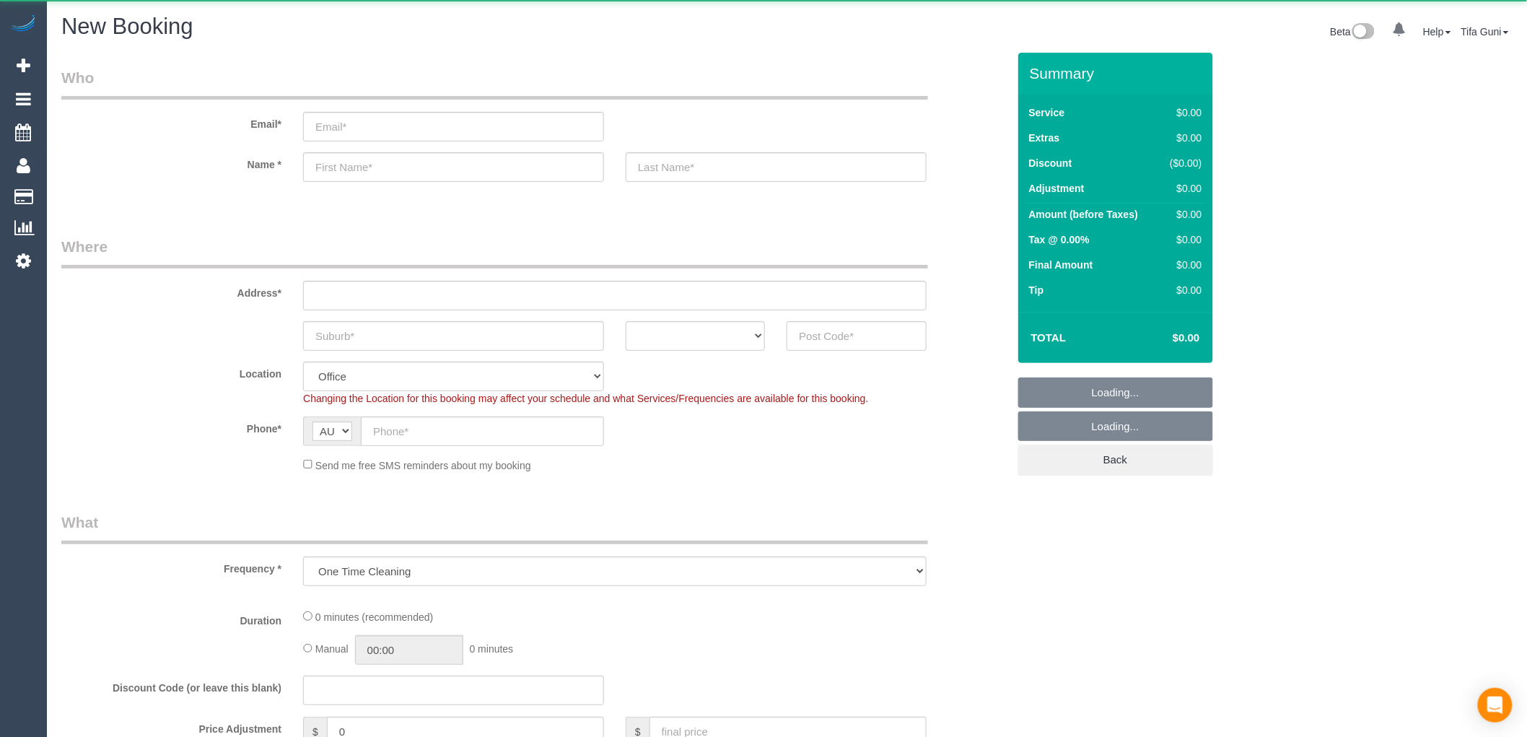
select select "object:819"
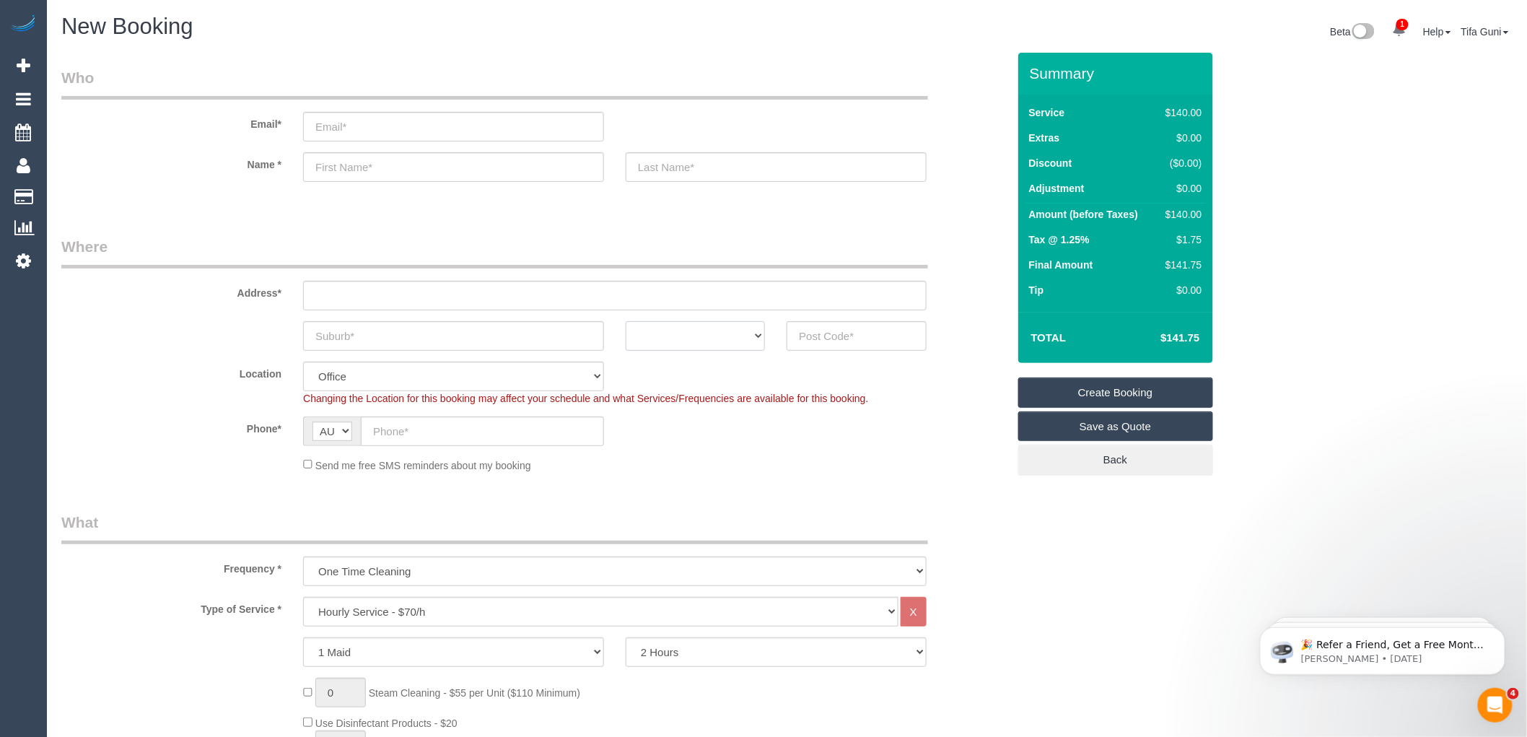
click at [749, 335] on select "ACT [GEOGRAPHIC_DATA] NT [GEOGRAPHIC_DATA] SA TAS [GEOGRAPHIC_DATA] [GEOGRAPHIC…" at bounding box center [695, 336] width 139 height 30
select select "VIC"
click at [626, 321] on select "ACT [GEOGRAPHIC_DATA] NT [GEOGRAPHIC_DATA] SA TAS [GEOGRAPHIC_DATA] [GEOGRAPHIC…" at bounding box center [695, 336] width 139 height 30
click at [429, 428] on input "text" at bounding box center [482, 431] width 243 height 30
drag, startPoint x: 471, startPoint y: 434, endPoint x: 366, endPoint y: 430, distance: 105.4
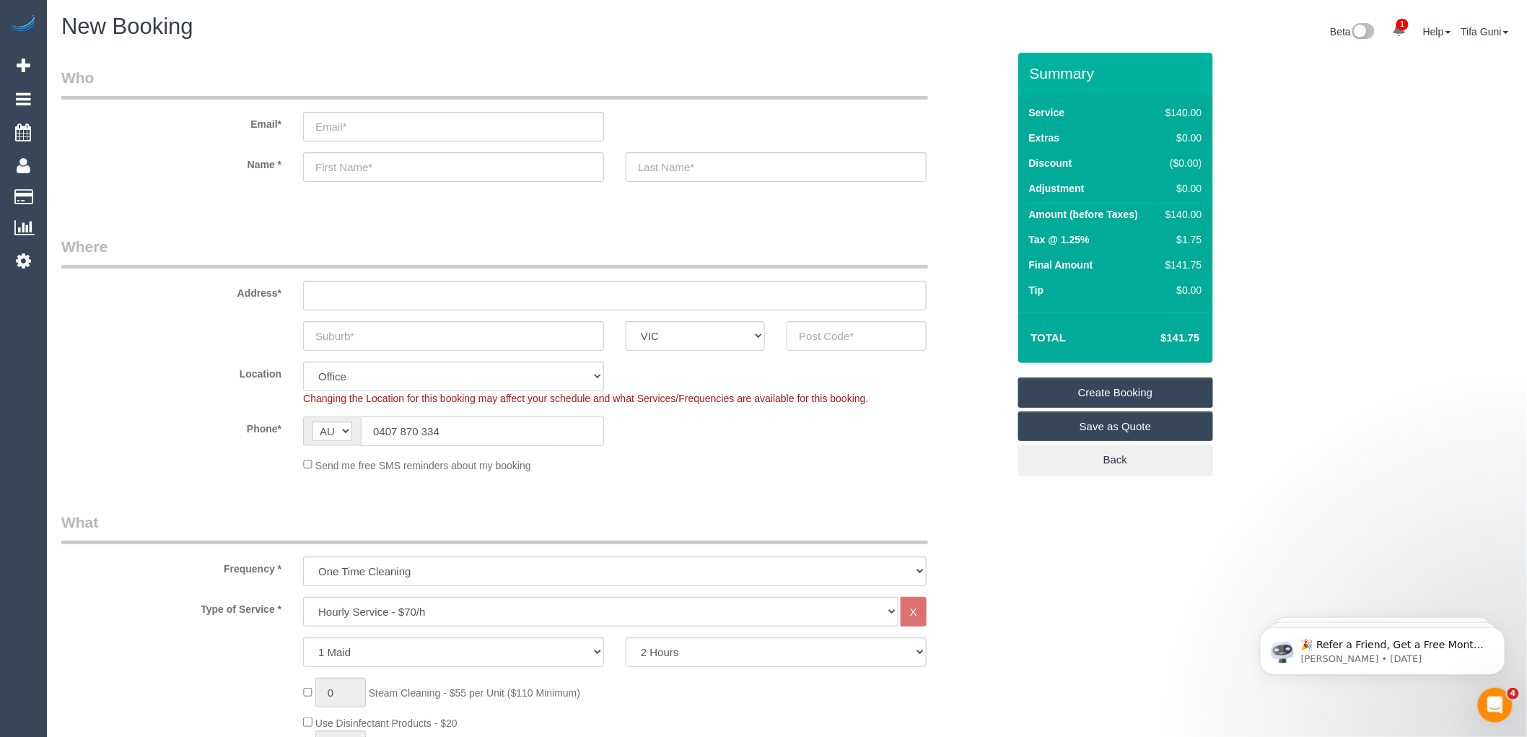
click at [366, 430] on input "0407 870 334" at bounding box center [482, 431] width 243 height 30
type input "0407 870 334"
click at [327, 167] on input "text" at bounding box center [453, 167] width 301 height 30
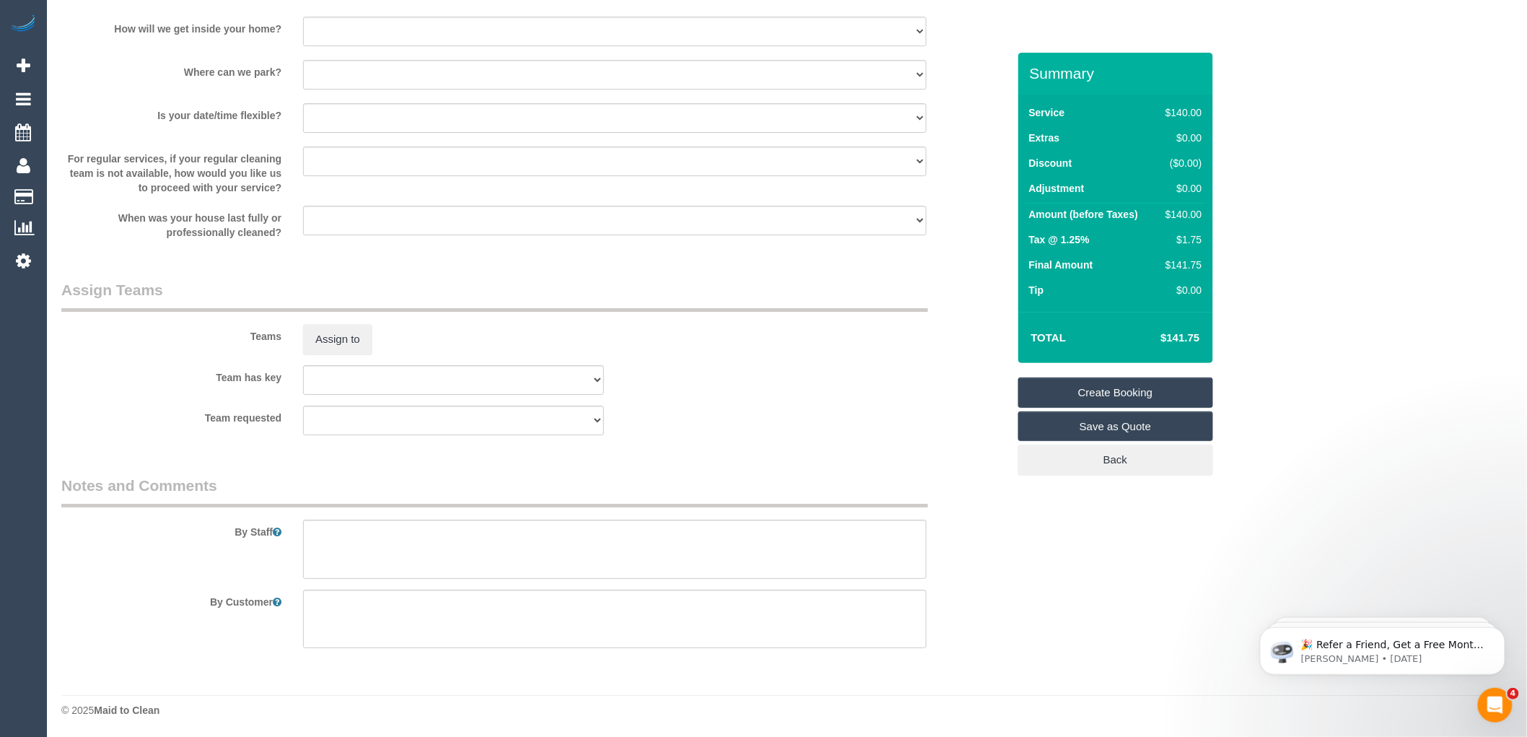
scroll to position [1947, 0]
type input "[PERSON_NAME]"
click at [385, 553] on textarea at bounding box center [615, 547] width 624 height 59
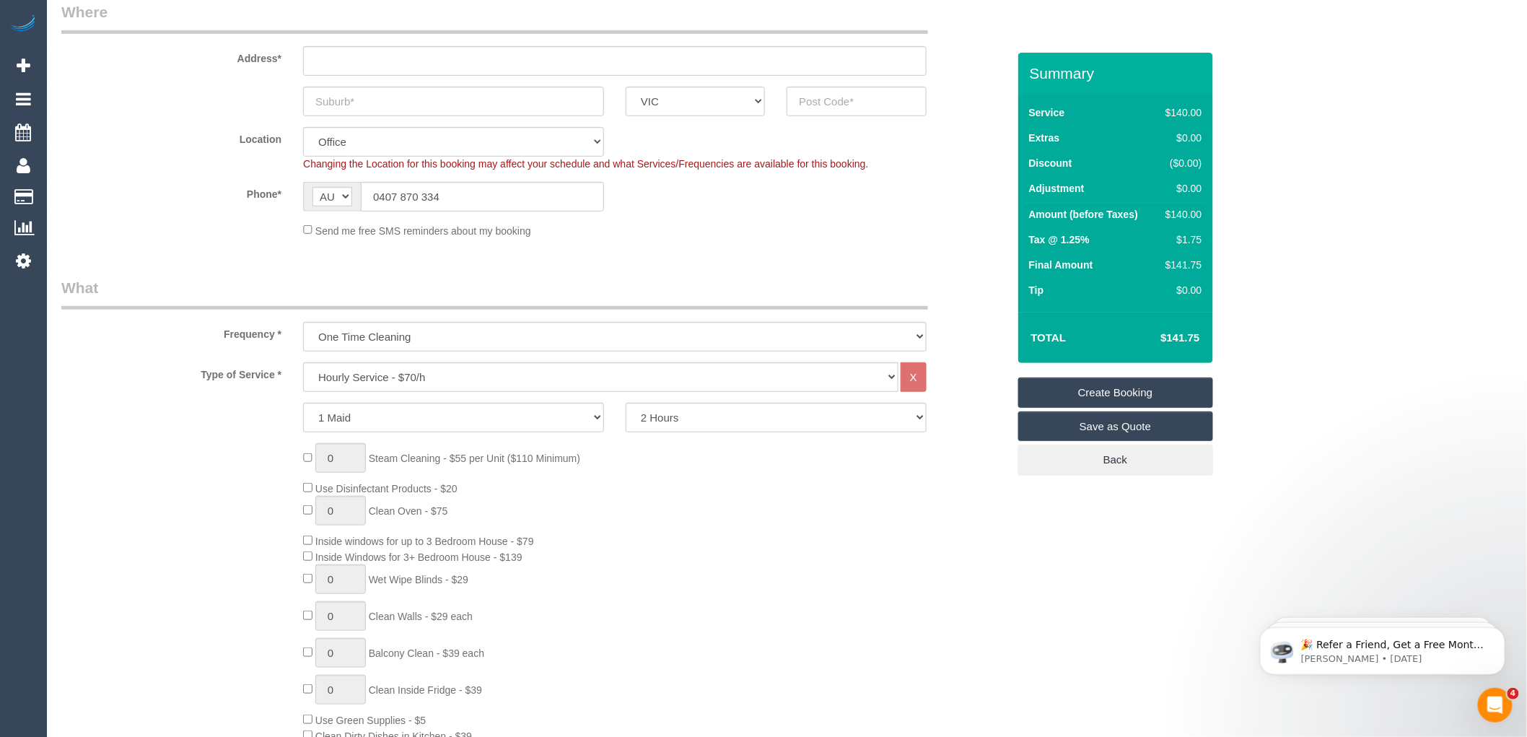
scroll to position [240, 0]
type textarea "0407870334"
drag, startPoint x: 387, startPoint y: 189, endPoint x: 335, endPoint y: 190, distance: 52.0
click at [335, 190] on div "AF AL DZ AD AO AI AQ AG AR AM AW AU AT AZ BS BH BD BB BY BE BZ BJ BM BT BO BA B…" at bounding box center [453, 191] width 301 height 30
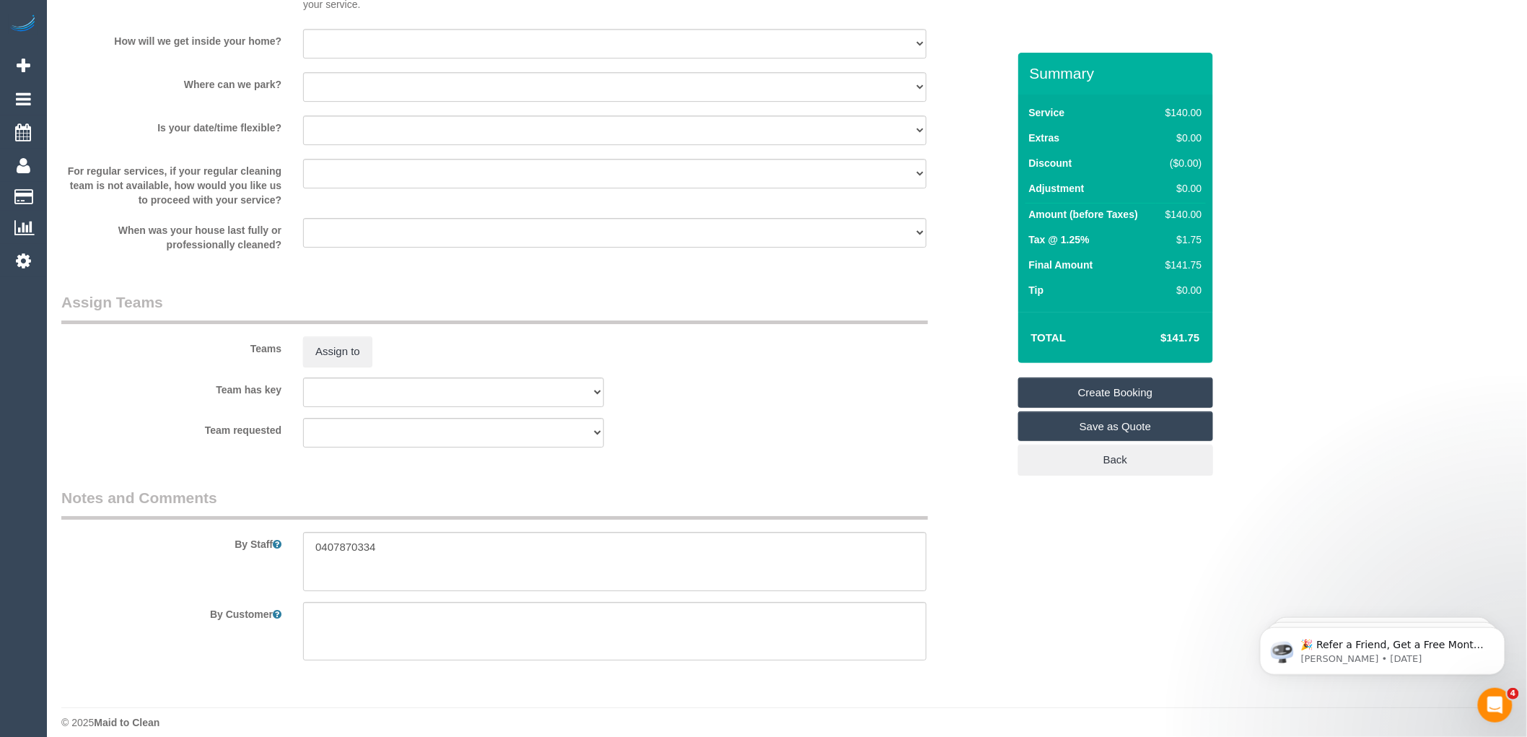
scroll to position [1947, 0]
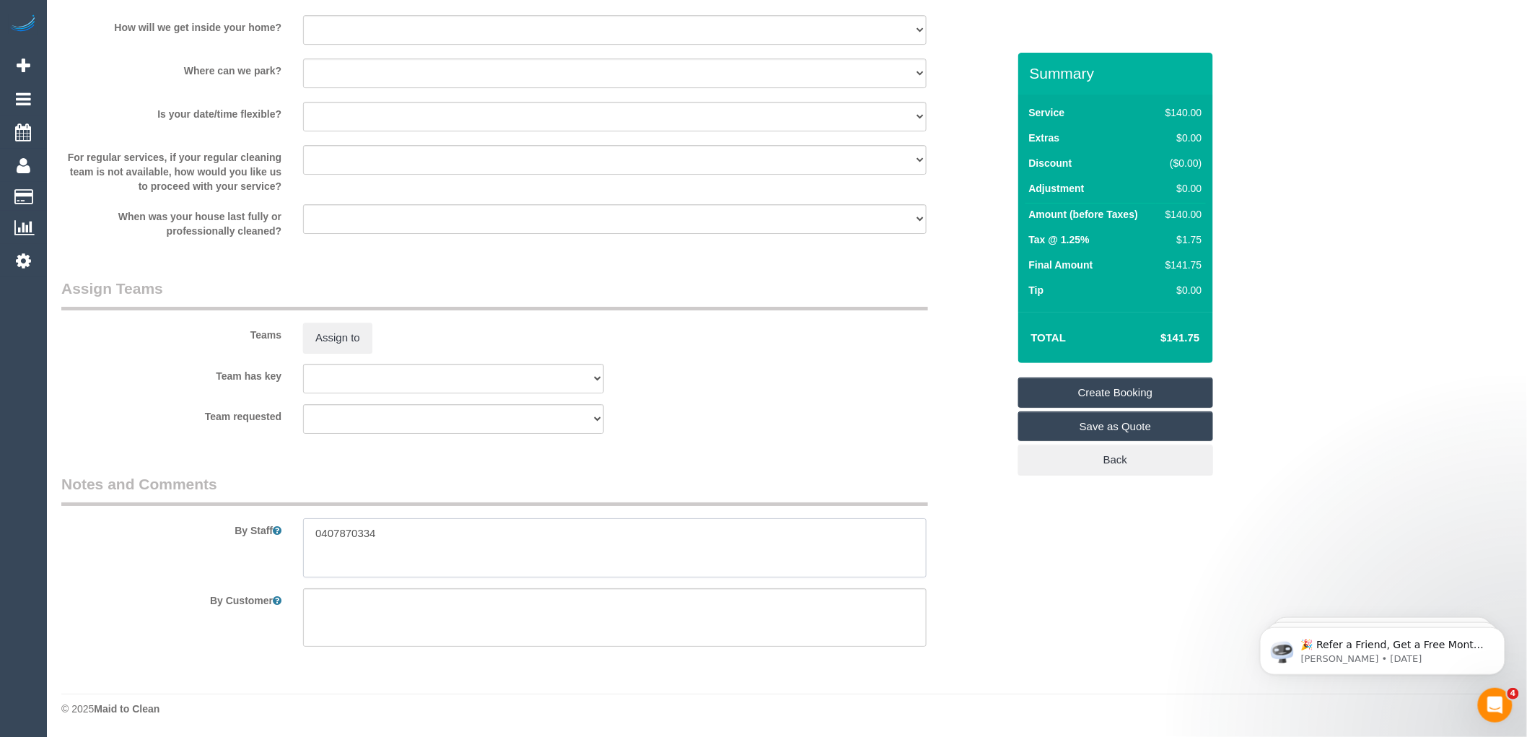
drag, startPoint x: 414, startPoint y: 531, endPoint x: 284, endPoint y: 530, distance: 130.6
click at [284, 530] on div "By Staff" at bounding box center [535, 525] width 968 height 104
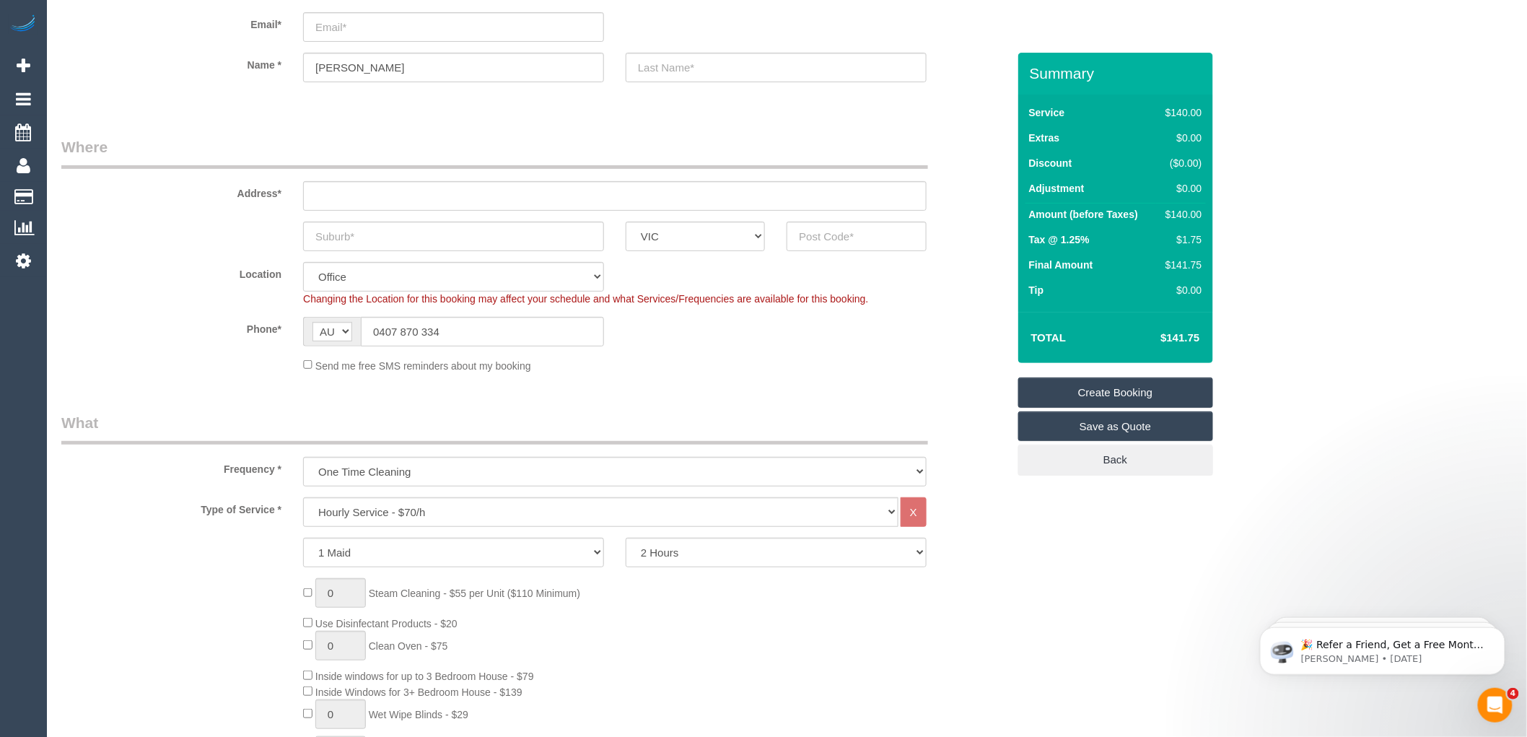
scroll to position [0, 0]
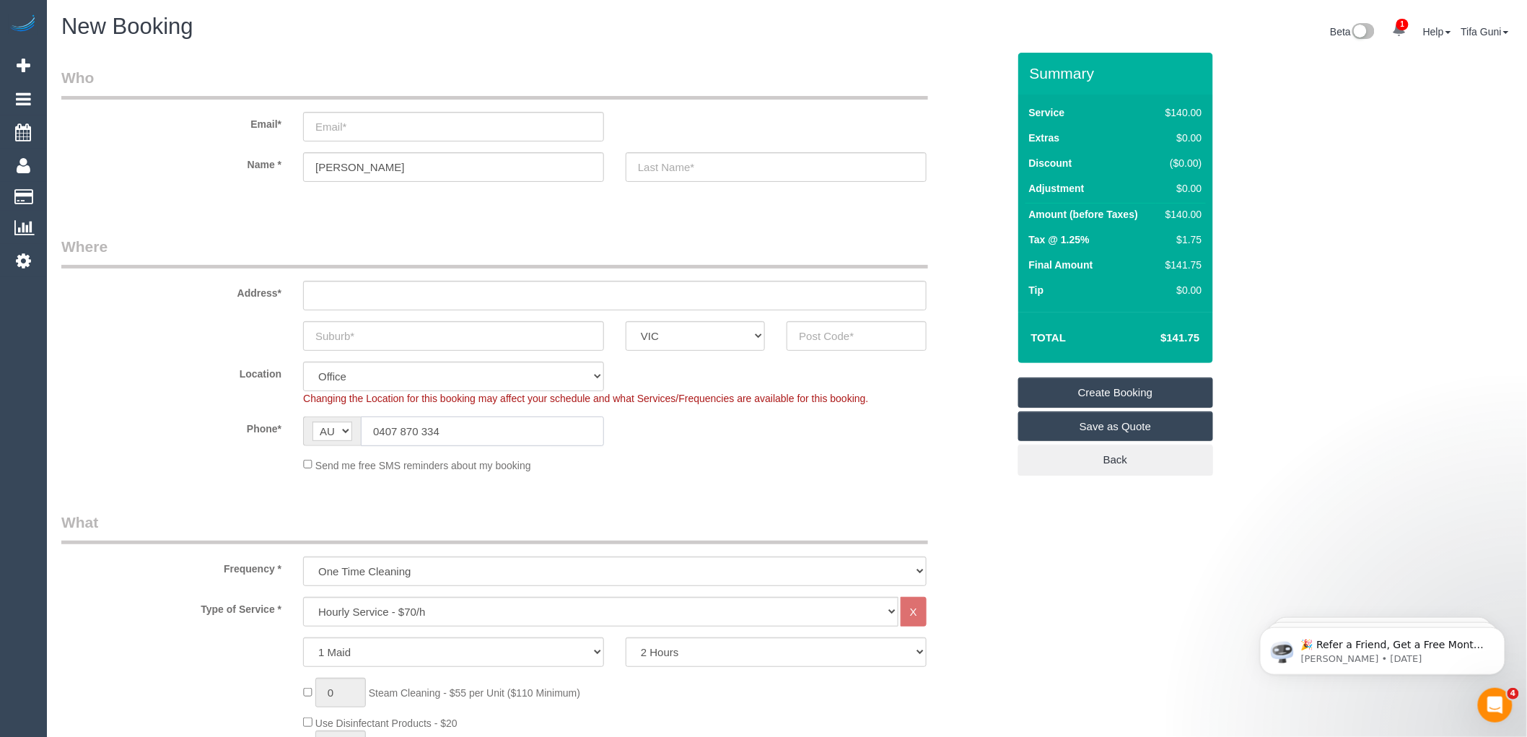
drag, startPoint x: 488, startPoint y: 426, endPoint x: 346, endPoint y: 437, distance: 141.9
click at [346, 437] on div "AF AL DZ AD AO AI AQ AG AR AM AW AU AT AZ BS BH BD BB BY BE BZ BJ BM BT BO BA B…" at bounding box center [453, 431] width 301 height 30
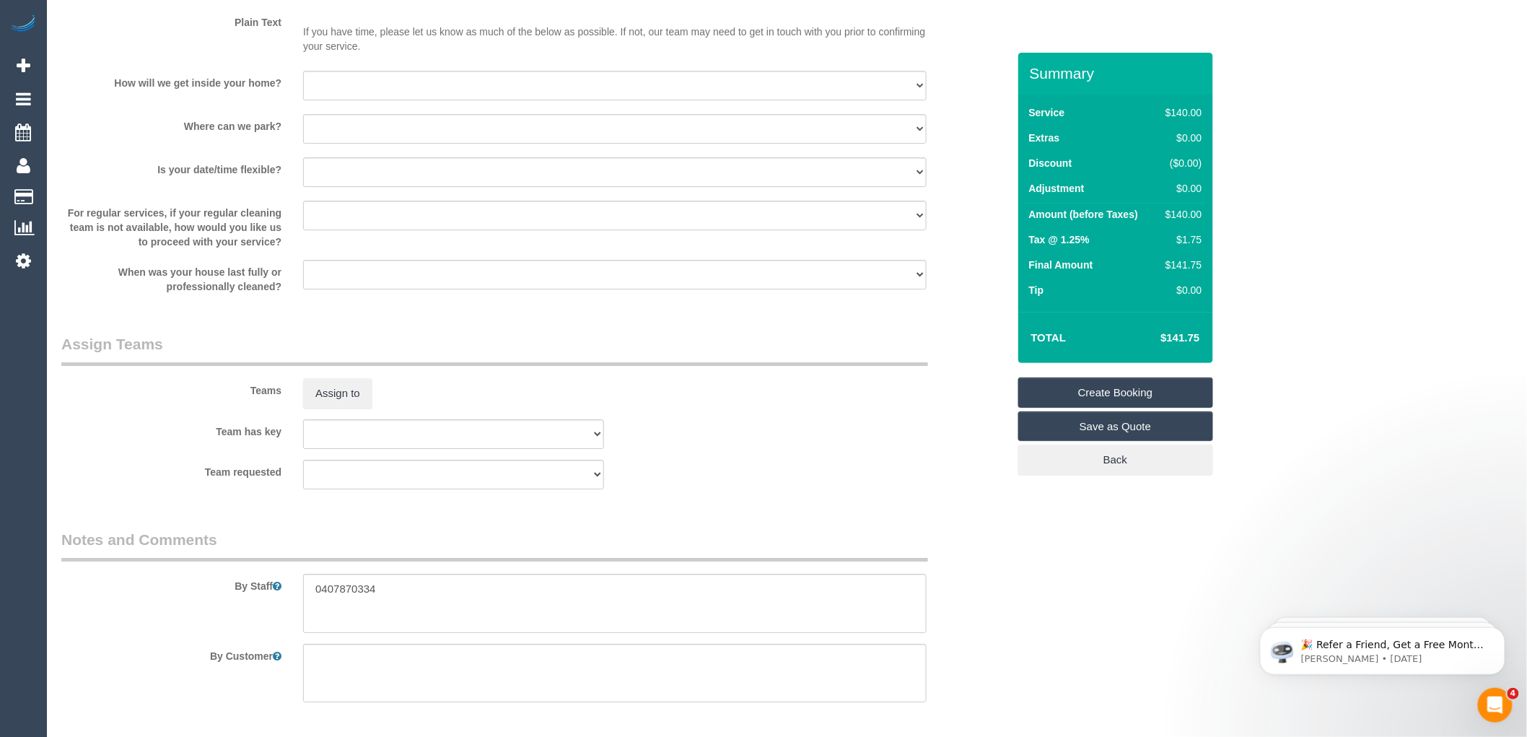
scroll to position [1947, 0]
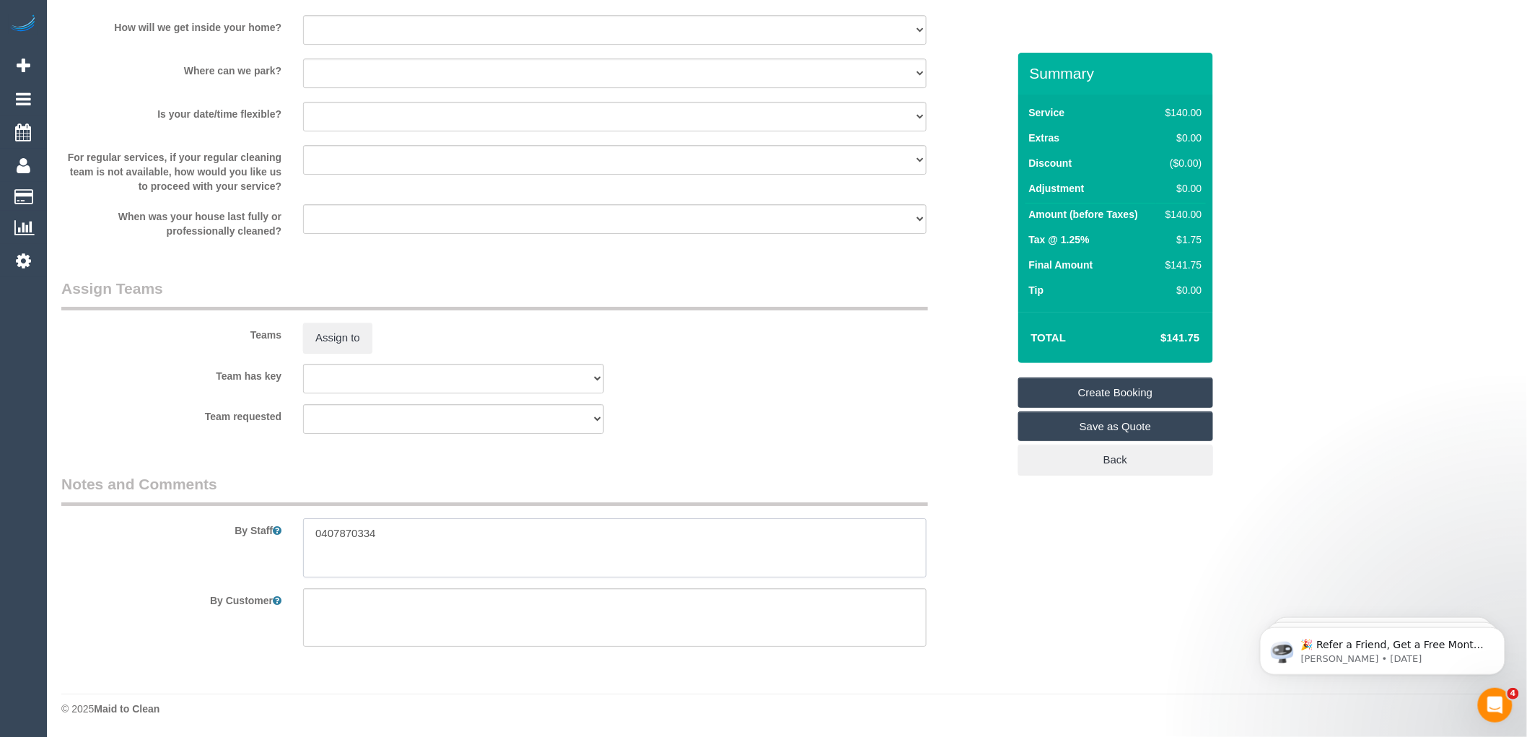
drag, startPoint x: 299, startPoint y: 528, endPoint x: 278, endPoint y: 528, distance: 20.9
click at [278, 528] on div "By Staff" at bounding box center [535, 525] width 968 height 104
